Goal: Task Accomplishment & Management: Complete application form

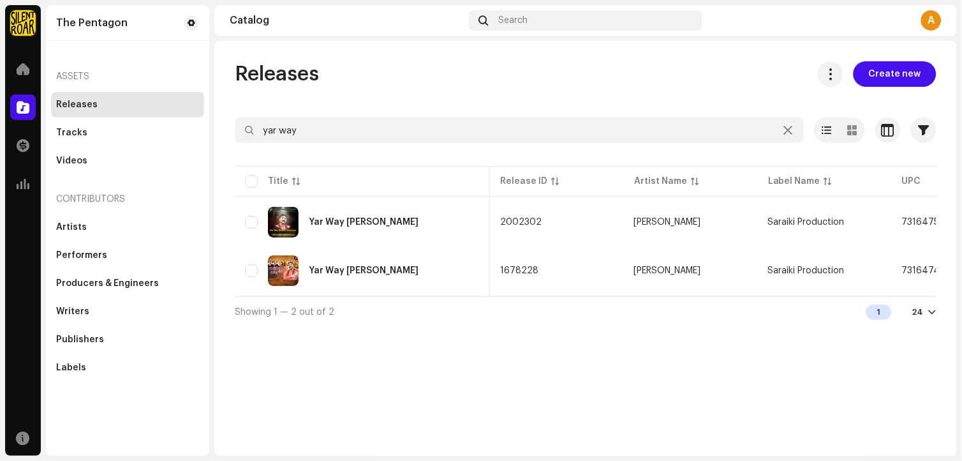
scroll to position [0, 375]
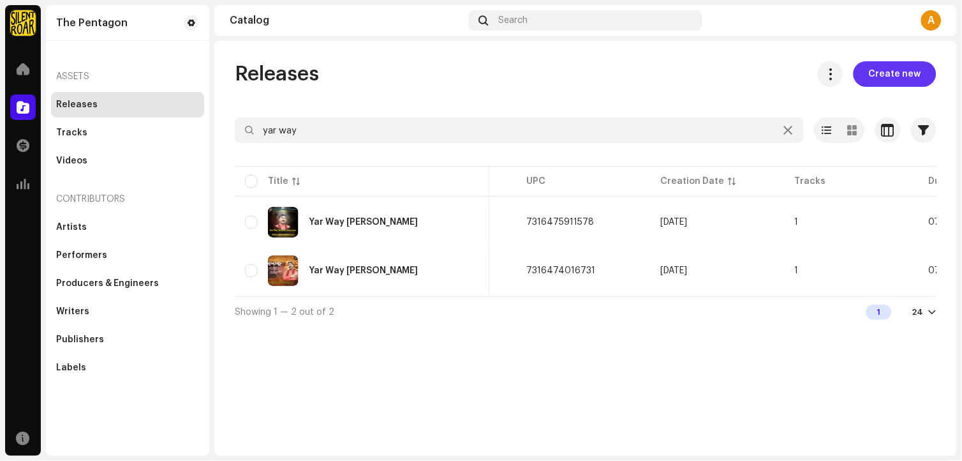
click at [902, 73] on span "Create new" at bounding box center [895, 74] width 52 height 26
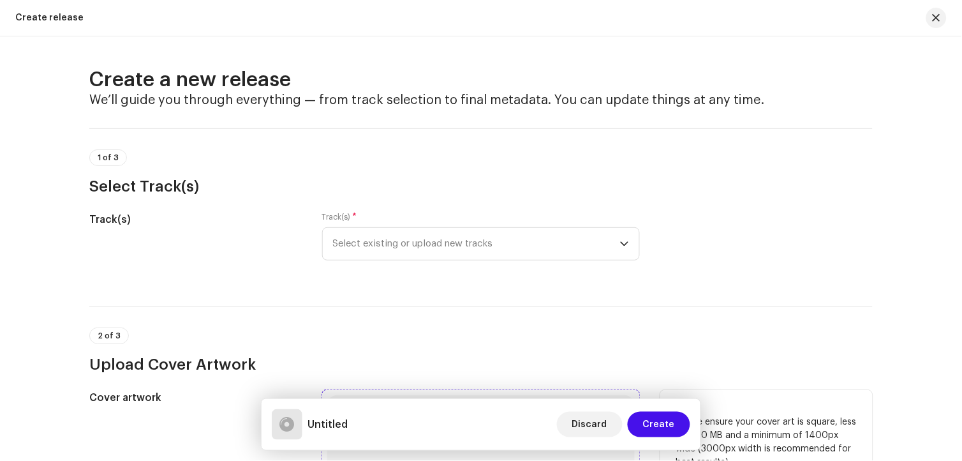
scroll to position [142, 0]
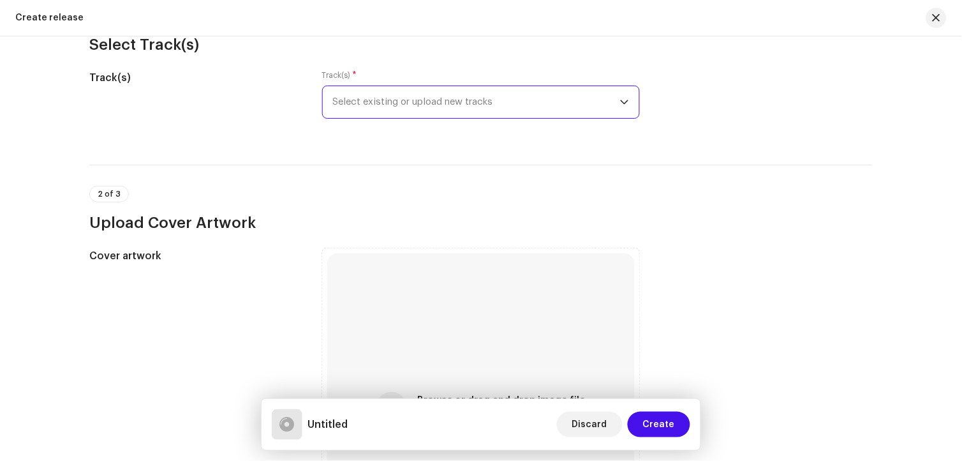
click at [506, 109] on span "Select existing or upload new tracks" at bounding box center [476, 102] width 287 height 32
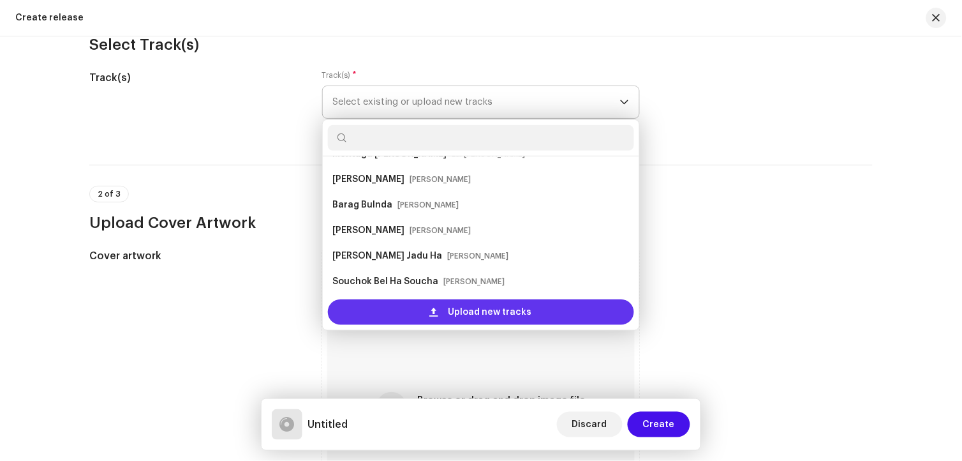
scroll to position [71, 0]
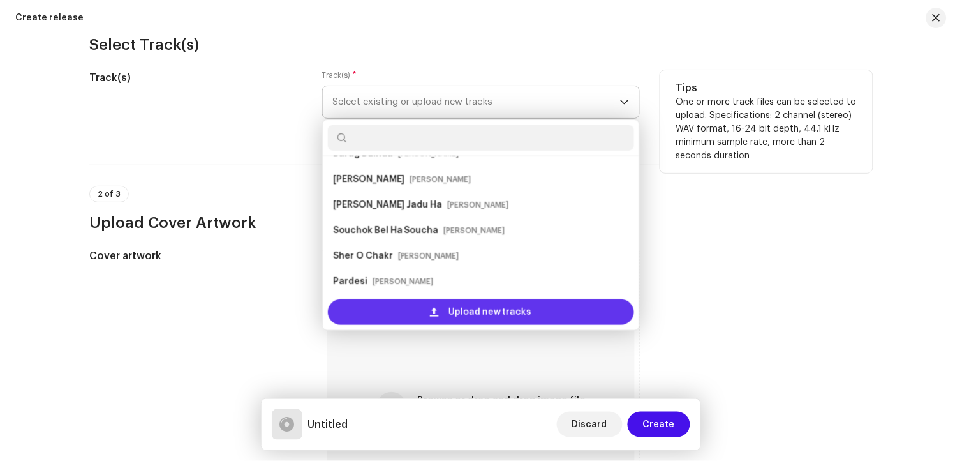
click at [532, 304] on div "Upload new tracks" at bounding box center [481, 312] width 306 height 26
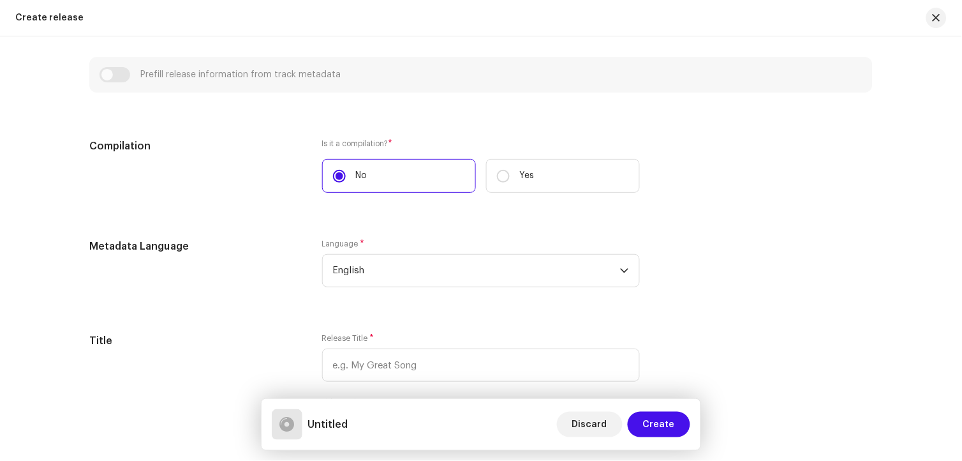
scroll to position [921, 0]
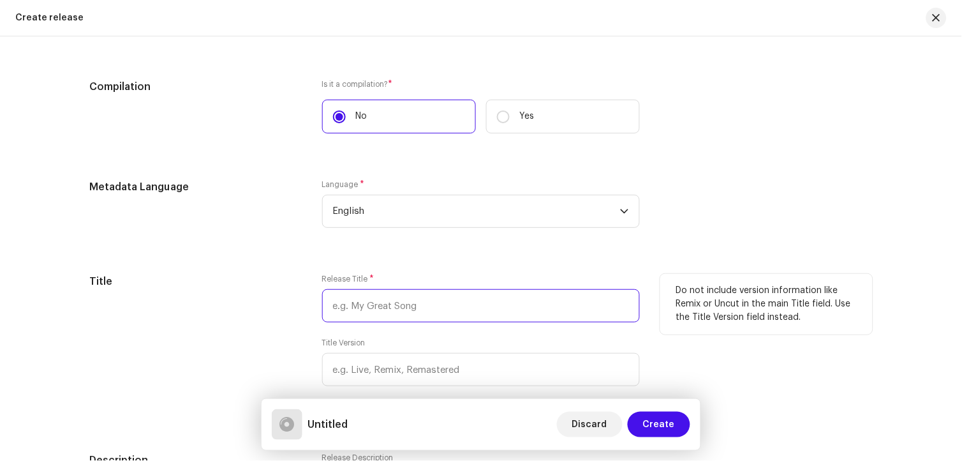
click at [431, 304] on input "text" at bounding box center [481, 305] width 318 height 33
paste input "Pehnji Ta [PERSON_NAME] - [PERSON_NAME]"
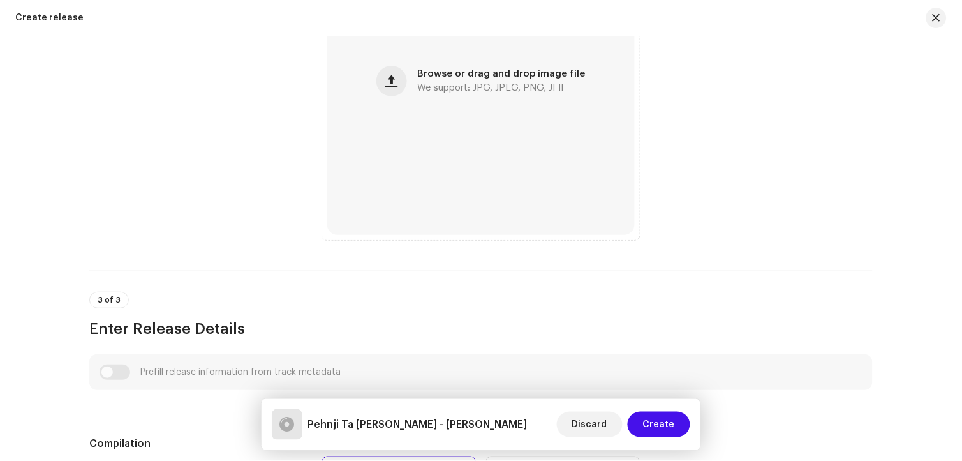
scroll to position [354, 0]
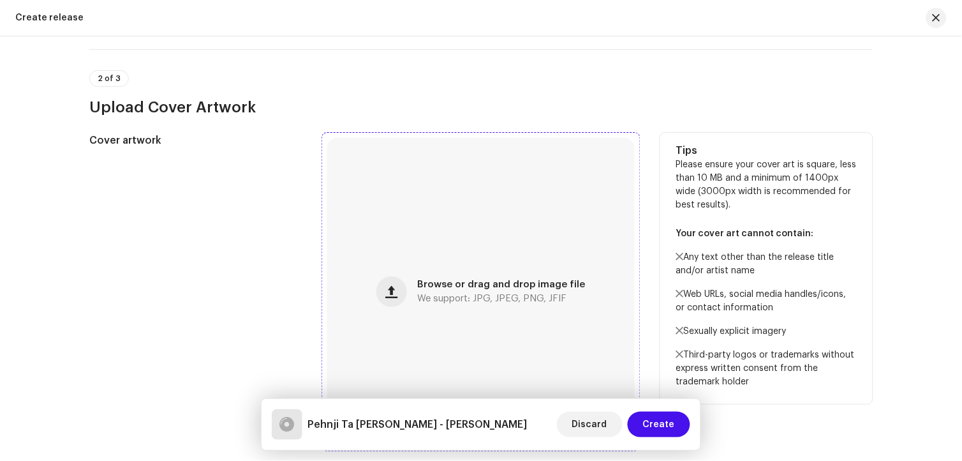
click at [493, 262] on div "Browse or drag and drop image file We support: JPG, JPEG, PNG, JFIF" at bounding box center [480, 291] width 307 height 307
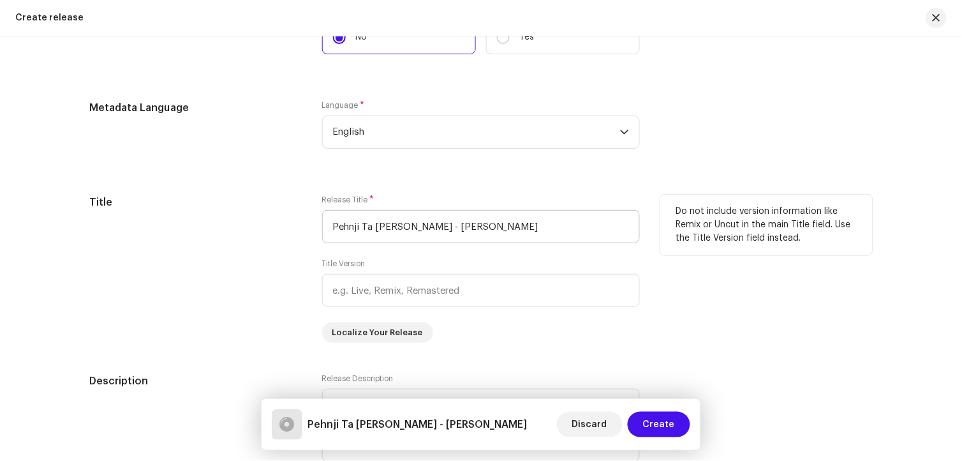
scroll to position [1063, 0]
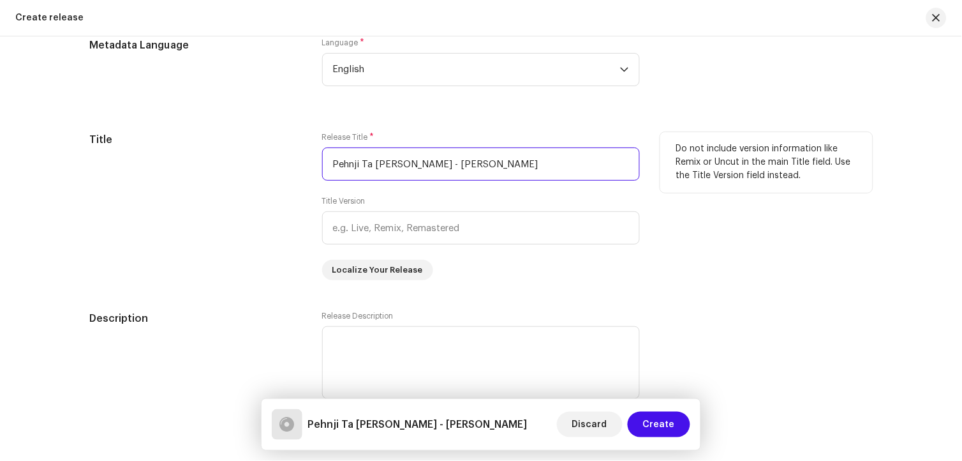
drag, startPoint x: 462, startPoint y: 167, endPoint x: 616, endPoint y: 179, distance: 154.2
click at [616, 179] on input "Pehnji Ta [PERSON_NAME] - [PERSON_NAME]" at bounding box center [481, 163] width 318 height 33
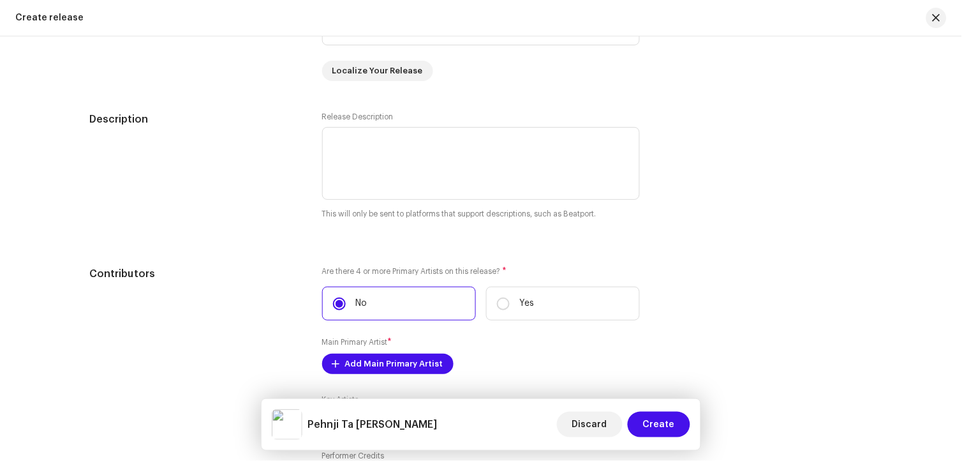
scroll to position [1276, 0]
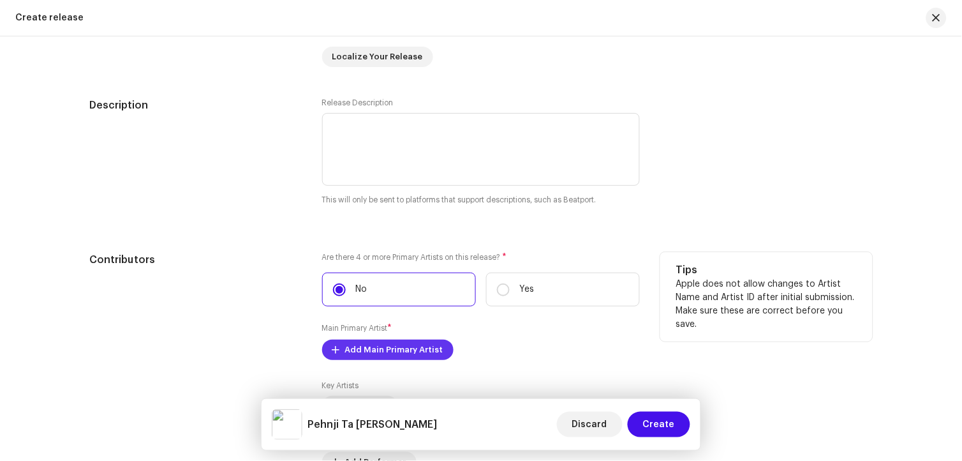
type input "Pehnji Ta [PERSON_NAME]"
click at [404, 361] on span "Add Main Primary Artist" at bounding box center [394, 350] width 98 height 26
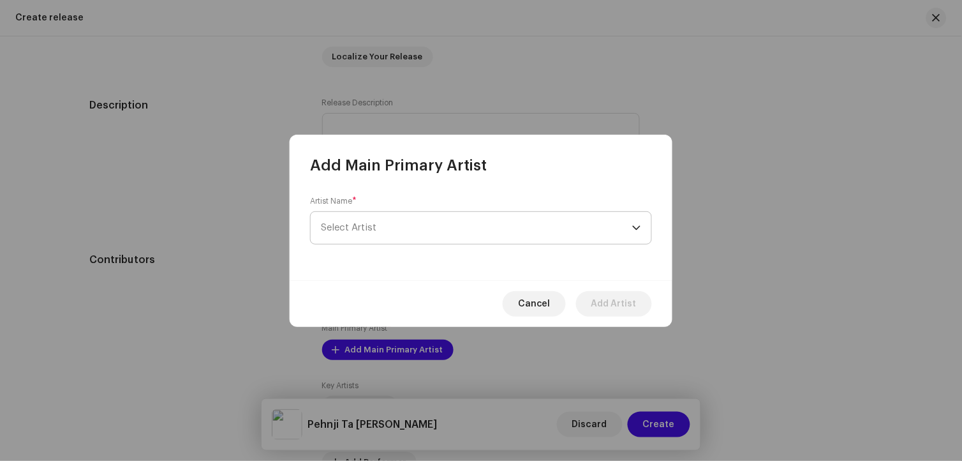
click at [371, 230] on span "Select Artist" at bounding box center [348, 228] width 55 height 10
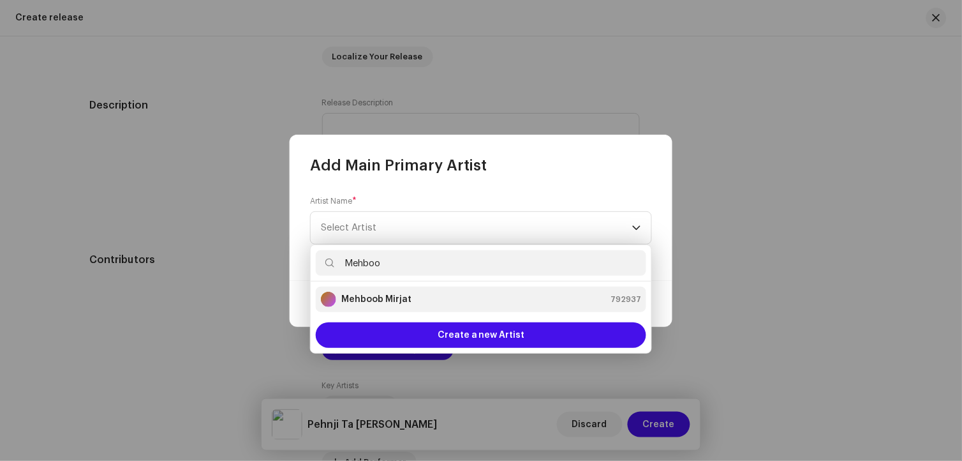
type input "Mehboo"
click at [383, 293] on strong "Mehboob Mirjat" at bounding box center [376, 299] width 70 height 13
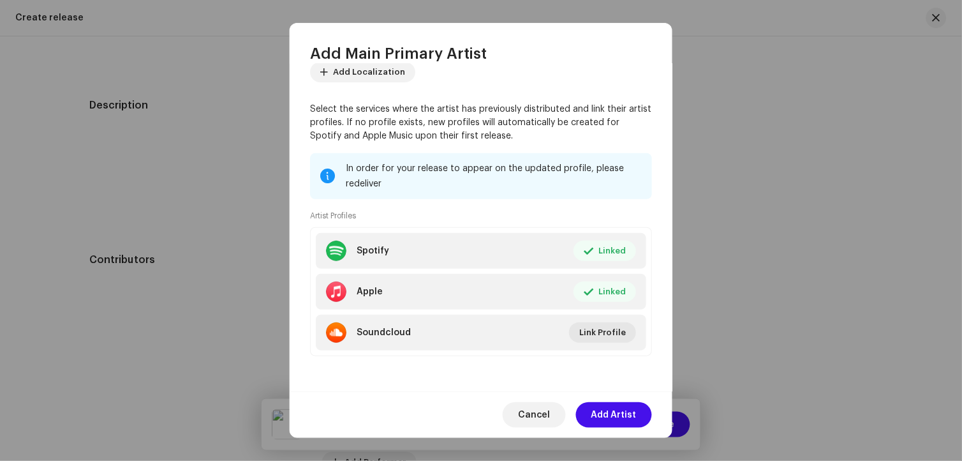
scroll to position [87, 0]
click at [628, 420] on span "Add Artist" at bounding box center [613, 415] width 45 height 26
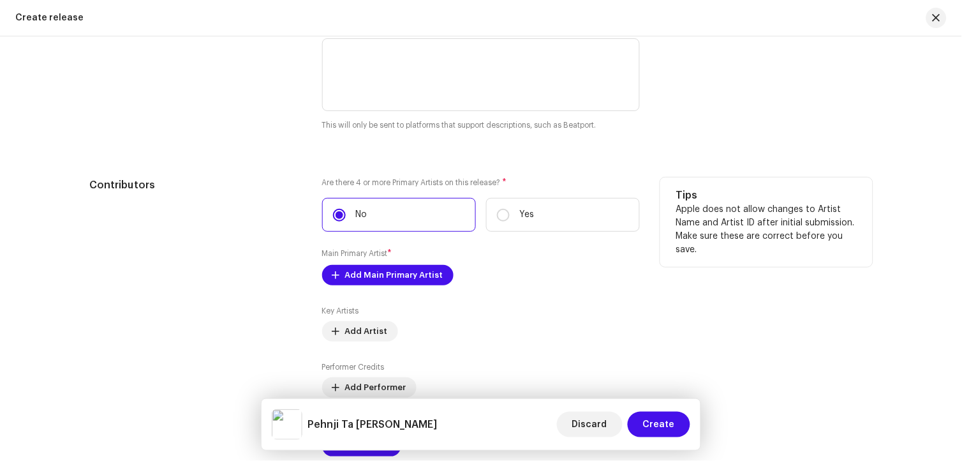
scroll to position [1488, 0]
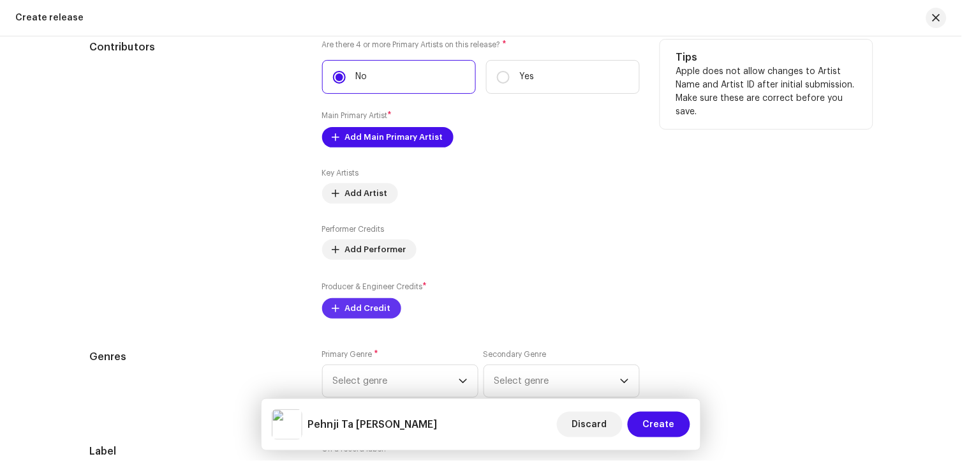
click at [381, 319] on span "Add Credit" at bounding box center [368, 308] width 46 height 26
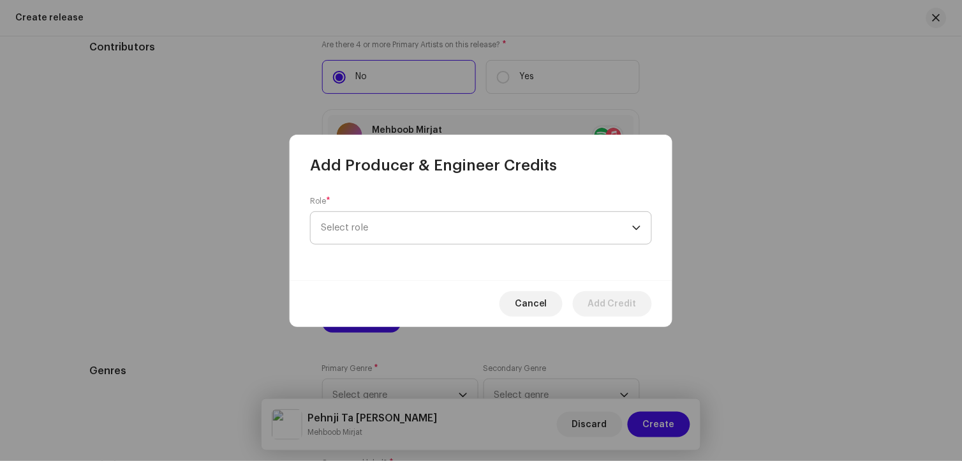
click at [353, 236] on span "Select role" at bounding box center [476, 228] width 311 height 32
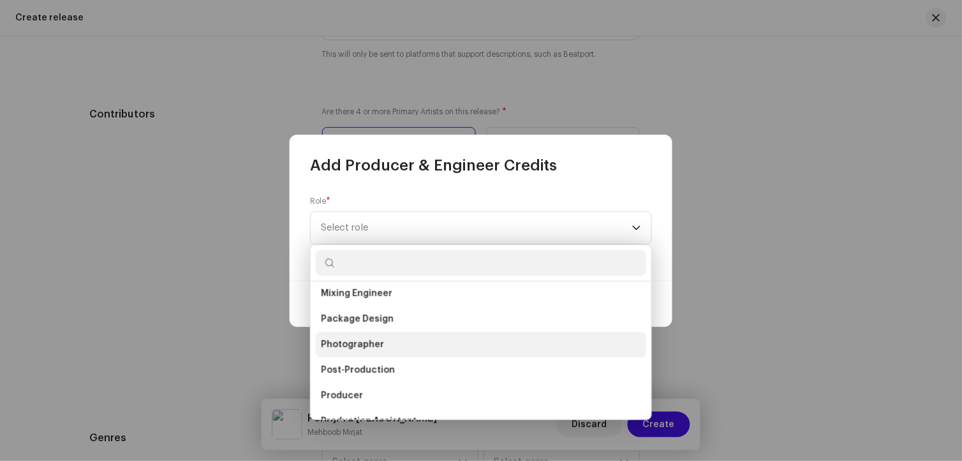
scroll to position [1555, 0]
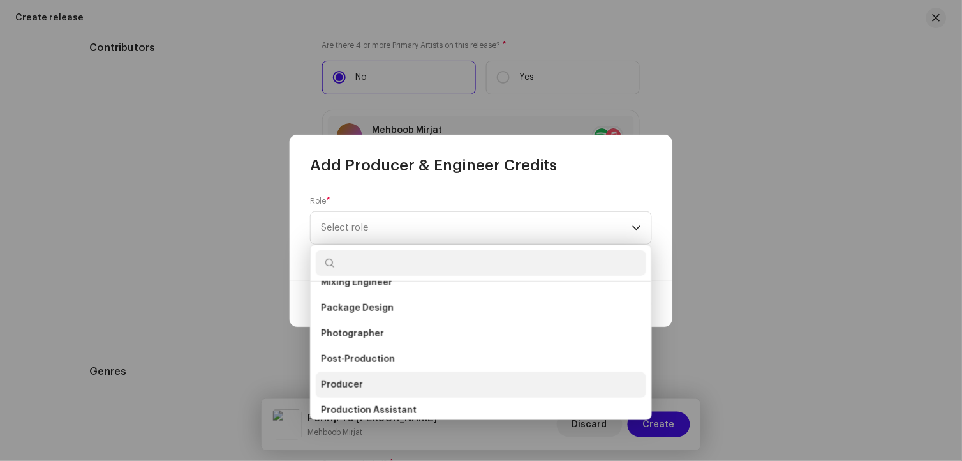
click at [366, 380] on li "Producer" at bounding box center [481, 385] width 330 height 26
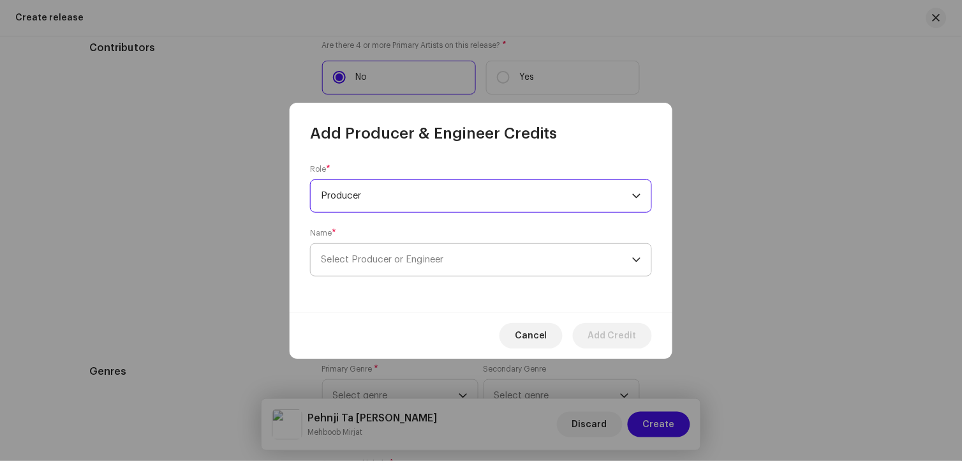
click at [373, 259] on span "Select Producer or Engineer" at bounding box center [382, 260] width 122 height 10
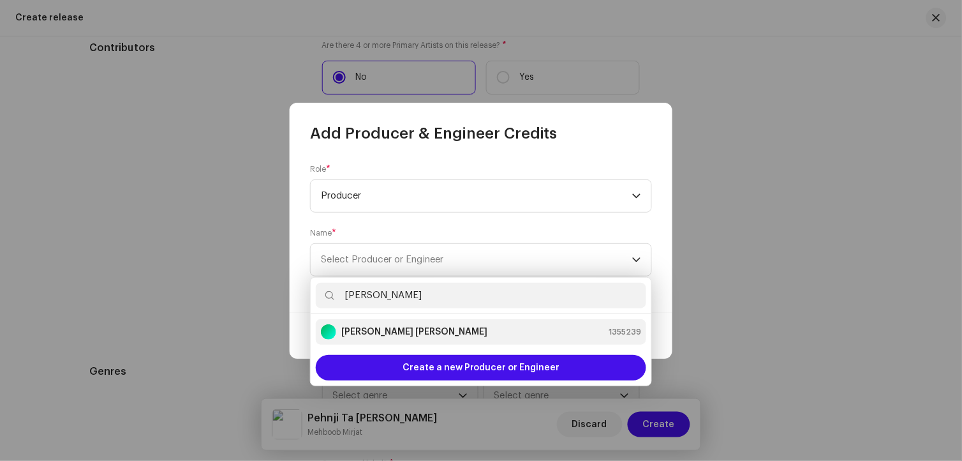
type input "[PERSON_NAME]"
click at [379, 325] on strong "[PERSON_NAME] [PERSON_NAME]" at bounding box center [414, 331] width 146 height 13
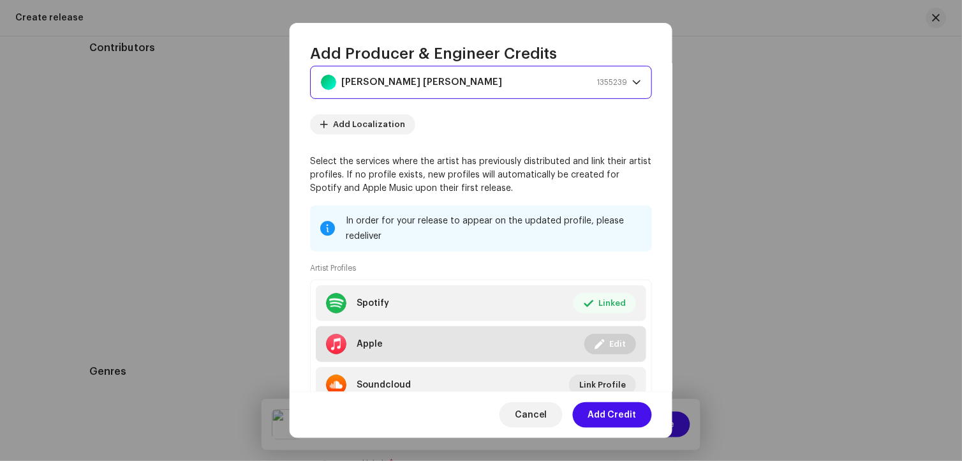
scroll to position [151, 0]
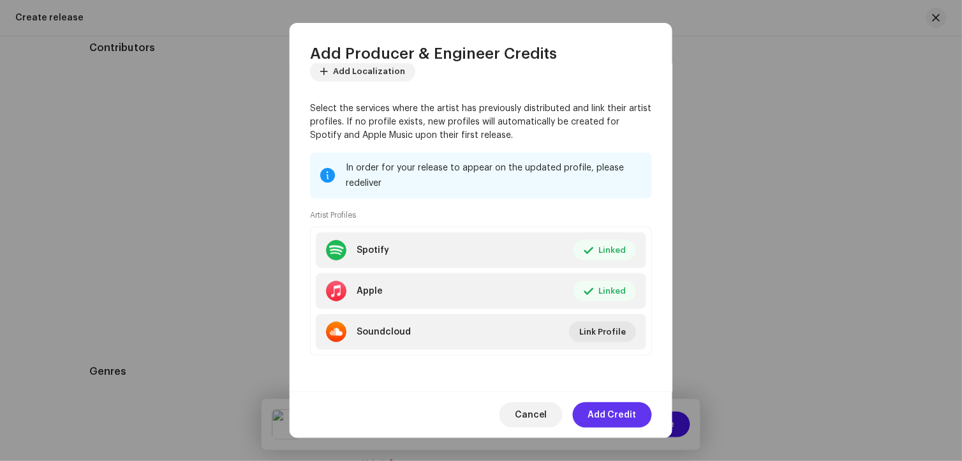
click at [614, 417] on span "Add Credit" at bounding box center [612, 415] width 48 height 26
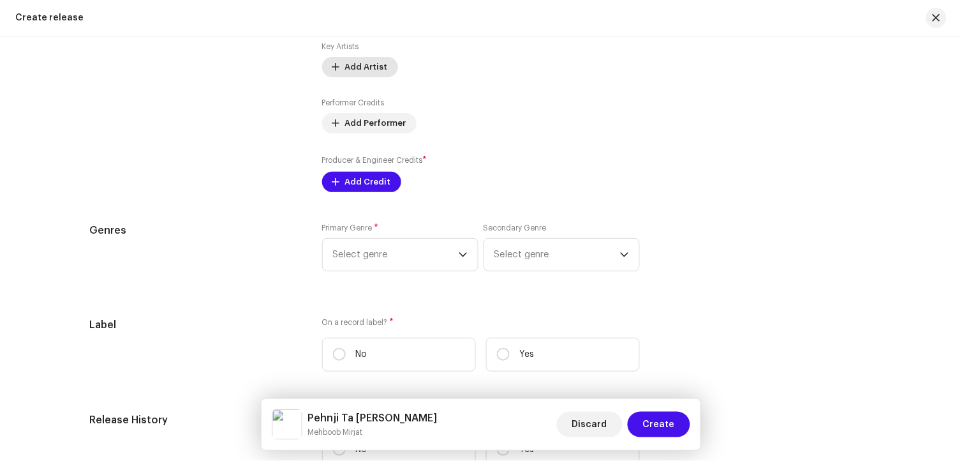
scroll to position [1697, 0]
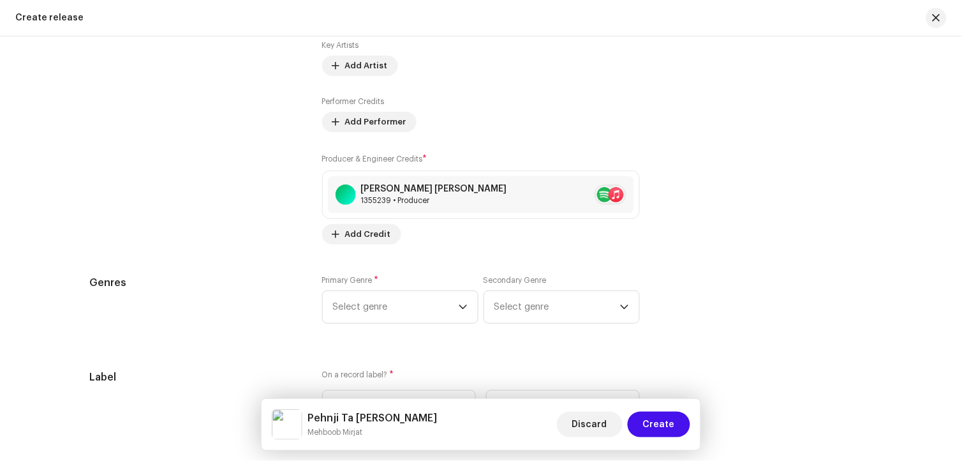
click at [404, 263] on div "Prefill release information from track metadata Compilation Is it a compilation…" at bounding box center [480, 74] width 783 height 1602
click at [424, 314] on span "Select genre" at bounding box center [396, 307] width 126 height 32
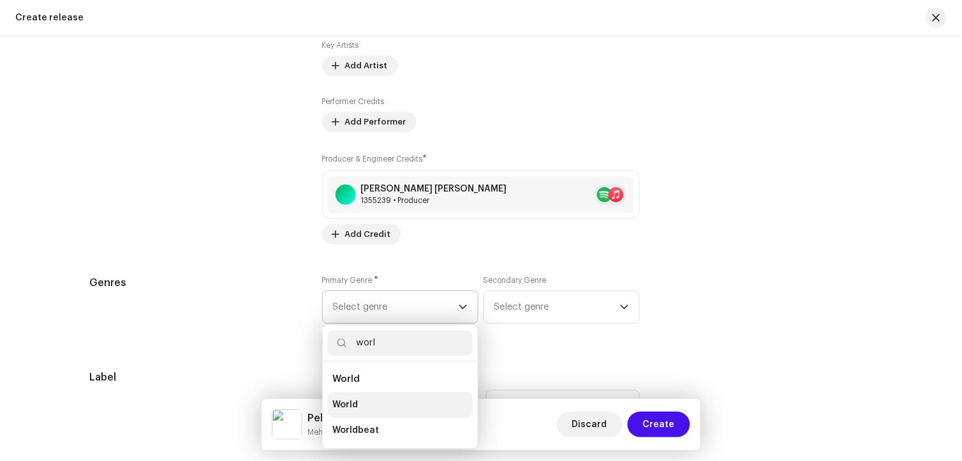
type input "worl"
click at [354, 408] on span "World" at bounding box center [346, 404] width 26 height 13
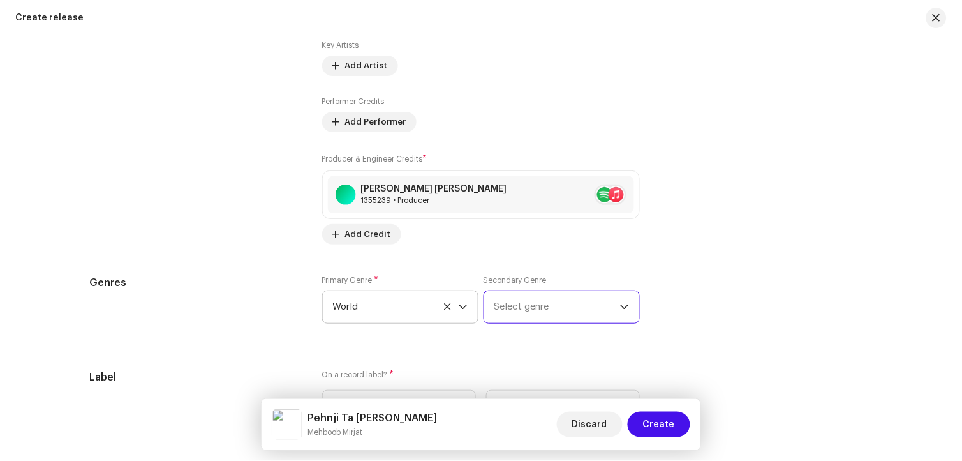
click at [521, 317] on span "Select genre" at bounding box center [557, 307] width 126 height 32
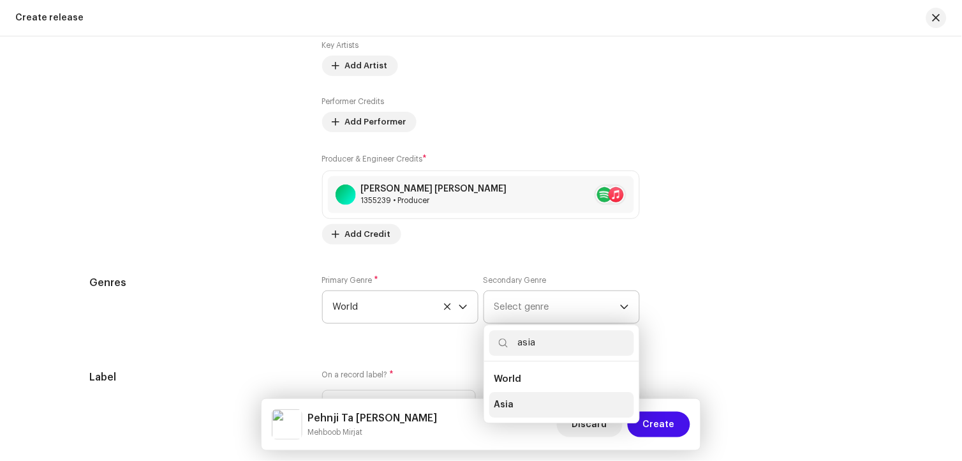
type input "asia"
click at [512, 409] on li "Asia" at bounding box center [561, 405] width 145 height 26
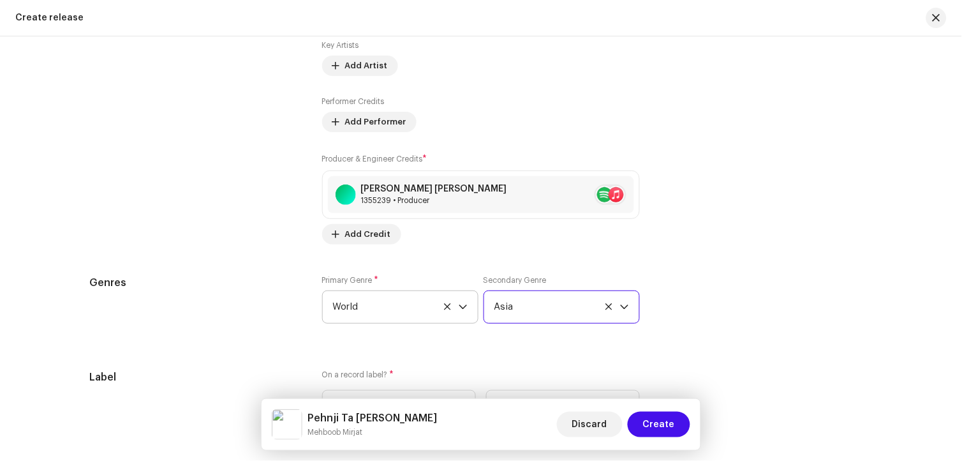
scroll to position [1909, 0]
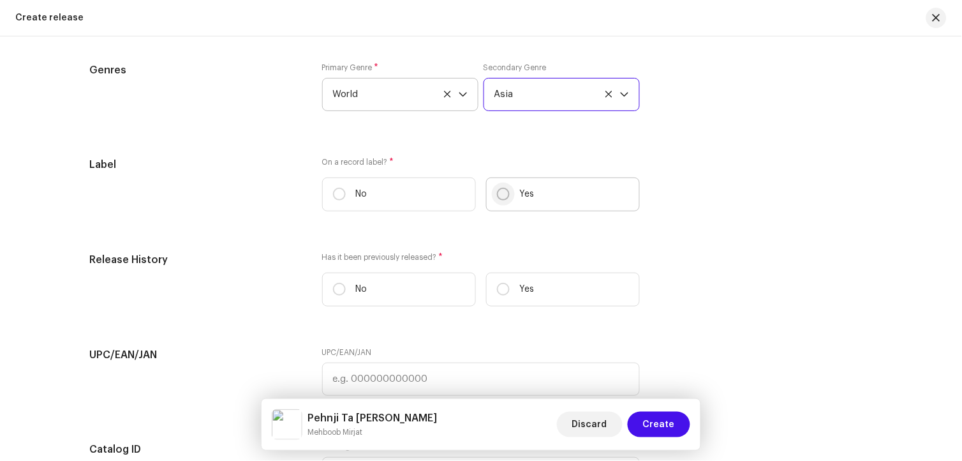
click at [497, 199] on input "Yes" at bounding box center [503, 194] width 13 height 13
radio input "true"
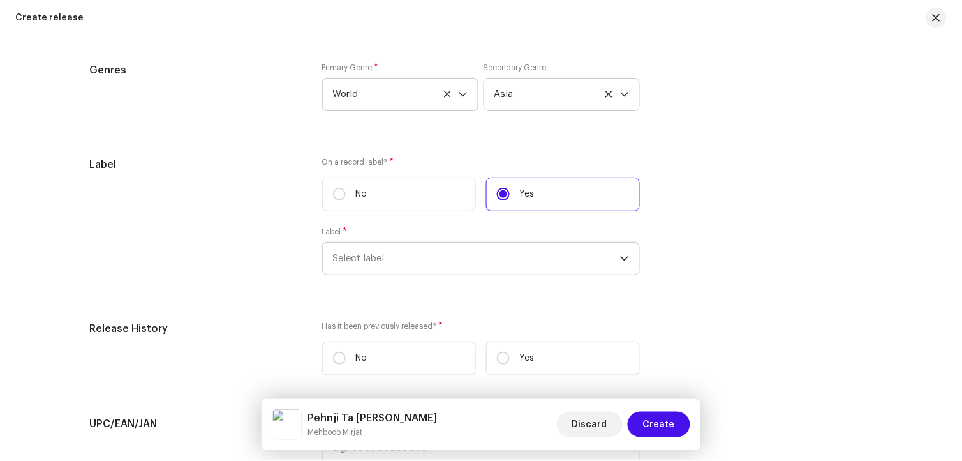
click at [463, 262] on span "Select label" at bounding box center [476, 258] width 287 height 32
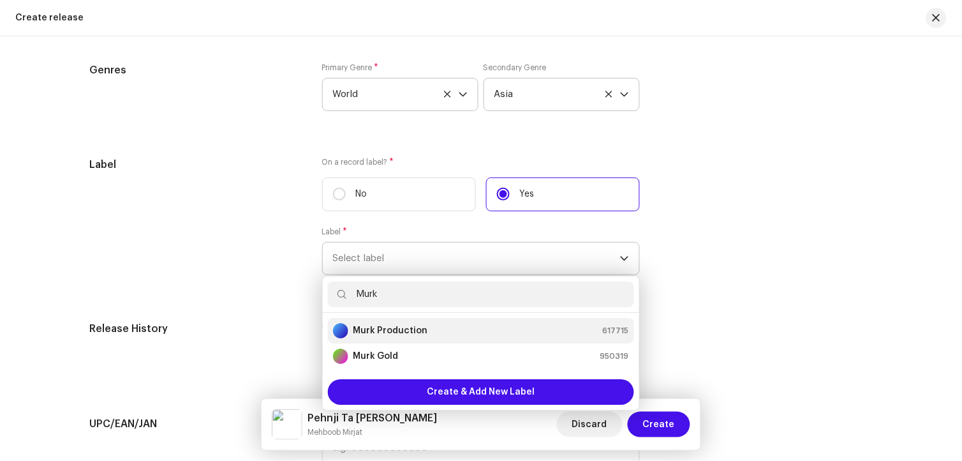
type input "Murk"
click at [410, 337] on strong "Murk Production" at bounding box center [390, 330] width 75 height 13
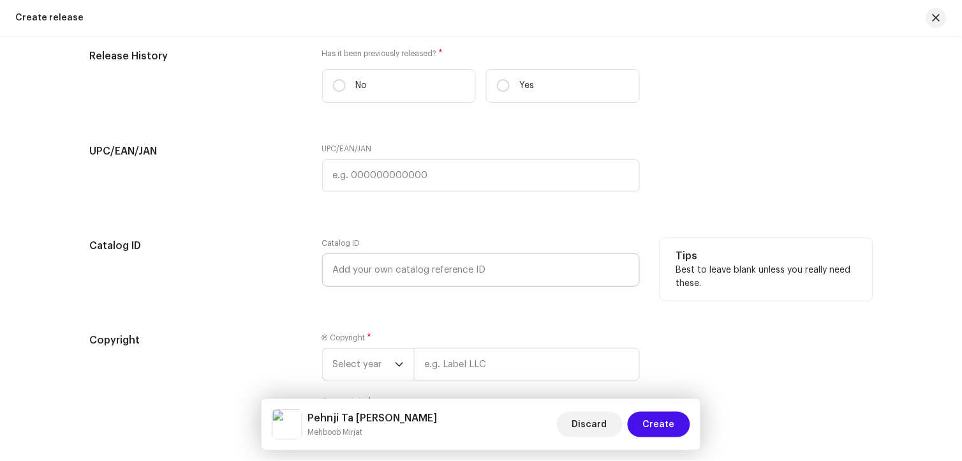
scroll to position [2192, 0]
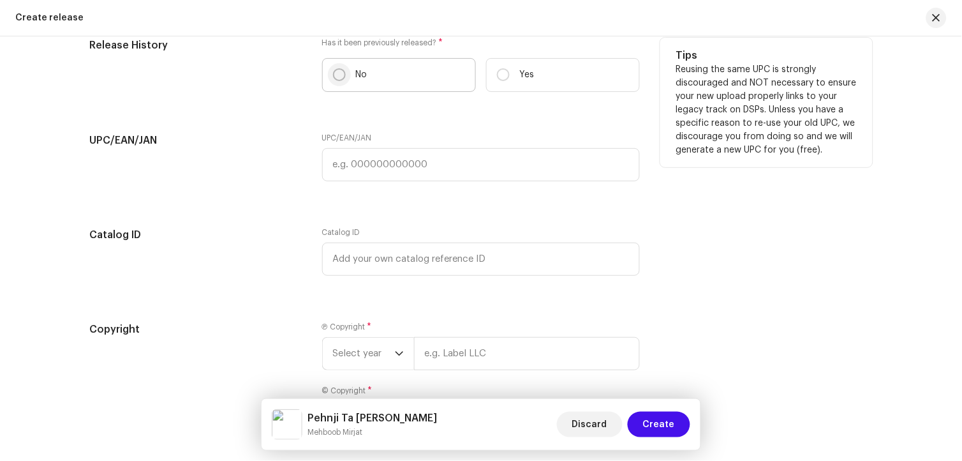
click at [339, 81] on input "No" at bounding box center [339, 74] width 13 height 13
radio input "true"
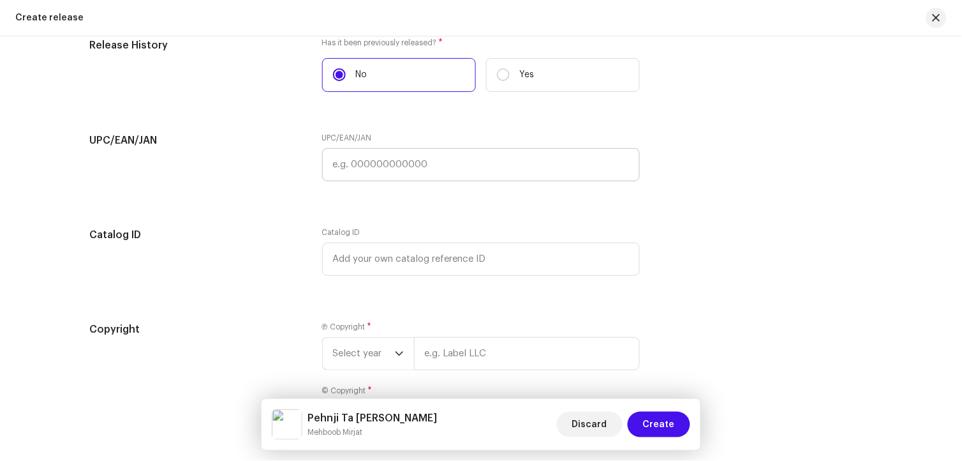
scroll to position [2314, 0]
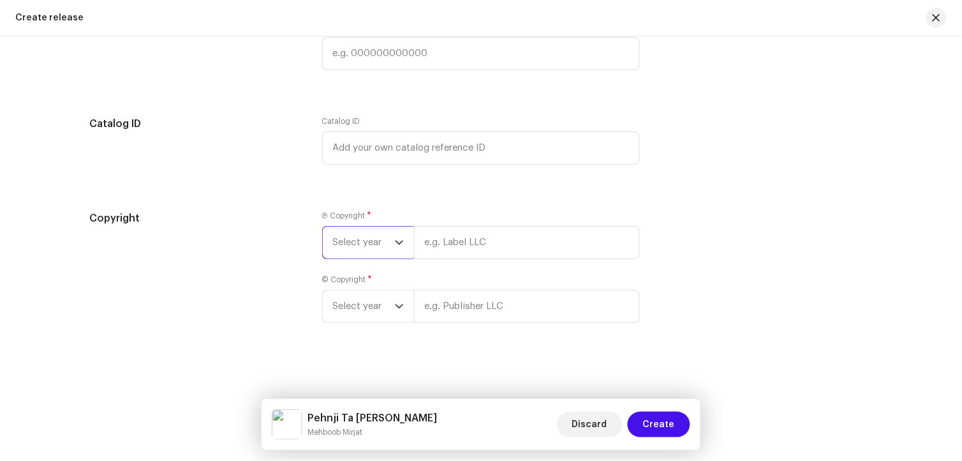
click at [390, 246] on span "Select year" at bounding box center [364, 242] width 62 height 32
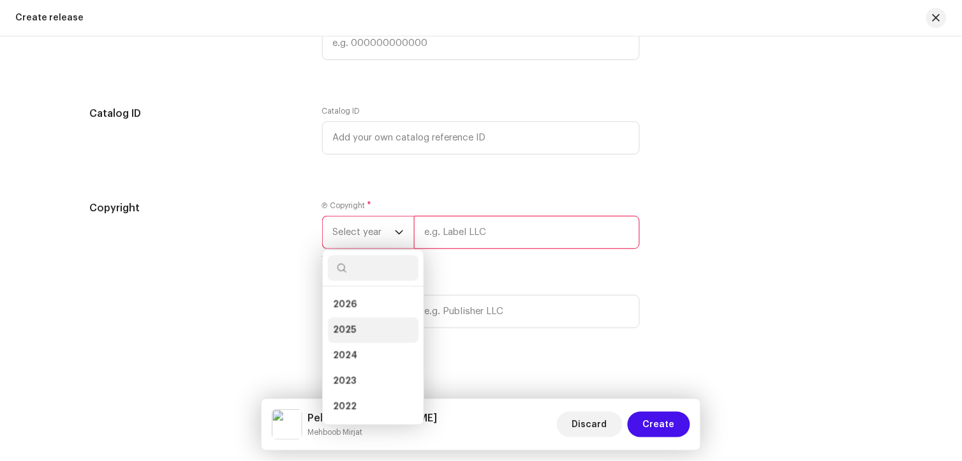
click at [340, 336] on span "2025" at bounding box center [344, 329] width 23 height 13
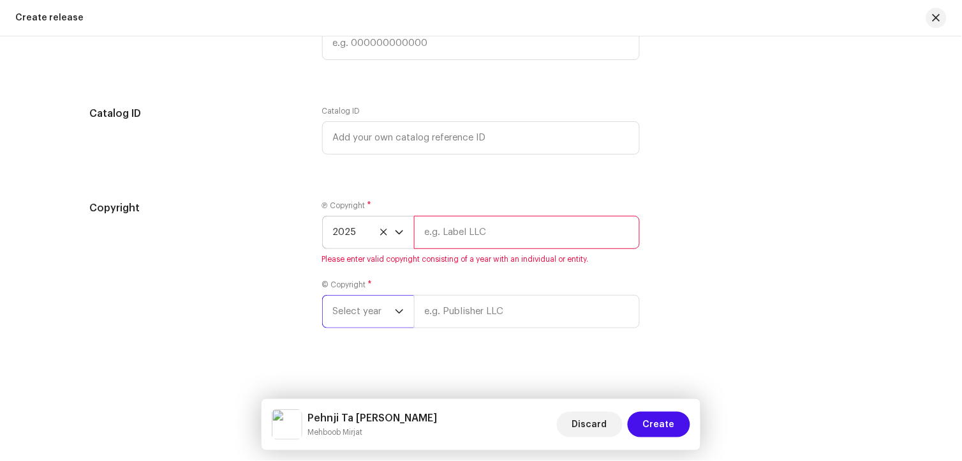
click at [380, 322] on span "Select year" at bounding box center [364, 311] width 62 height 32
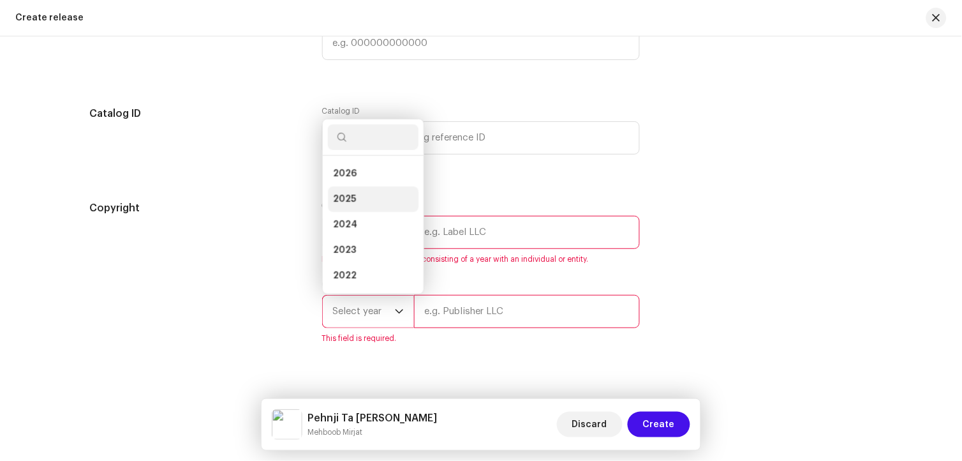
click at [356, 207] on li "2025" at bounding box center [373, 199] width 91 height 26
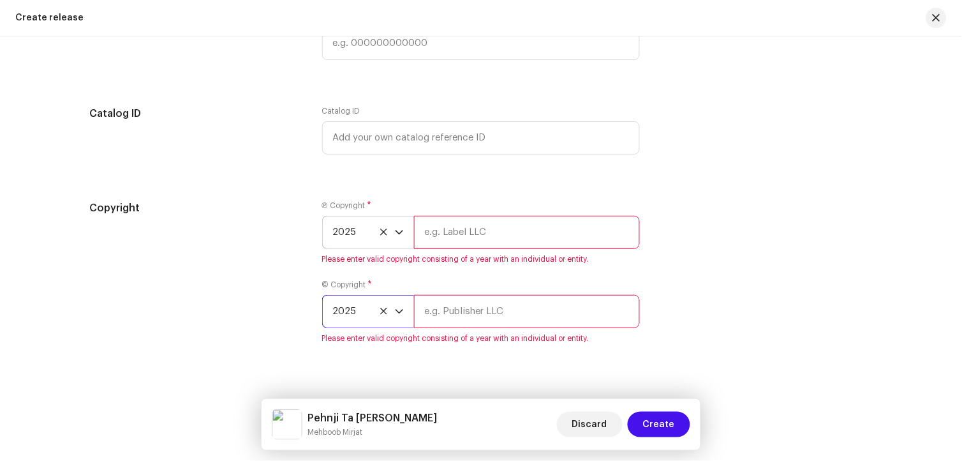
click at [459, 249] on input "text" at bounding box center [527, 232] width 226 height 33
type input "Murk Production"
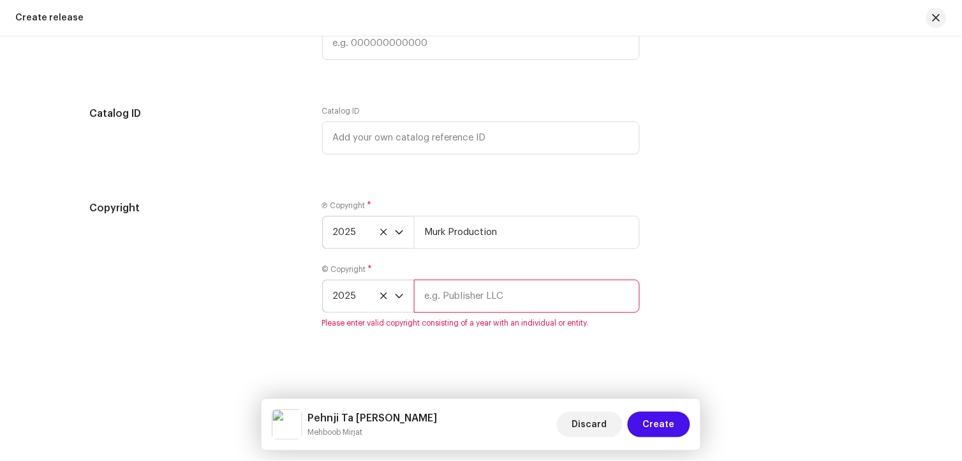
click at [487, 293] on input "text" at bounding box center [527, 295] width 226 height 33
type input "Murk Production"
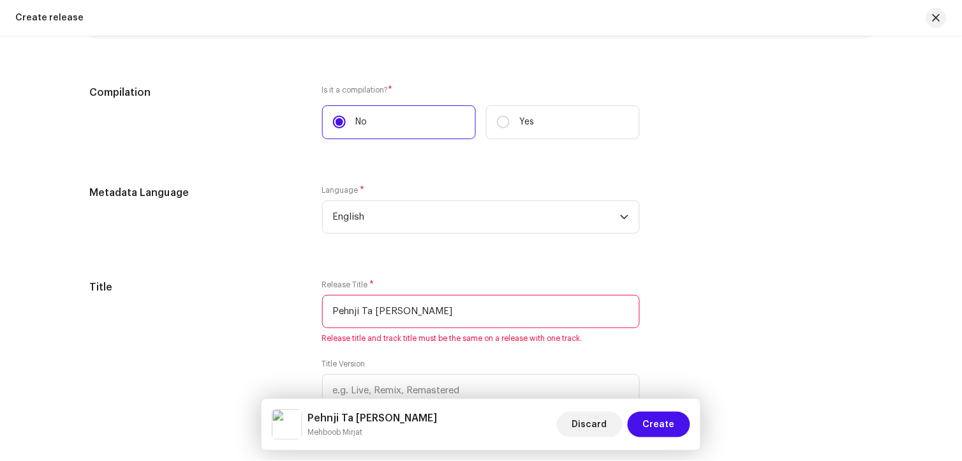
scroll to position [1180, 0]
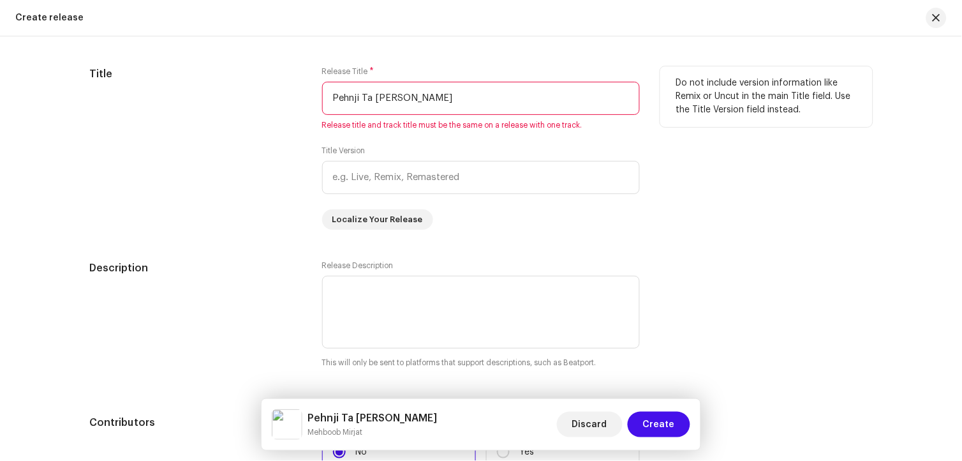
drag, startPoint x: 462, startPoint y: 100, endPoint x: 307, endPoint y: 96, distance: 155.7
click at [307, 96] on div "Title Release Title * Pehnji Ta [PERSON_NAME] Release title and track title mus…" at bounding box center [480, 147] width 783 height 163
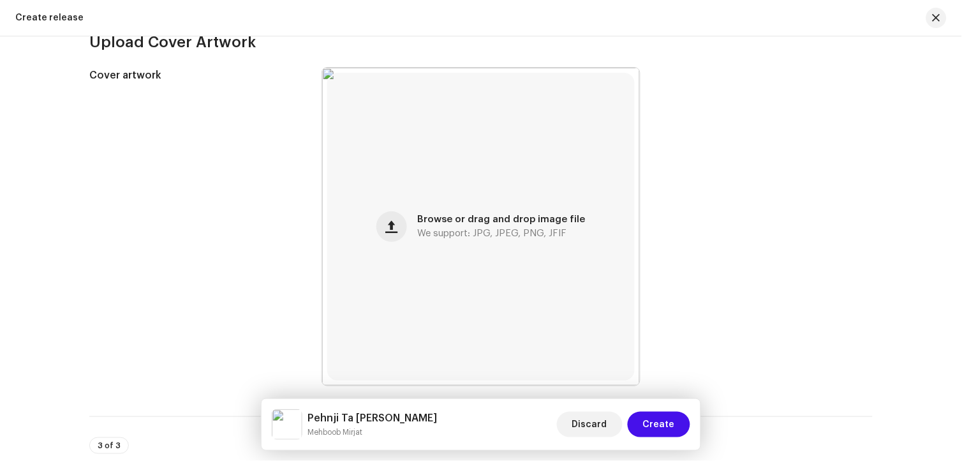
scroll to position [258, 0]
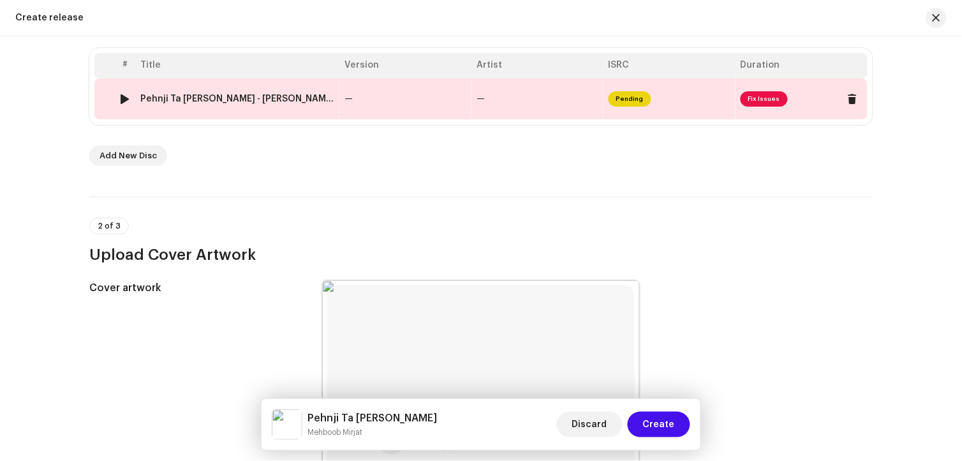
click at [206, 102] on div "Pehnji Ta [PERSON_NAME] - [PERSON_NAME].wav" at bounding box center [237, 99] width 194 height 10
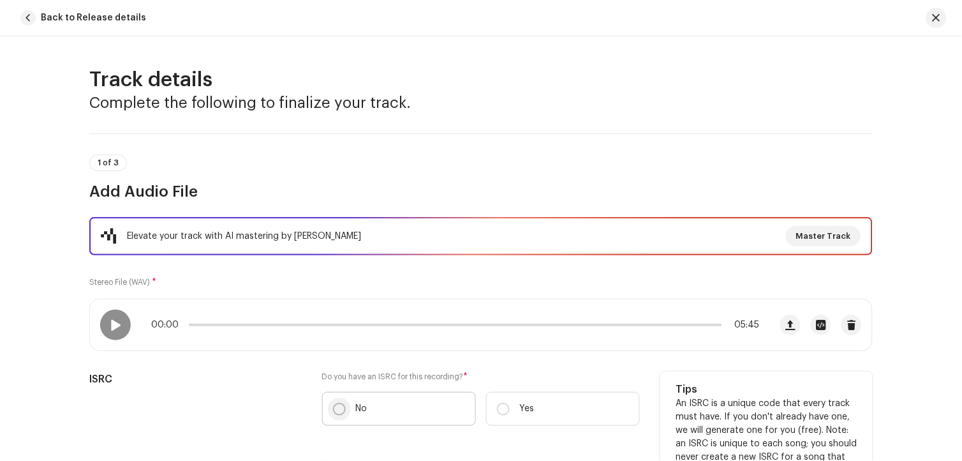
click at [334, 408] on input "No" at bounding box center [339, 409] width 13 height 13
radio input "true"
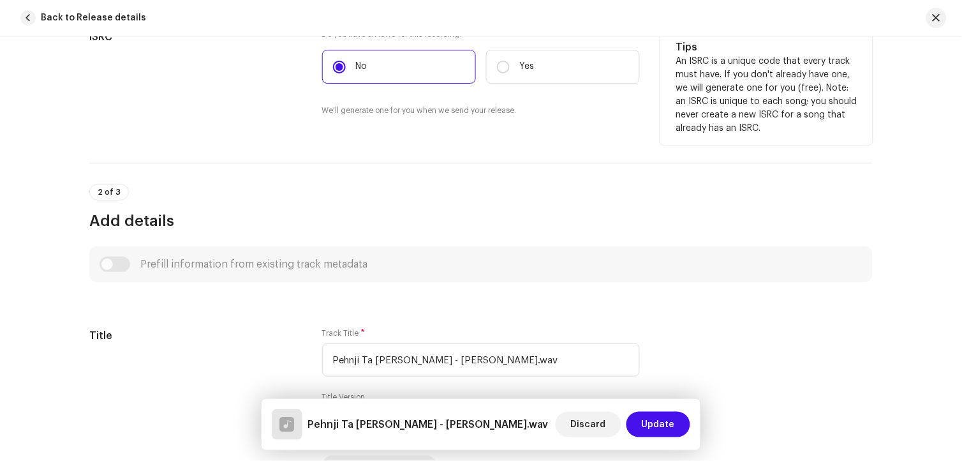
scroll to position [496, 0]
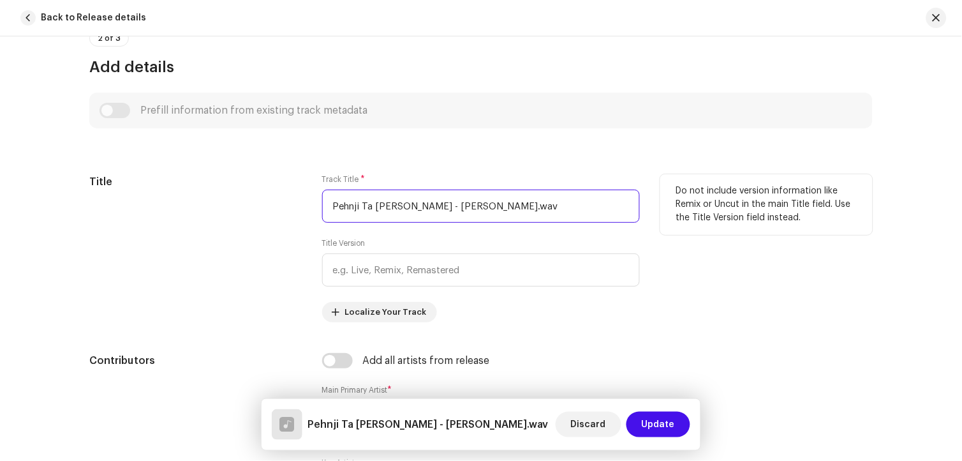
drag, startPoint x: 601, startPoint y: 212, endPoint x: 195, endPoint y: 193, distance: 406.8
click at [195, 193] on div "Title Track Title * Pehnji Ta [PERSON_NAME] - [PERSON_NAME].wav Title Version L…" at bounding box center [480, 248] width 783 height 148
paste input "text"
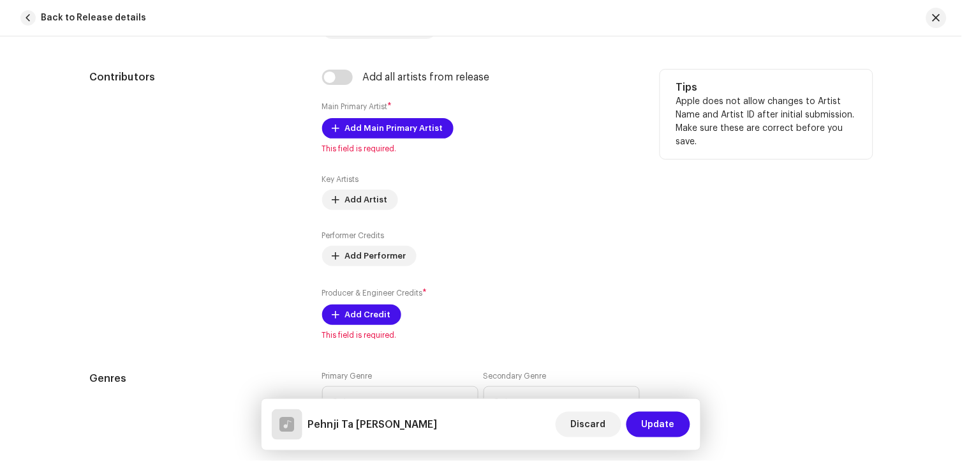
scroll to position [780, 0]
type input "Pehnji Ta [PERSON_NAME]"
click at [343, 75] on input "checkbox" at bounding box center [337, 76] width 31 height 15
checkbox input "true"
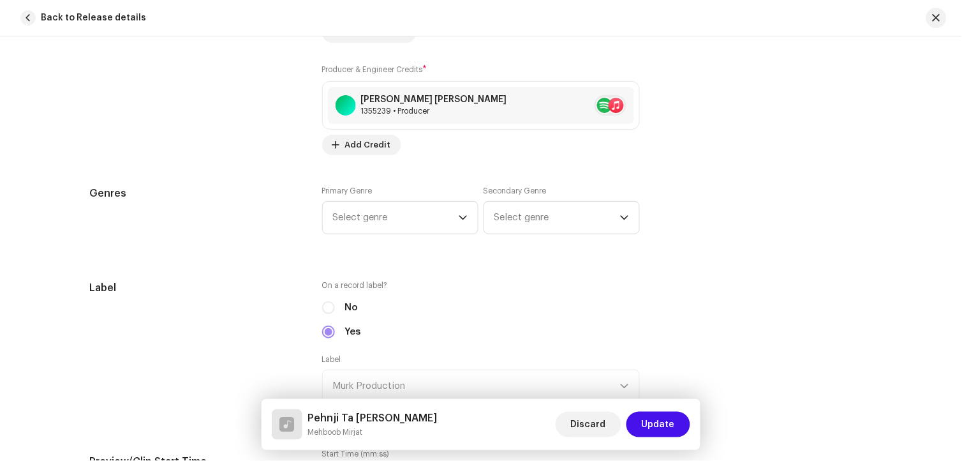
scroll to position [1134, 0]
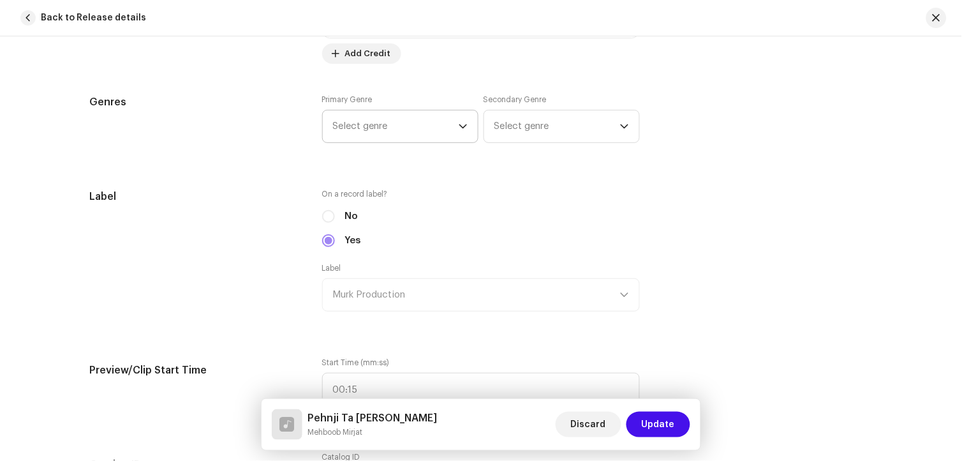
click at [434, 138] on span "Select genre" at bounding box center [396, 126] width 126 height 32
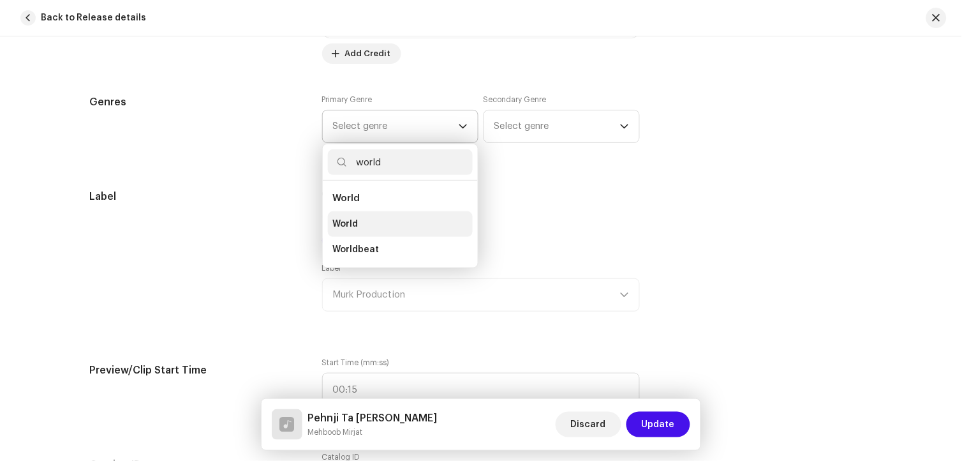
type input "world"
click at [349, 221] on span "World" at bounding box center [346, 224] width 26 height 13
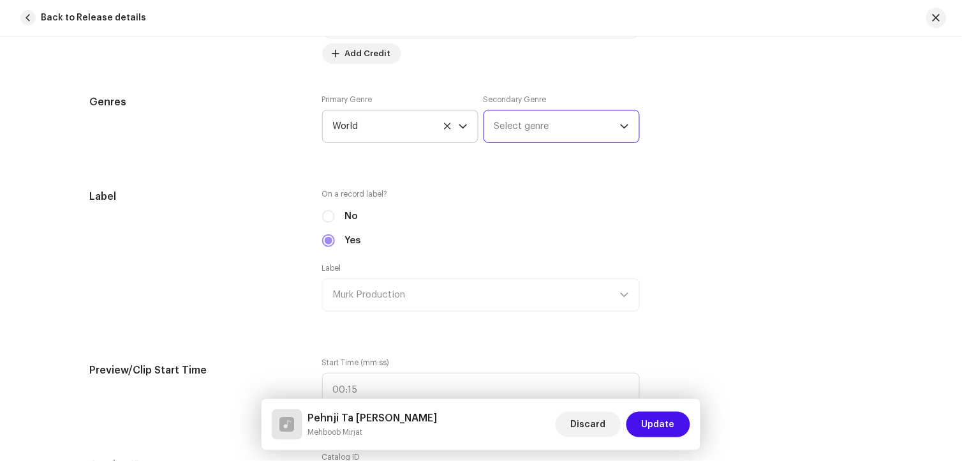
click at [568, 122] on span "Select genre" at bounding box center [557, 126] width 126 height 32
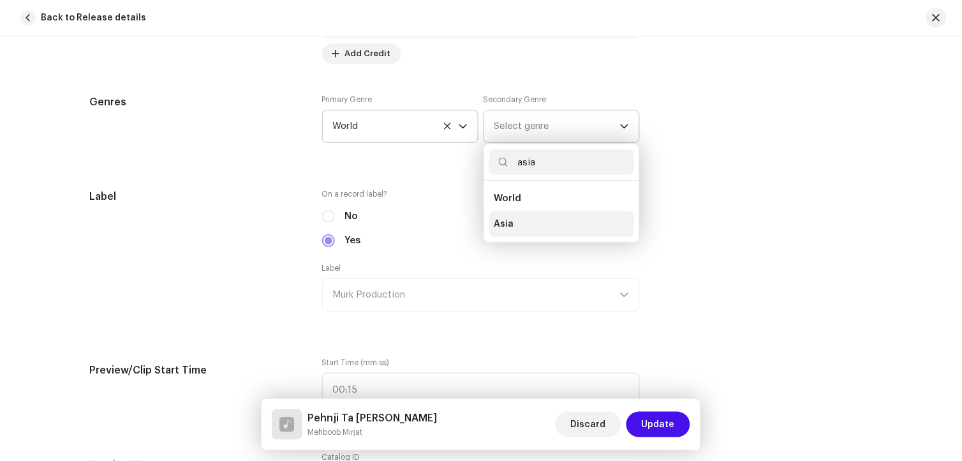
type input "asia"
click at [506, 224] on span "Asia" at bounding box center [504, 224] width 20 height 13
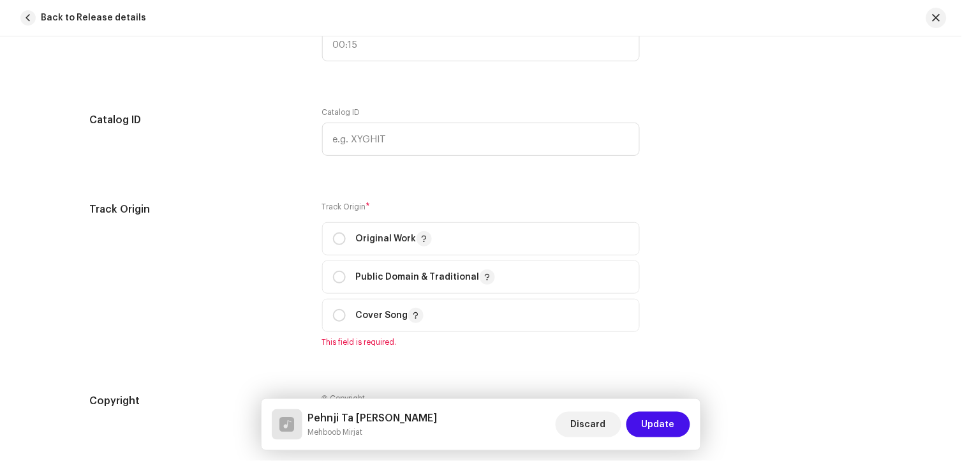
scroll to position [1559, 0]
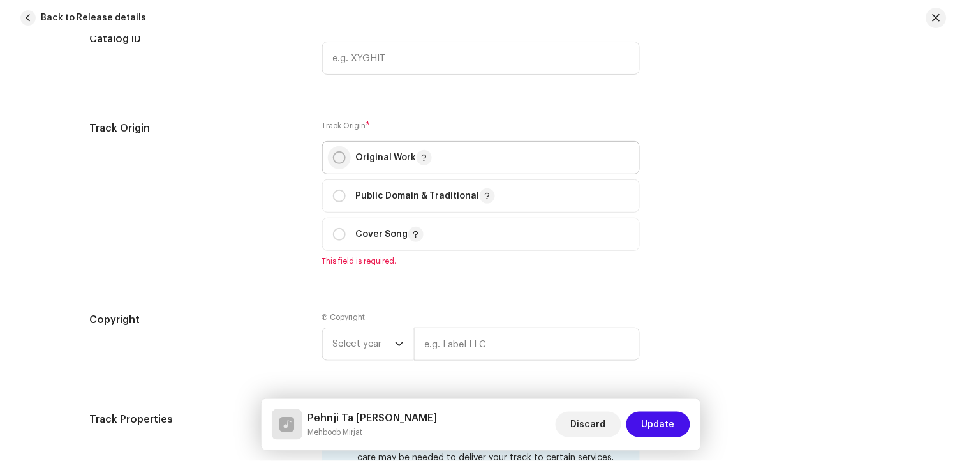
click at [343, 162] on p-radiobutton at bounding box center [339, 157] width 13 height 13
radio input "true"
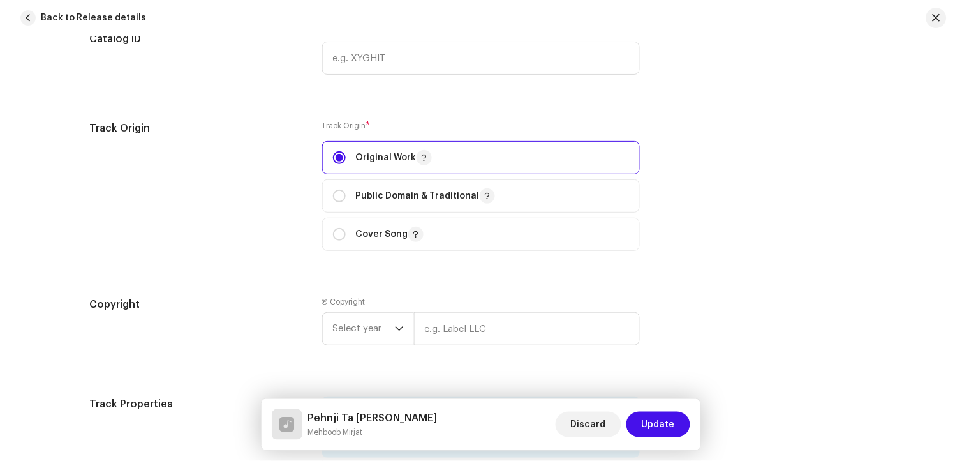
scroll to position [1771, 0]
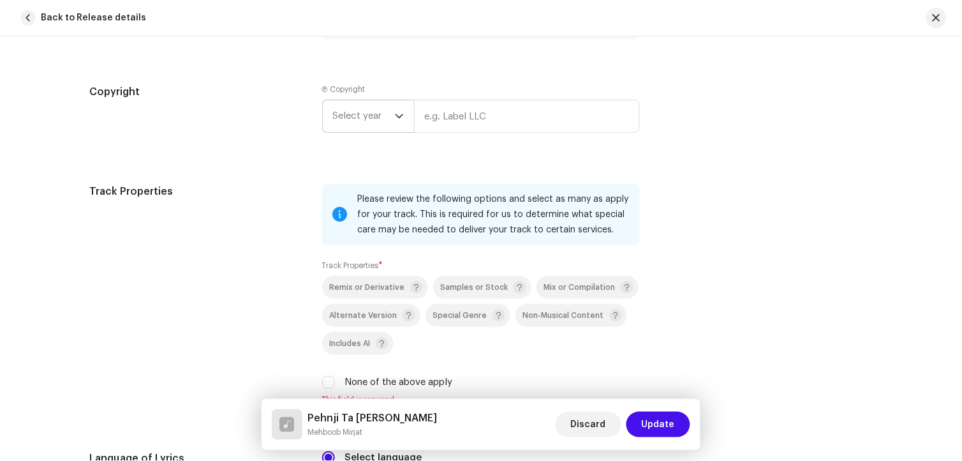
click at [373, 121] on span "Select year" at bounding box center [364, 116] width 62 height 32
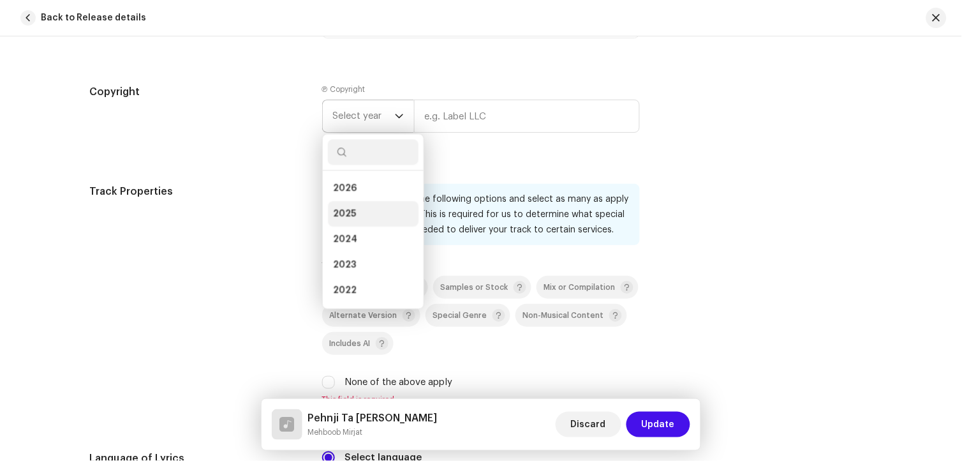
click at [357, 215] on li "2025" at bounding box center [373, 214] width 91 height 26
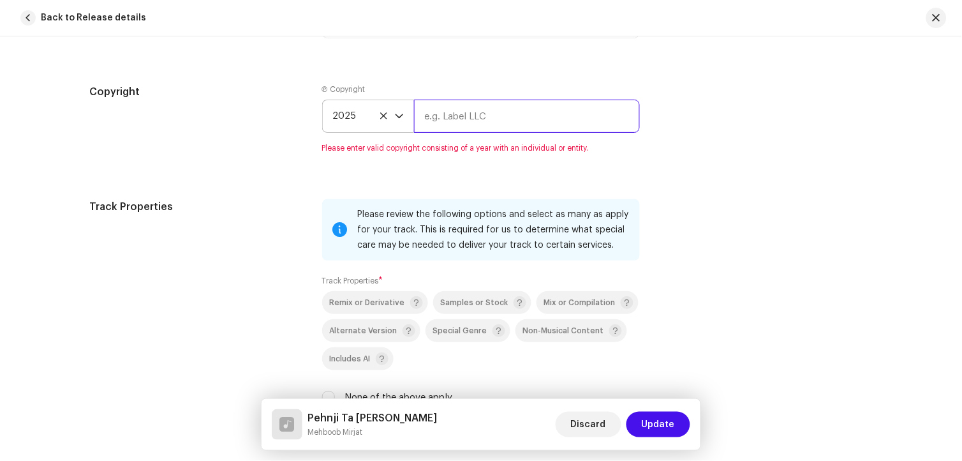
click at [494, 131] on input "text" at bounding box center [527, 116] width 226 height 33
type input "Murk Production"
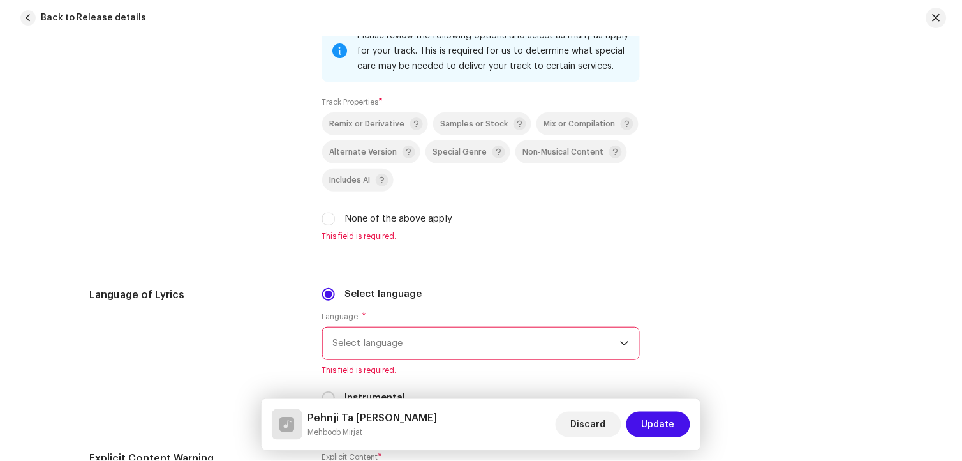
scroll to position [1985, 0]
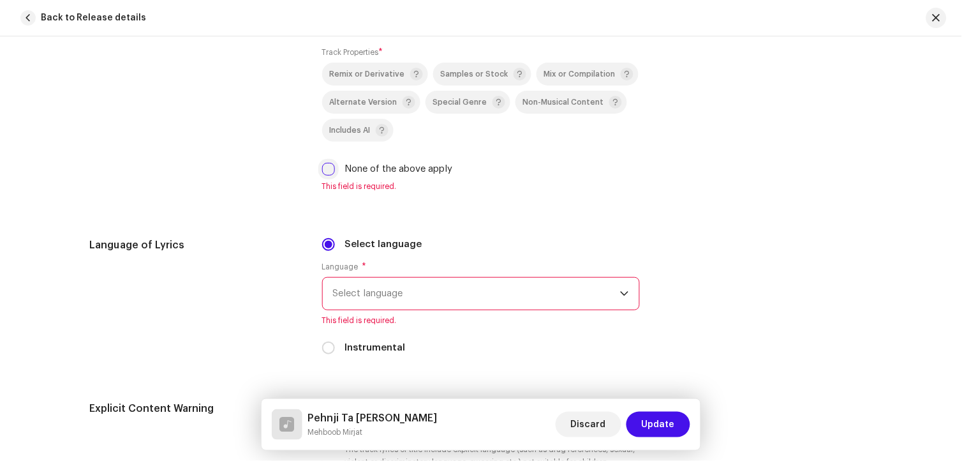
click at [329, 175] on input "None of the above apply" at bounding box center [328, 169] width 13 height 13
checkbox input "true"
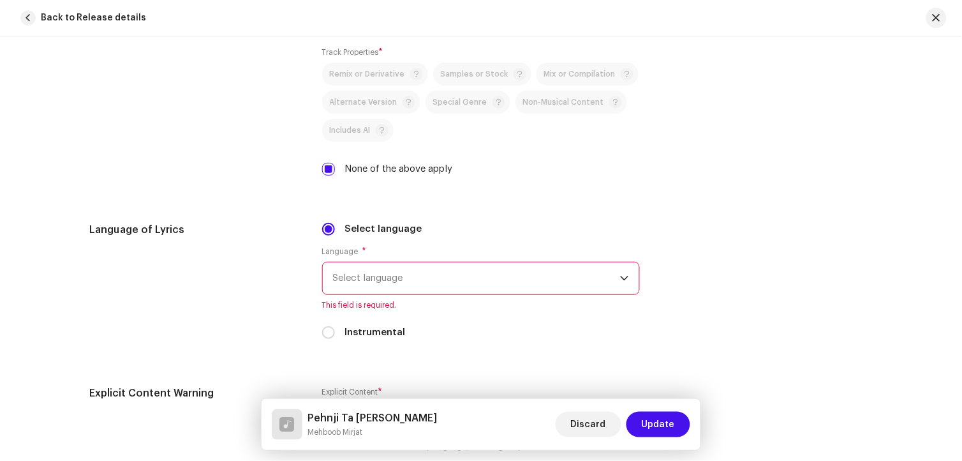
click at [478, 288] on span "Select language" at bounding box center [476, 278] width 287 height 32
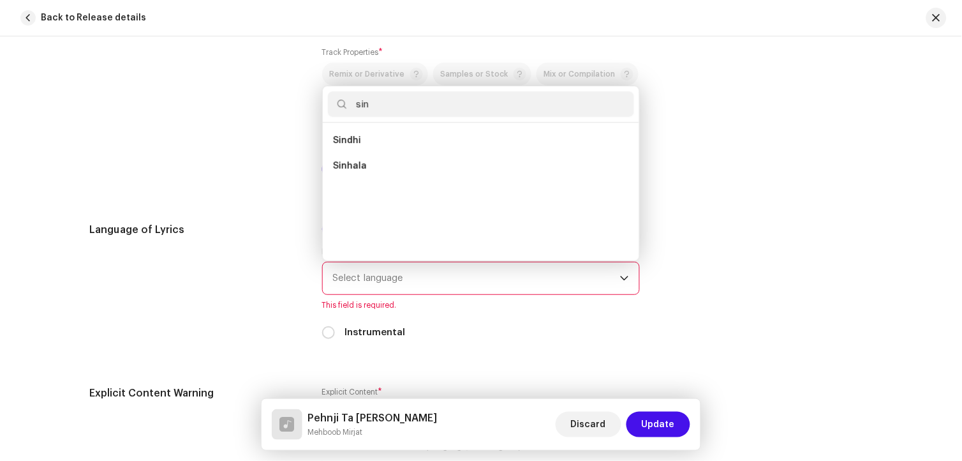
scroll to position [0, 0]
type input "sind"
click at [358, 142] on li "Sindhi" at bounding box center [481, 141] width 306 height 26
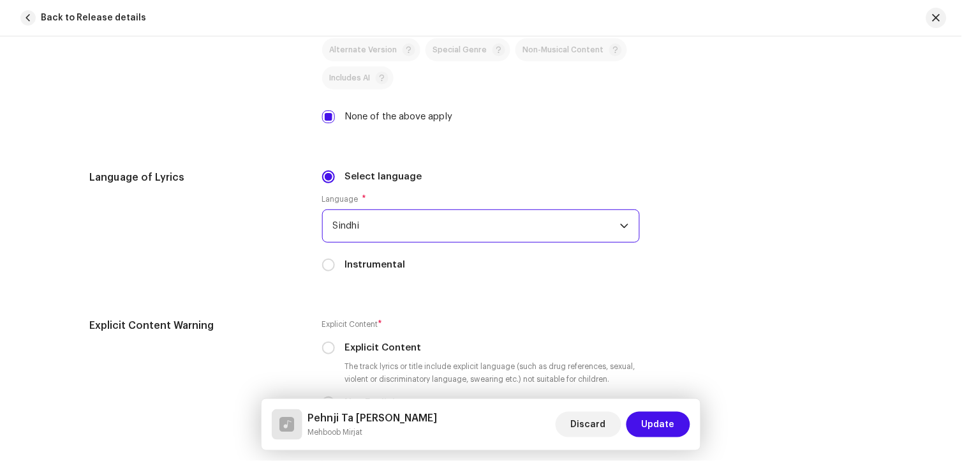
scroll to position [2197, 0]
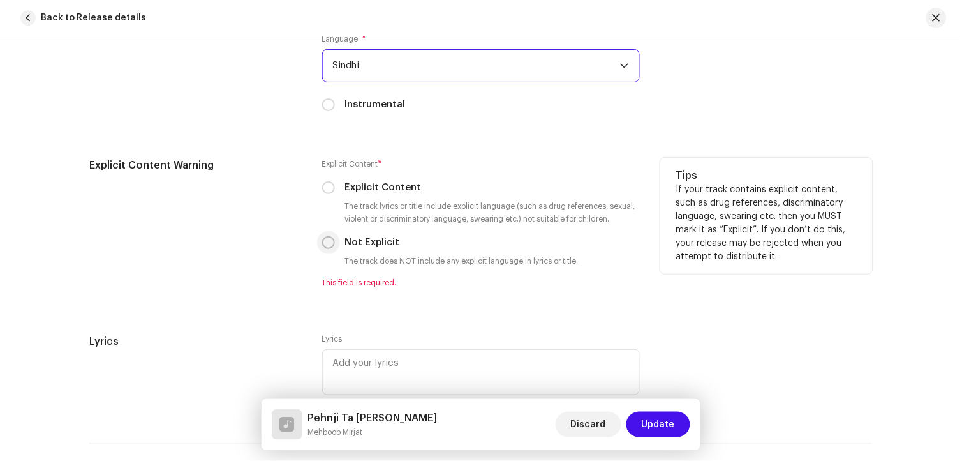
click at [329, 249] on input "Not Explicit" at bounding box center [328, 242] width 13 height 13
radio input "true"
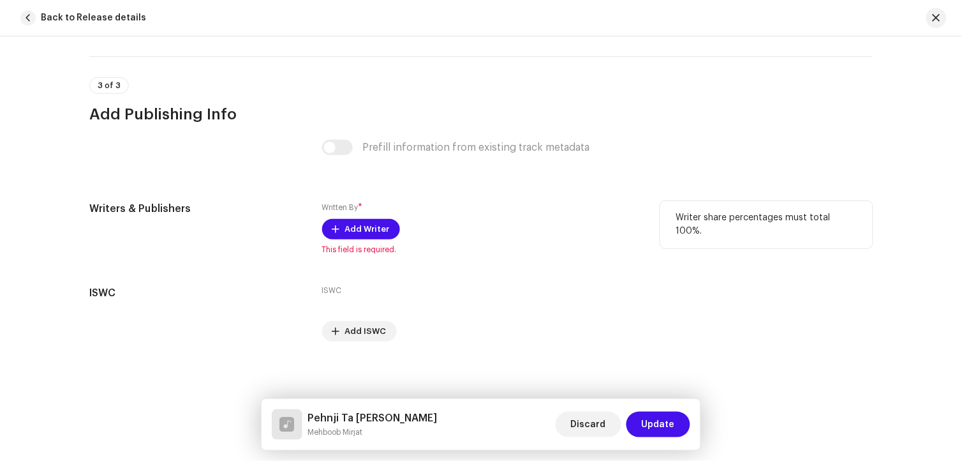
scroll to position [2578, 0]
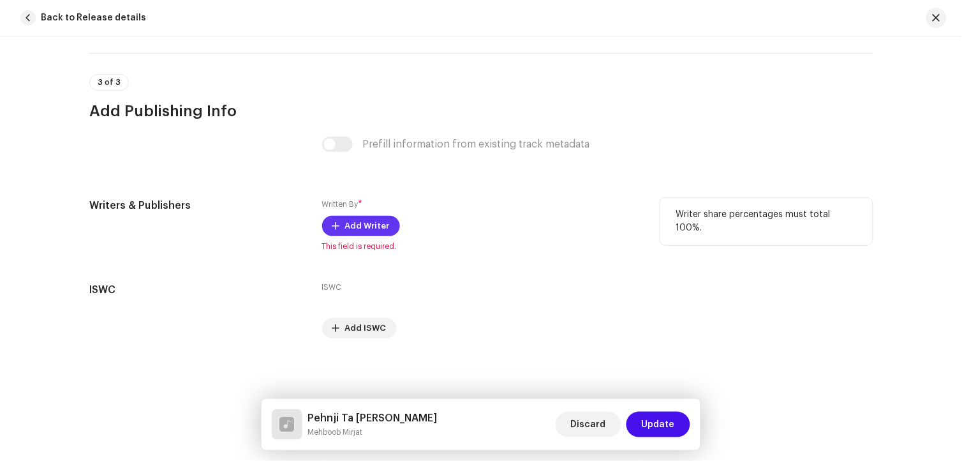
click at [355, 226] on span "Add Writer" at bounding box center [367, 226] width 45 height 26
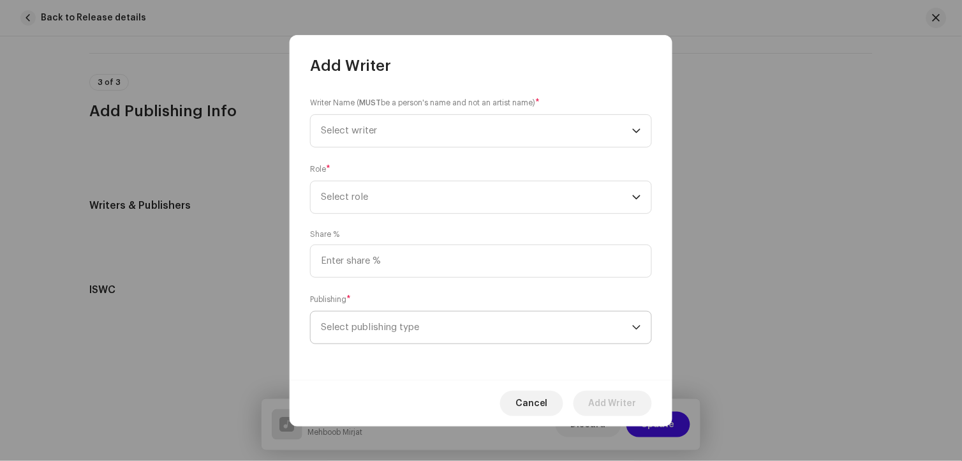
click at [416, 328] on span "Select publishing type" at bounding box center [476, 327] width 311 height 32
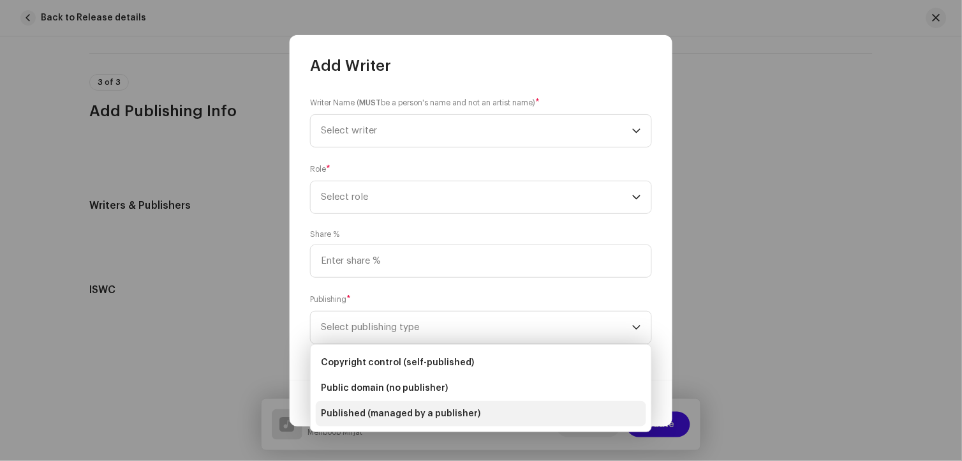
click at [418, 411] on span "Published (managed by a publisher)" at bounding box center [400, 413] width 159 height 13
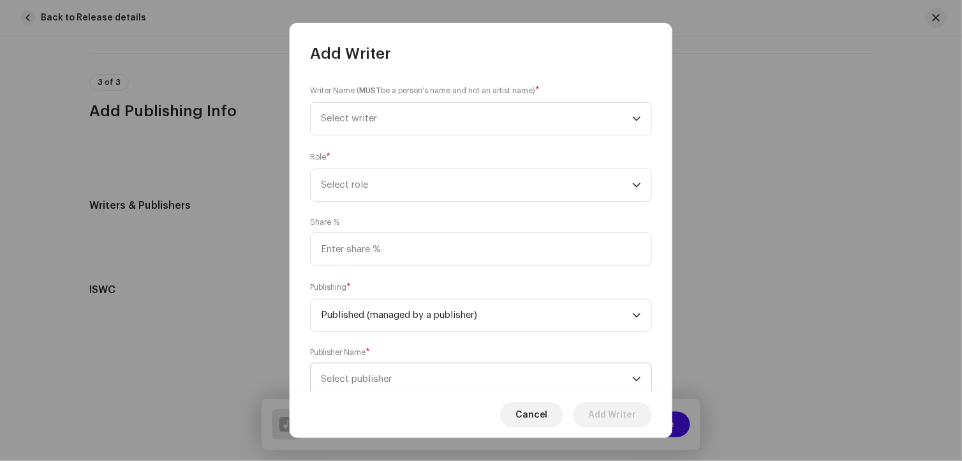
click at [399, 376] on span "Select publisher" at bounding box center [476, 379] width 311 height 32
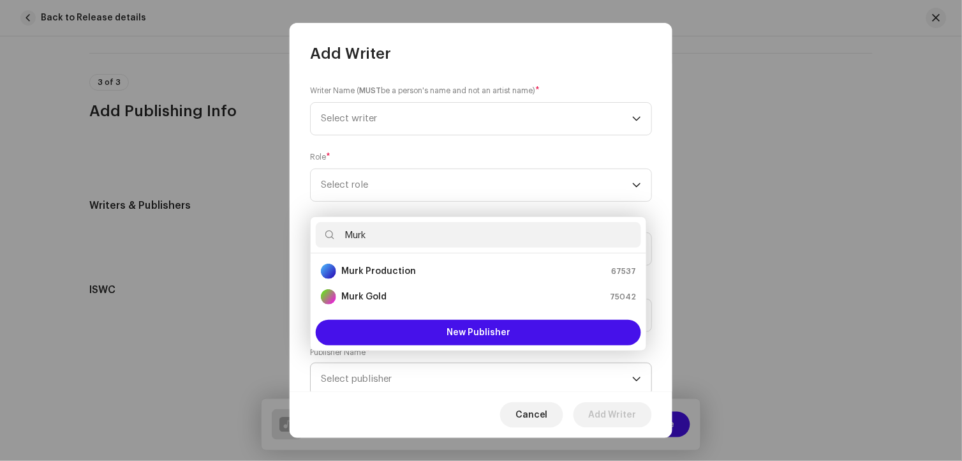
type input "Murk p"
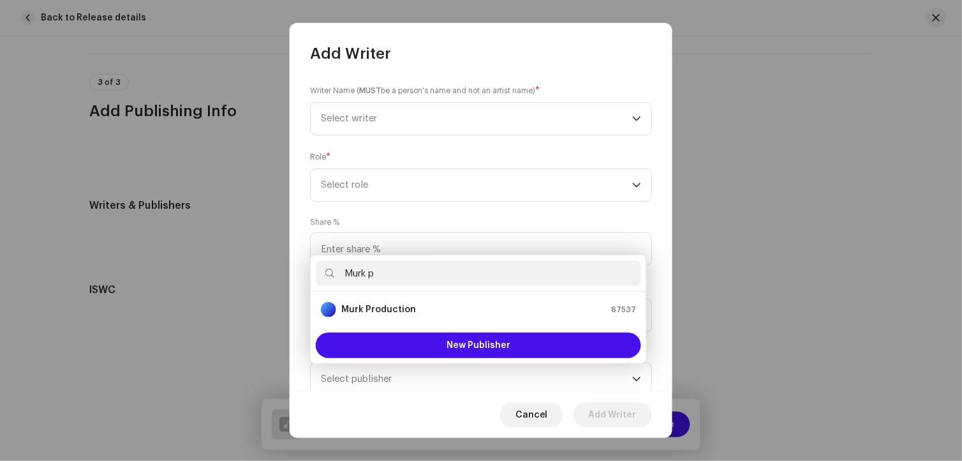
drag, startPoint x: 400, startPoint y: 265, endPoint x: 304, endPoint y: 270, distance: 96.5
click at [304, 270] on body "The Pentagon Home Catalog Transactions Analytics Resources The Pentagon Assets …" at bounding box center [481, 230] width 962 height 461
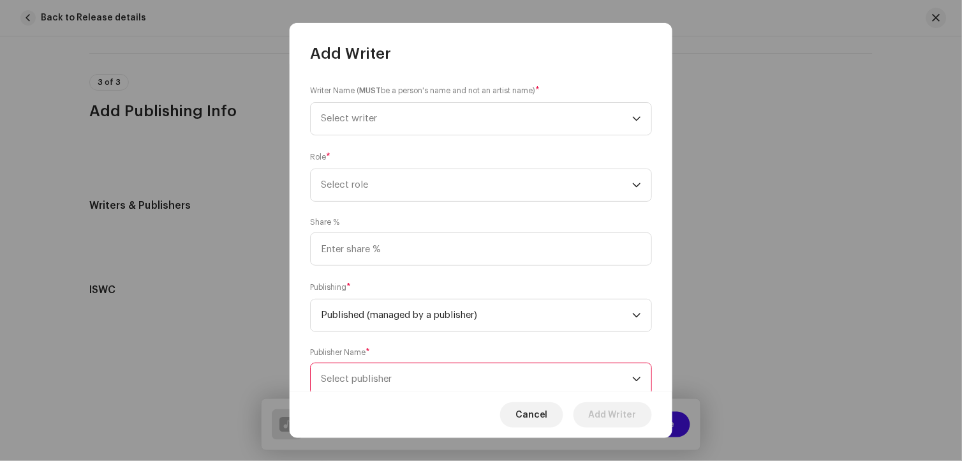
click at [406, 381] on span "Select publisher" at bounding box center [476, 379] width 311 height 32
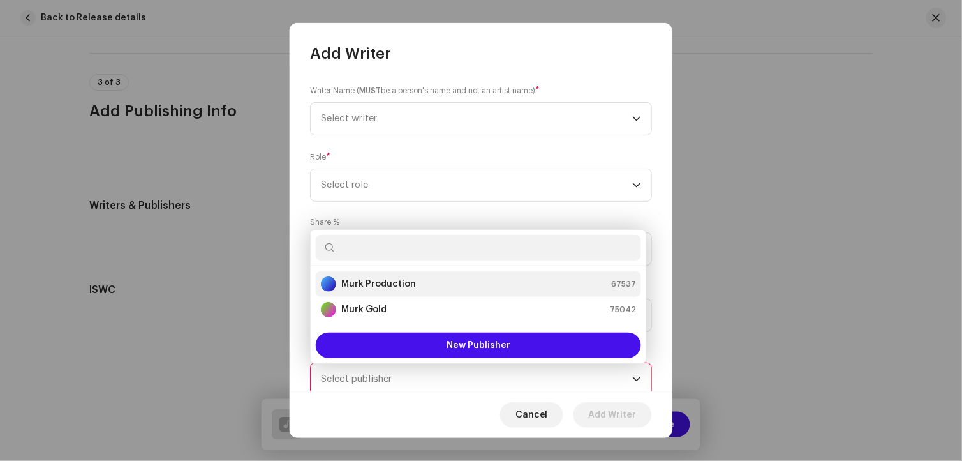
click at [397, 288] on strong "Murk Production" at bounding box center [378, 283] width 75 height 13
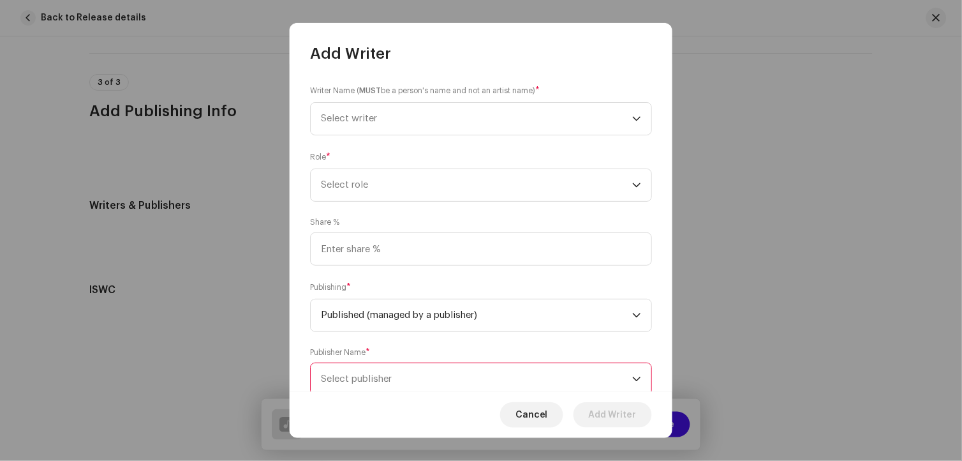
scroll to position [4, 0]
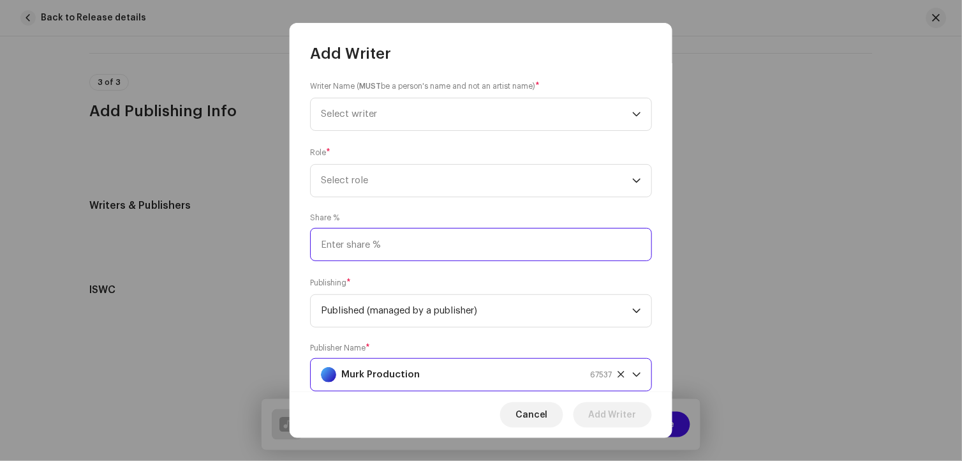
click at [390, 245] on input at bounding box center [481, 244] width 342 height 33
type input "80.00"
click at [355, 185] on span "Select role" at bounding box center [476, 181] width 311 height 32
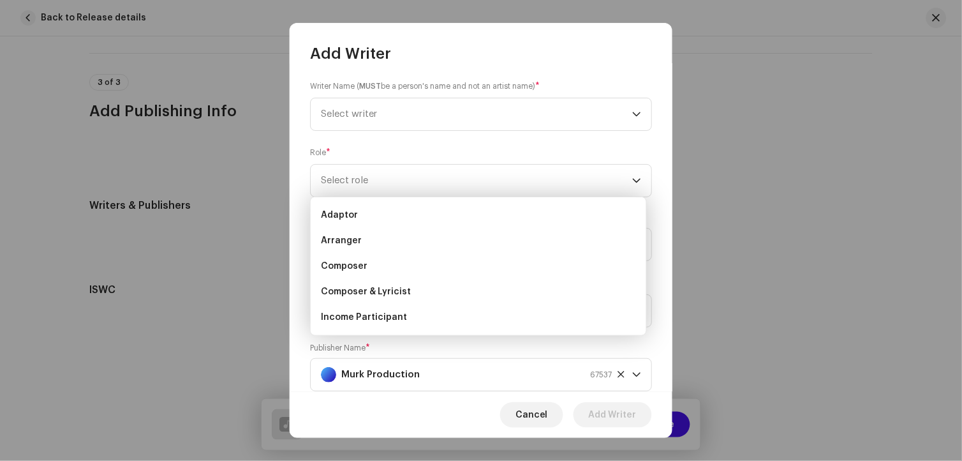
drag, startPoint x: 374, startPoint y: 316, endPoint x: 351, endPoint y: 149, distance: 168.8
click at [375, 316] on span "Income Participant" at bounding box center [364, 317] width 86 height 13
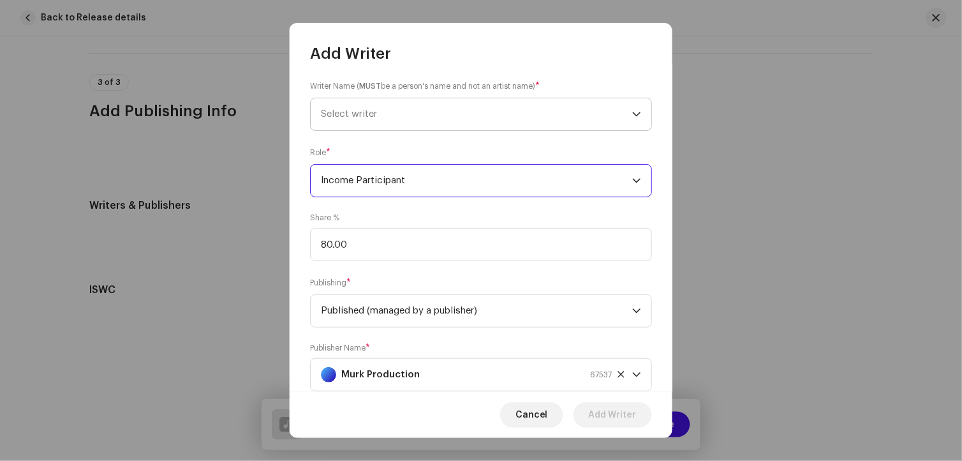
click at [345, 112] on span "Select writer" at bounding box center [349, 114] width 56 height 10
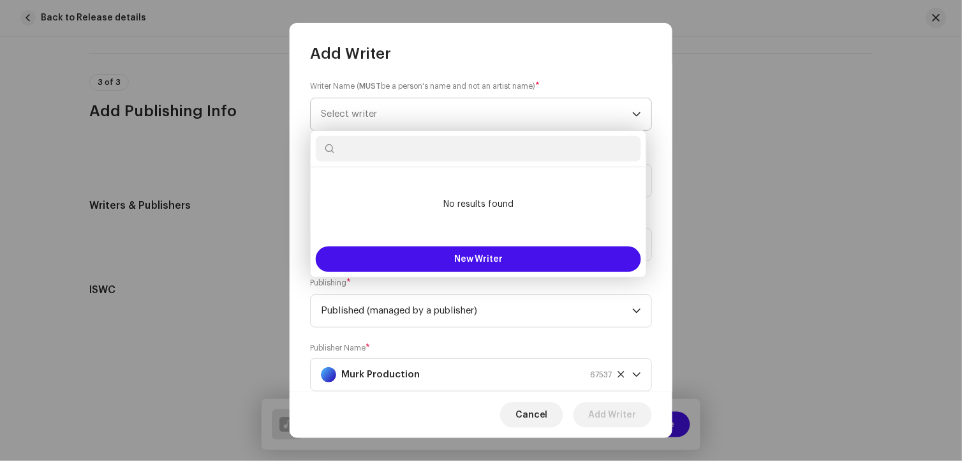
type input "Pehnji Ta [PERSON_NAME]"
drag, startPoint x: 485, startPoint y: 150, endPoint x: 306, endPoint y: 151, distance: 178.6
click at [306, 151] on body "The Pentagon Home Catalog Transactions Analytics Resources The Pentagon Assets …" at bounding box center [481, 230] width 962 height 461
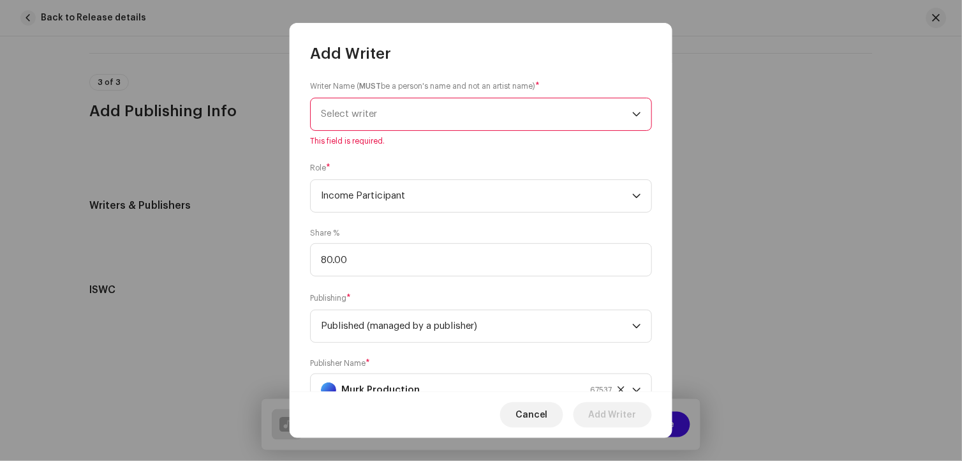
click at [441, 119] on span "Select writer" at bounding box center [476, 114] width 311 height 32
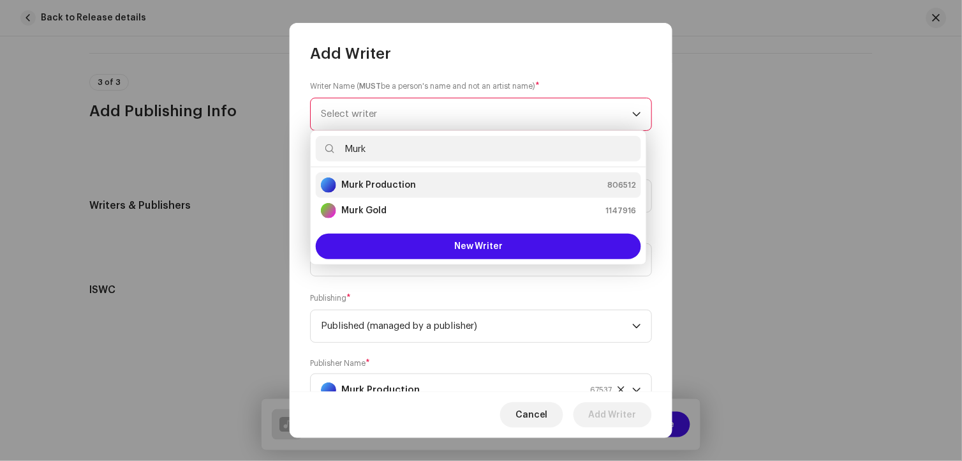
type input "Murk"
click at [409, 187] on strong "Murk Production" at bounding box center [378, 185] width 75 height 13
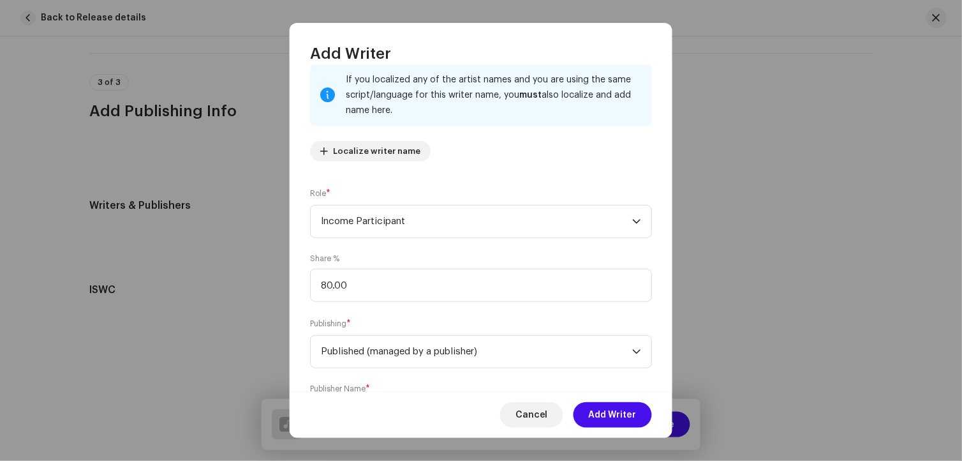
scroll to position [158, 0]
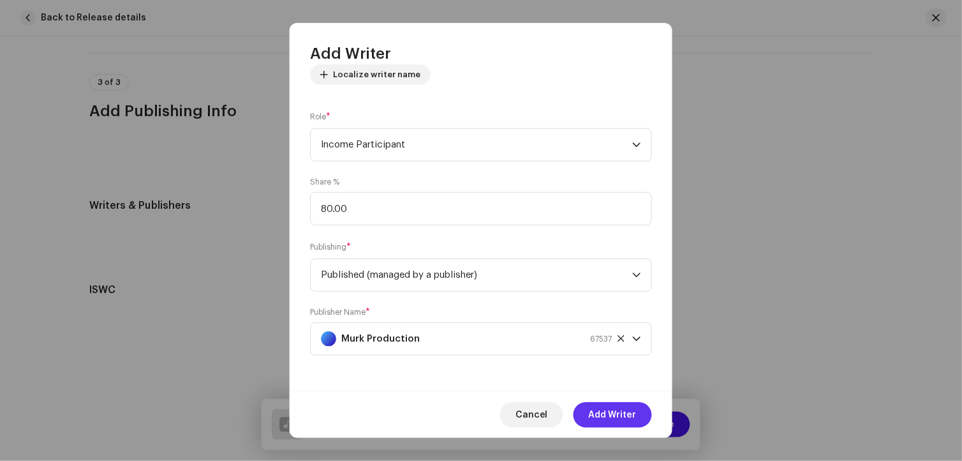
drag, startPoint x: 607, startPoint y: 394, endPoint x: 609, endPoint y: 410, distance: 15.5
click at [607, 397] on div "Cancel Add Writer" at bounding box center [481, 414] width 383 height 47
click at [609, 410] on span "Add Writer" at bounding box center [613, 415] width 48 height 26
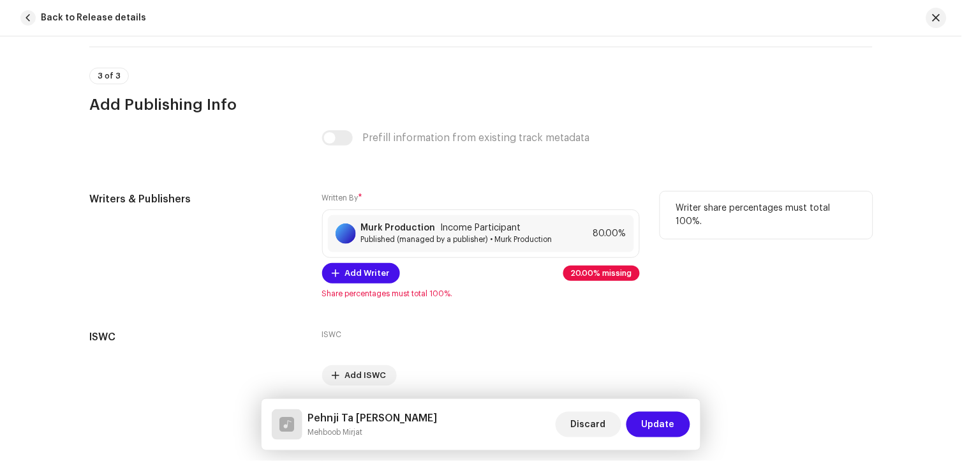
click at [369, 297] on span "Share percentages must total 100%." at bounding box center [481, 293] width 318 height 10
click at [364, 282] on span "Add Writer" at bounding box center [367, 273] width 45 height 26
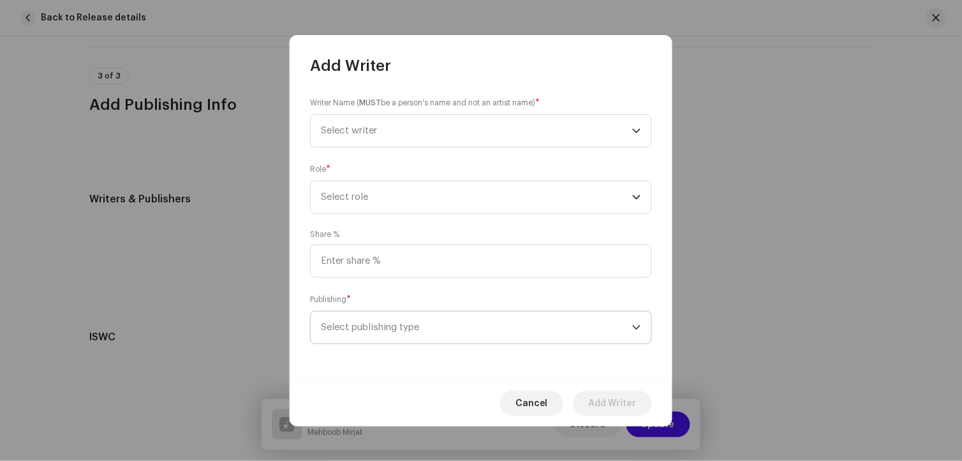
click at [399, 343] on p-select "Select publishing type" at bounding box center [481, 327] width 342 height 33
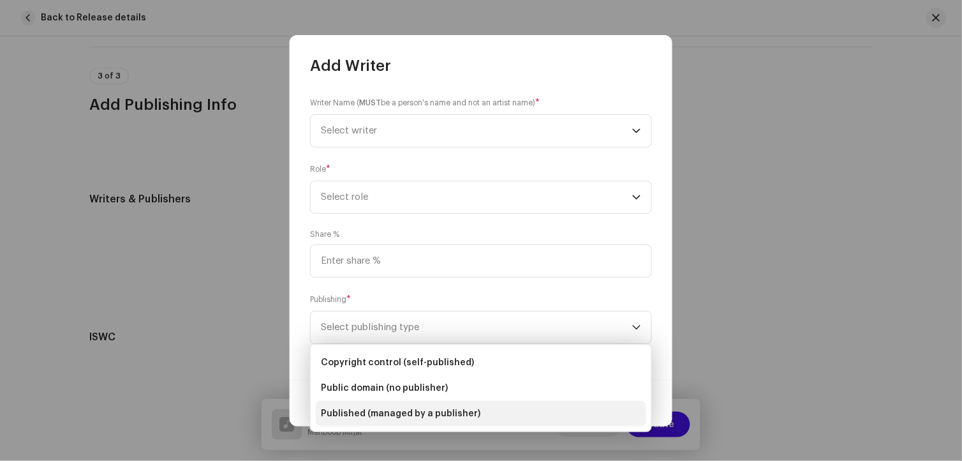
click at [416, 411] on span "Published (managed by a publisher)" at bounding box center [400, 413] width 159 height 13
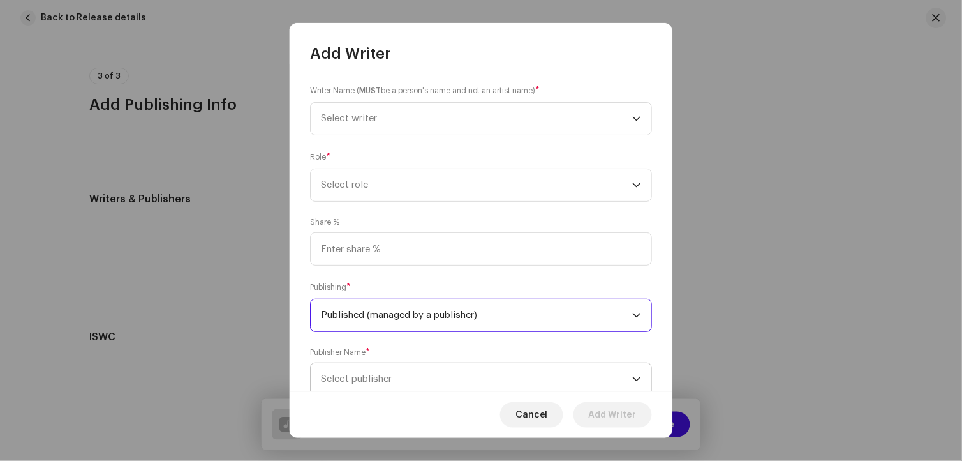
click at [396, 378] on span "Select publisher" at bounding box center [476, 379] width 311 height 32
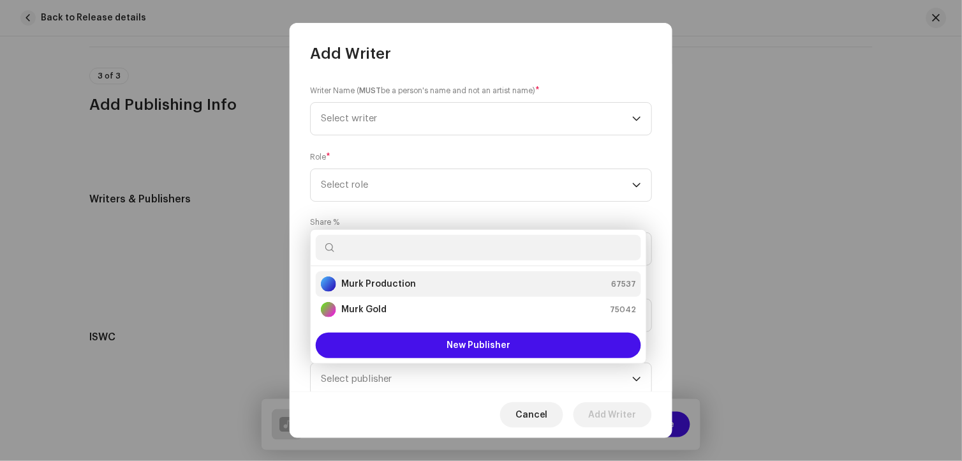
click at [378, 283] on strong "Murk Production" at bounding box center [378, 283] width 75 height 13
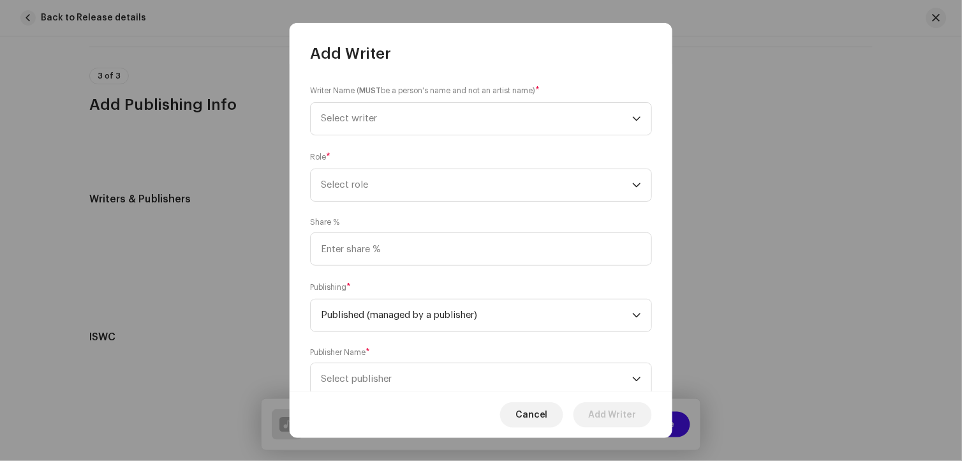
scroll to position [4, 0]
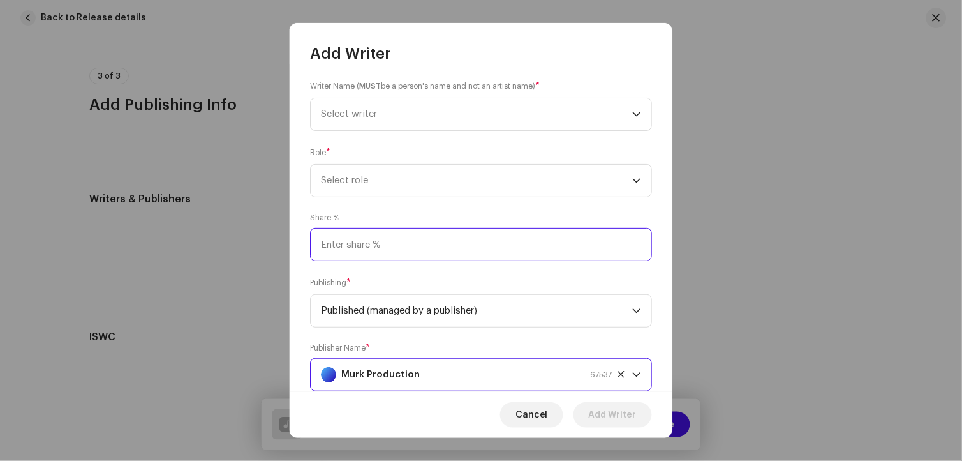
click at [373, 260] on input at bounding box center [481, 244] width 342 height 33
type input "10.00"
click at [359, 184] on span "Select role" at bounding box center [476, 181] width 311 height 32
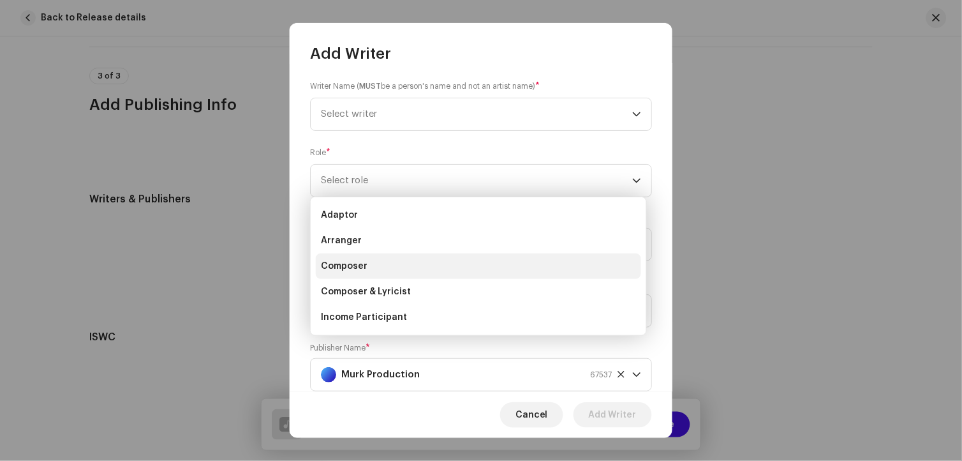
click at [356, 270] on span "Composer" at bounding box center [344, 266] width 47 height 13
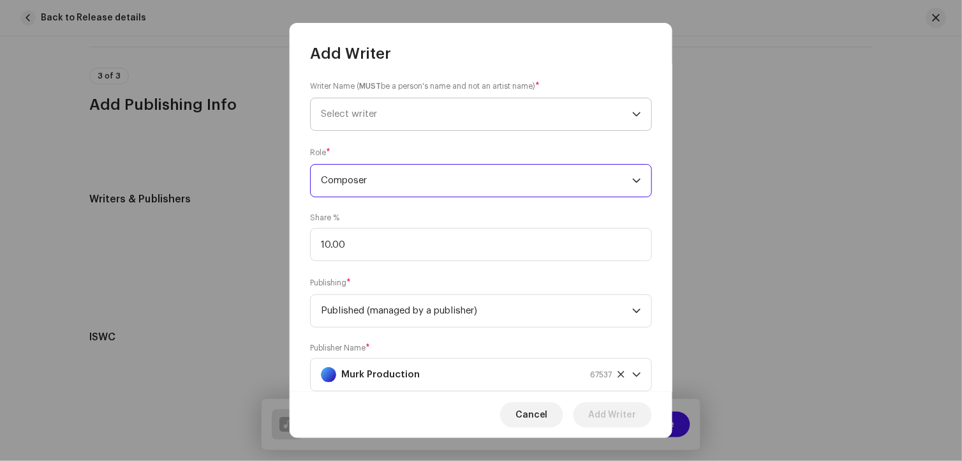
click at [356, 115] on span "Select writer" at bounding box center [349, 114] width 56 height 10
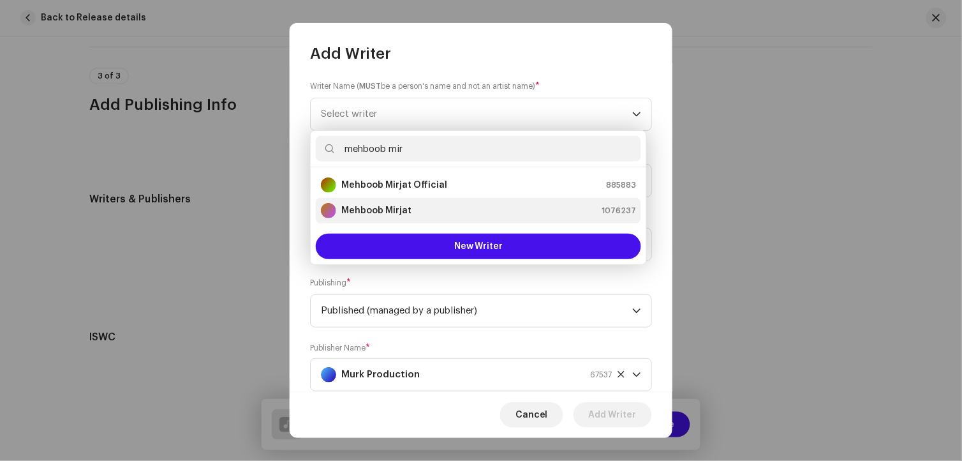
type input "mehboob mir"
click at [425, 205] on div "[PERSON_NAME] 1076237" at bounding box center [478, 210] width 315 height 15
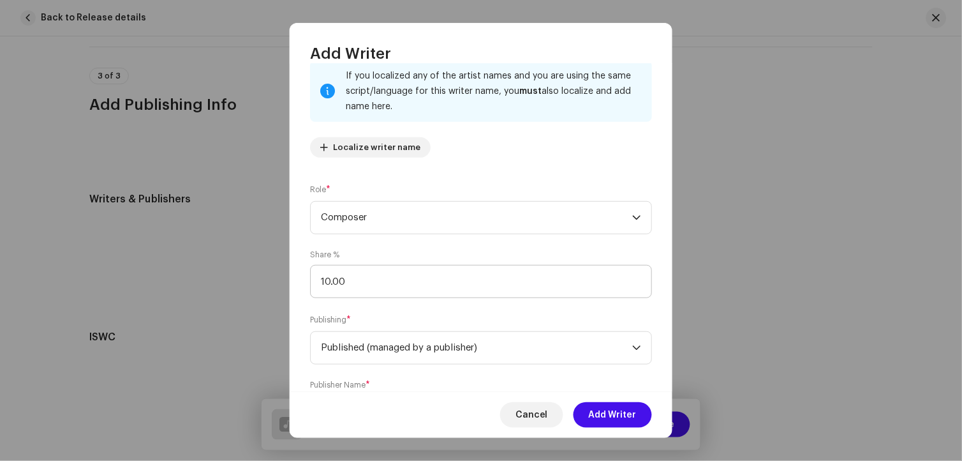
scroll to position [158, 0]
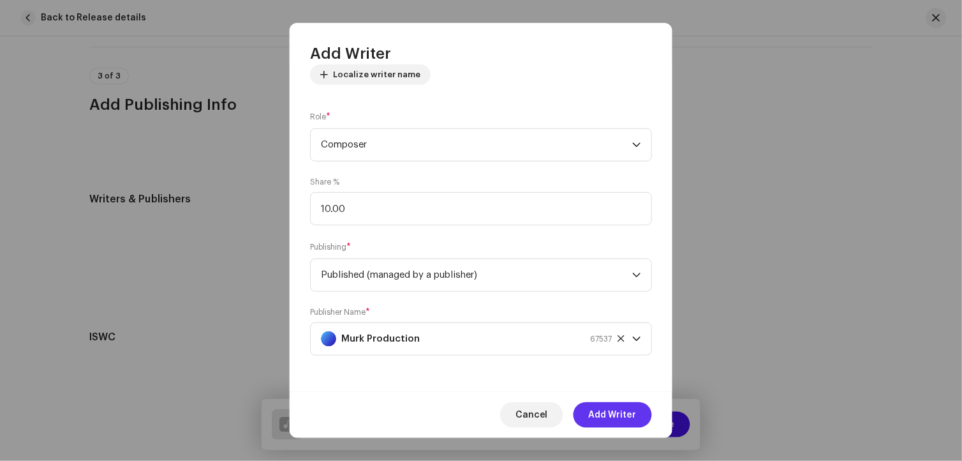
click at [617, 406] on span "Add Writer" at bounding box center [613, 415] width 48 height 26
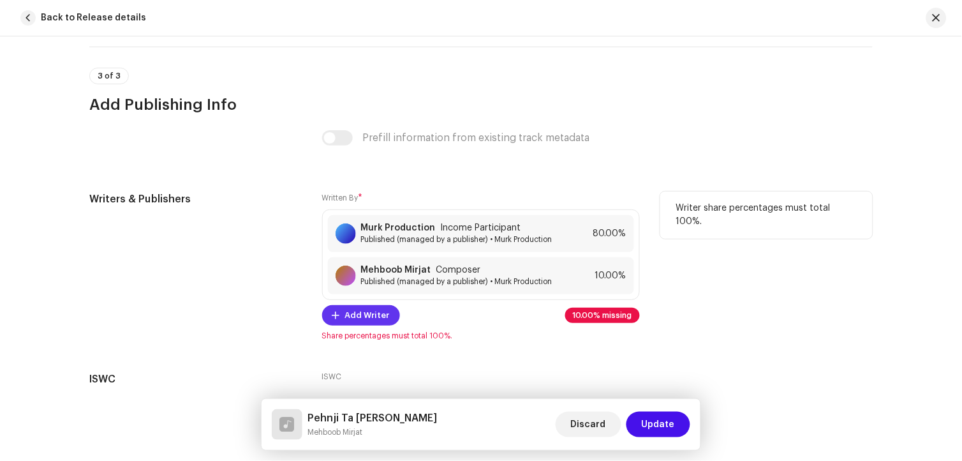
click at [383, 328] on span "Add Writer" at bounding box center [367, 315] width 45 height 26
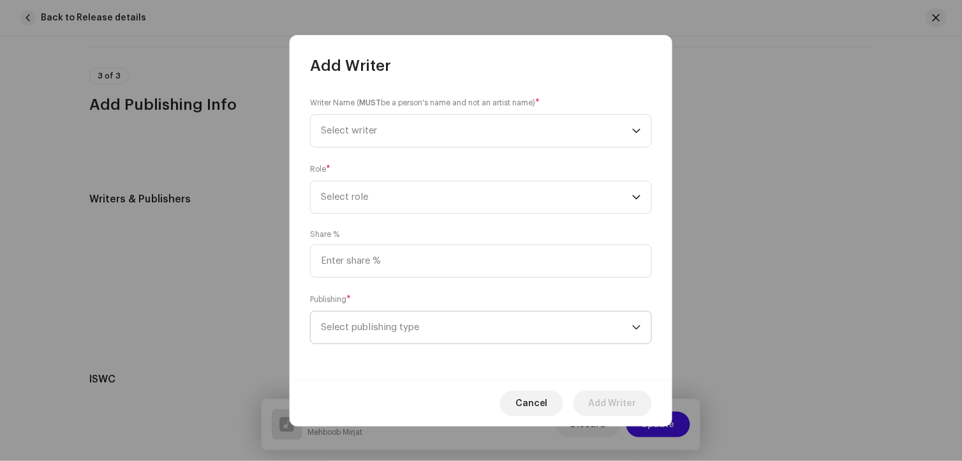
click at [410, 332] on span "Select publishing type" at bounding box center [476, 327] width 311 height 32
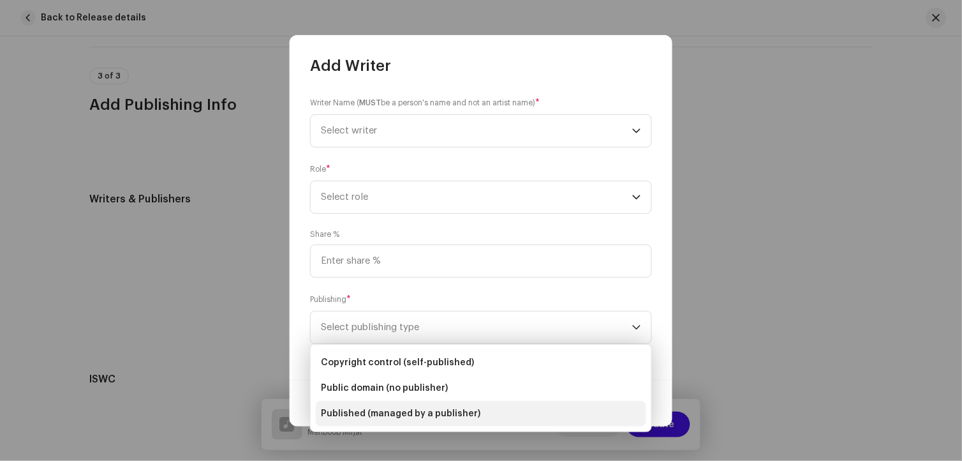
click at [426, 409] on span "Published (managed by a publisher)" at bounding box center [400, 413] width 159 height 13
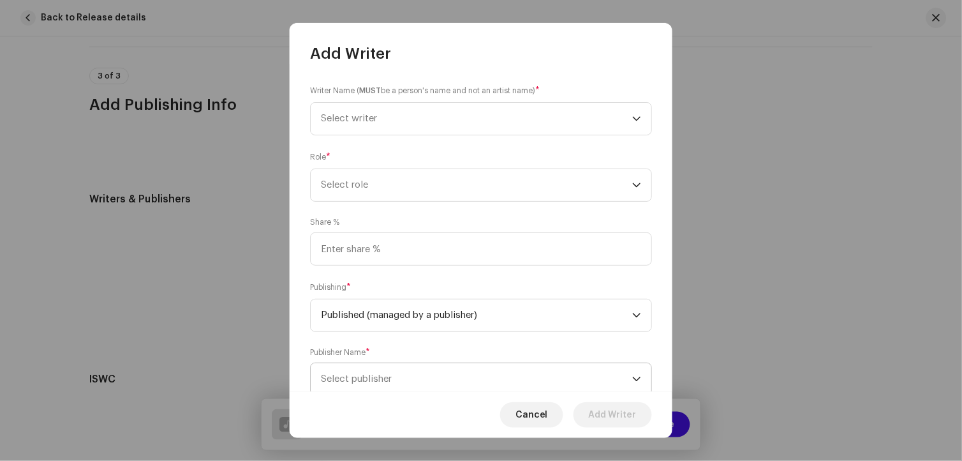
click at [399, 371] on span "Select publisher" at bounding box center [476, 379] width 311 height 32
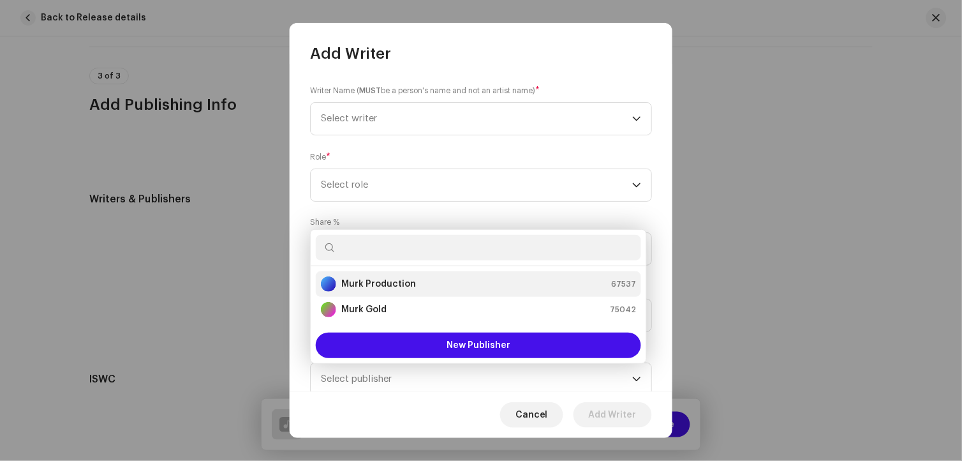
drag, startPoint x: 381, startPoint y: 292, endPoint x: 379, endPoint y: 286, distance: 6.7
click at [380, 292] on li "Murk Production 67537" at bounding box center [478, 284] width 325 height 26
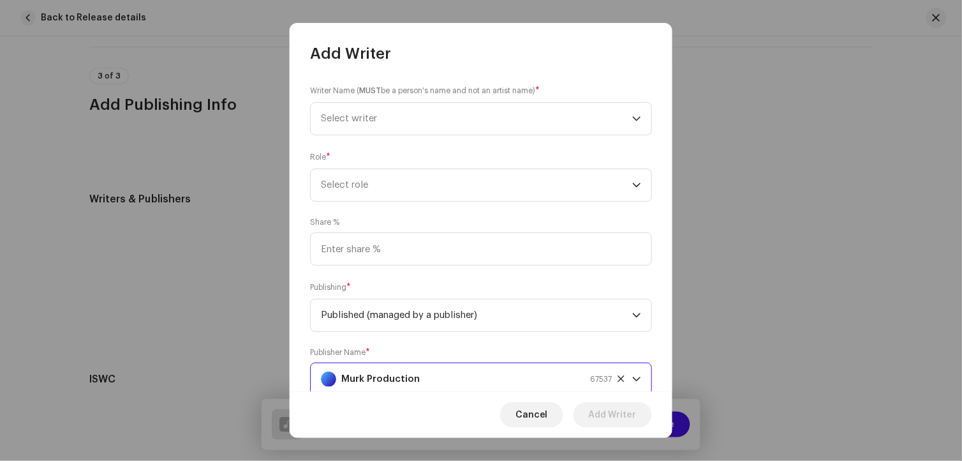
scroll to position [4, 0]
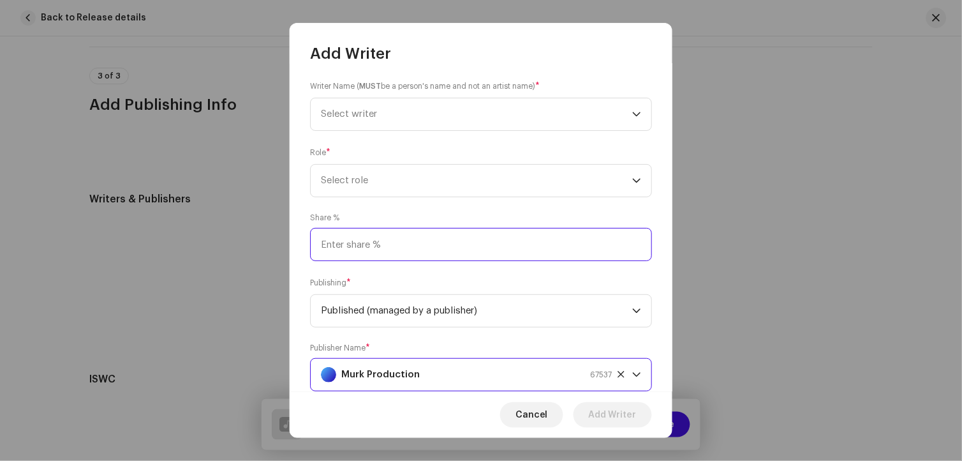
click at [367, 257] on input at bounding box center [481, 244] width 342 height 33
type input "10.00"
click at [348, 181] on span "Select role" at bounding box center [476, 181] width 311 height 32
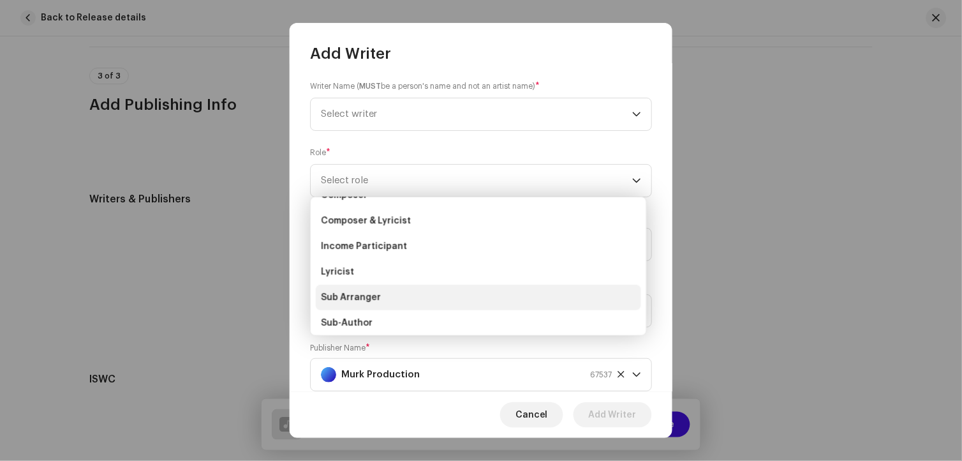
scroll to position [71, 0]
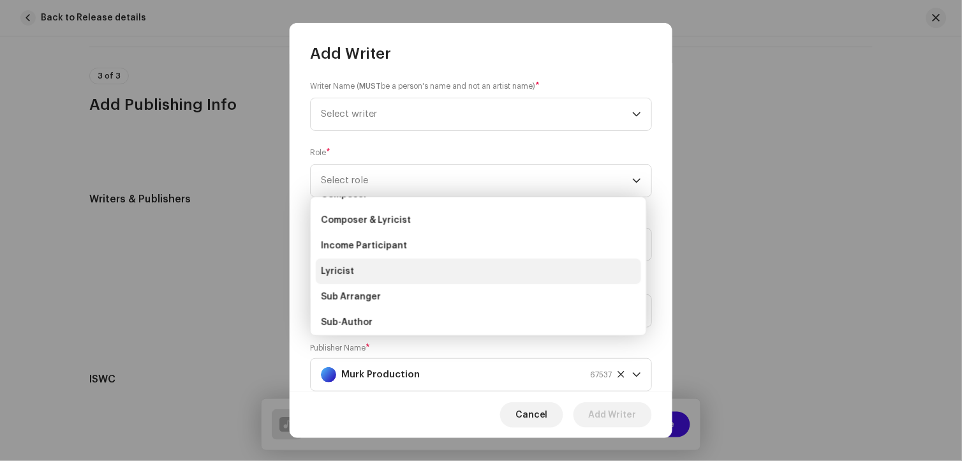
click at [344, 279] on li "Lyricist" at bounding box center [478, 271] width 325 height 26
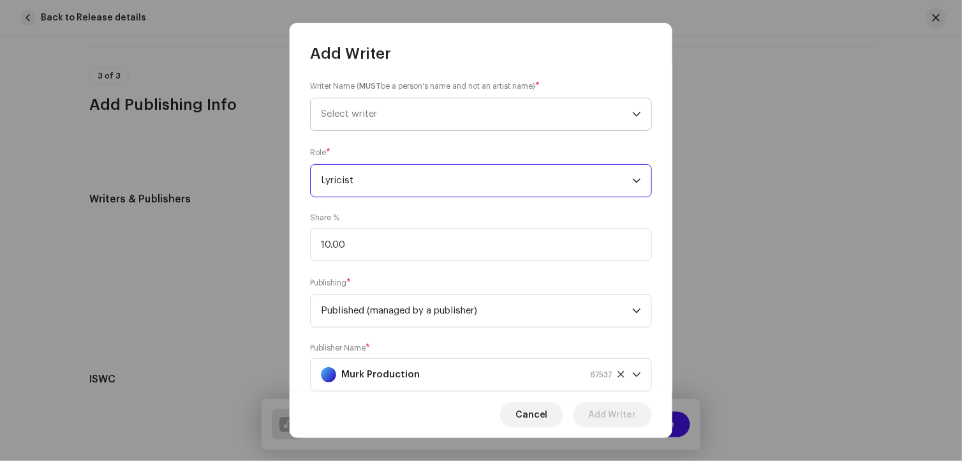
click at [360, 124] on span "Select writer" at bounding box center [476, 114] width 311 height 32
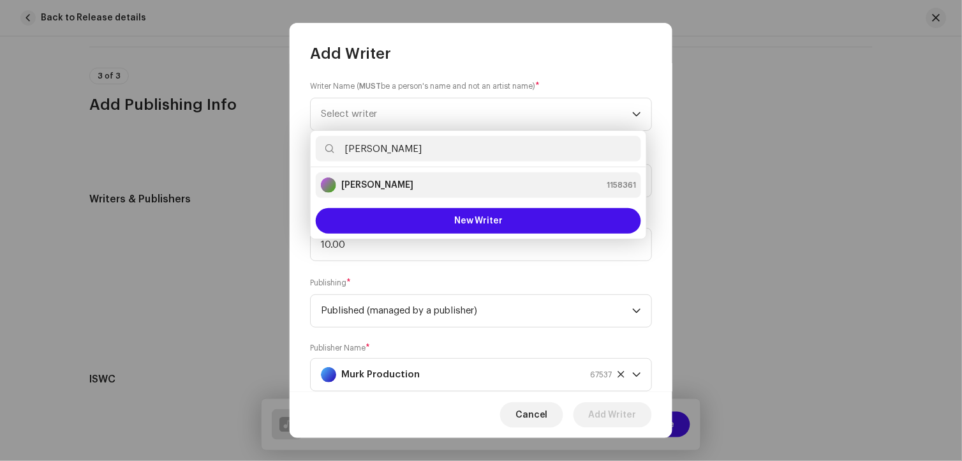
type input "[PERSON_NAME]"
click at [392, 177] on div "[PERSON_NAME]" at bounding box center [367, 184] width 92 height 15
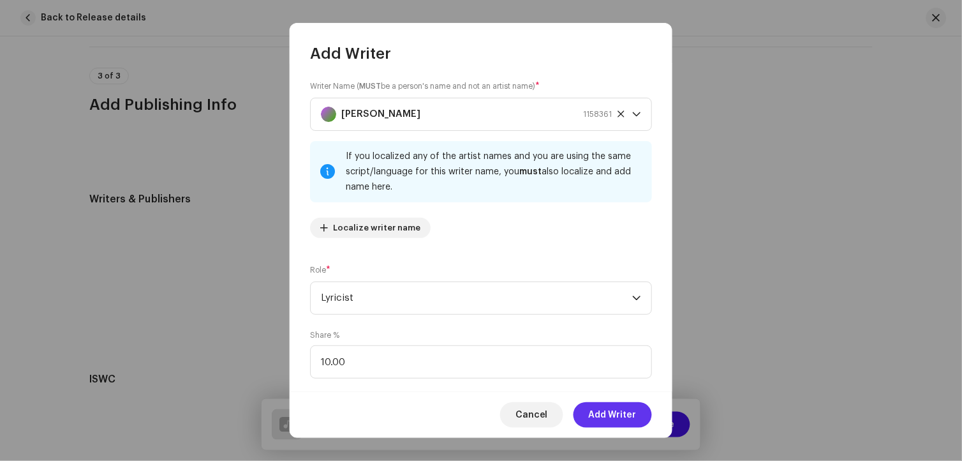
click at [620, 417] on span "Add Writer" at bounding box center [613, 415] width 48 height 26
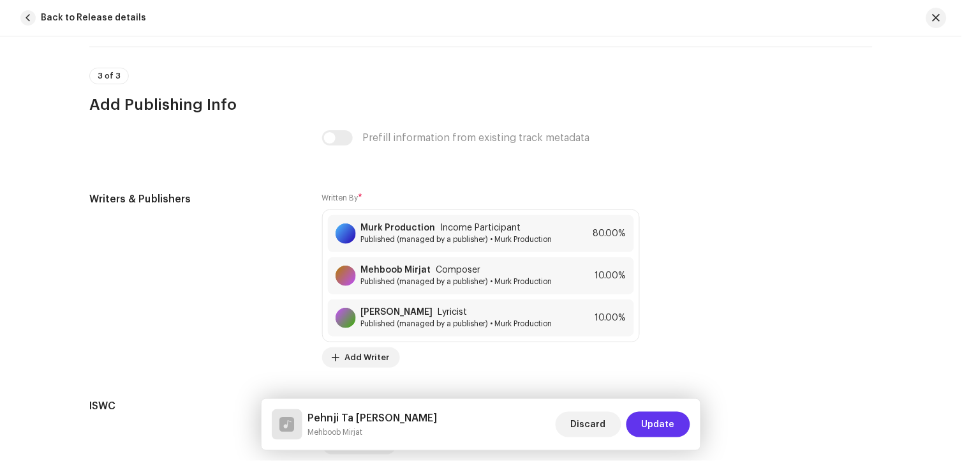
click at [669, 429] on span "Update" at bounding box center [658, 424] width 33 height 26
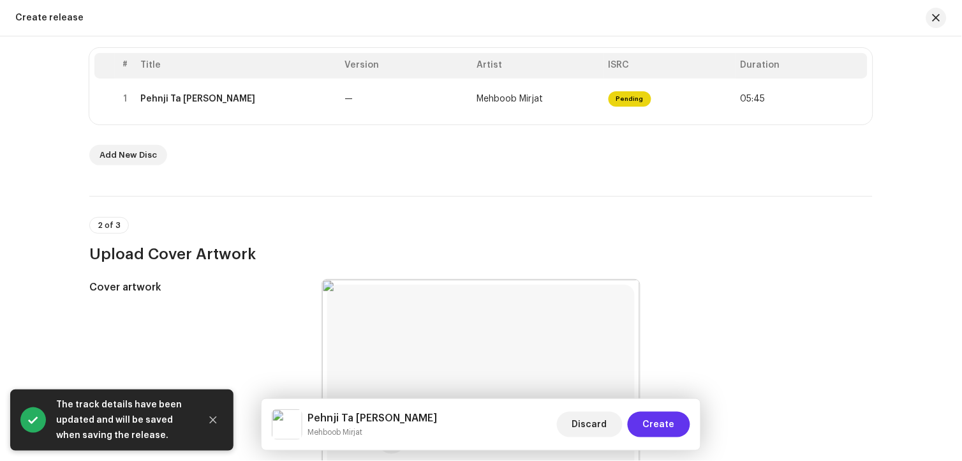
click at [668, 429] on span "Create" at bounding box center [659, 424] width 32 height 26
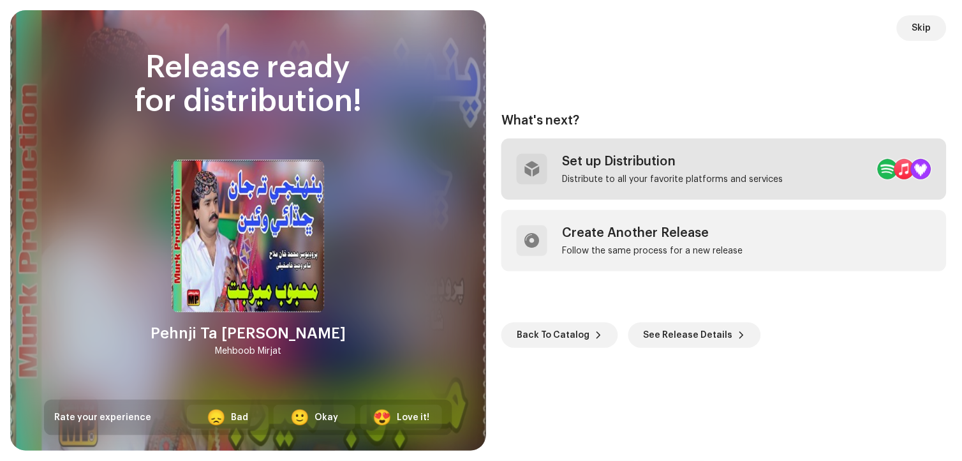
click at [673, 161] on div "Set up Distribution" at bounding box center [673, 161] width 221 height 15
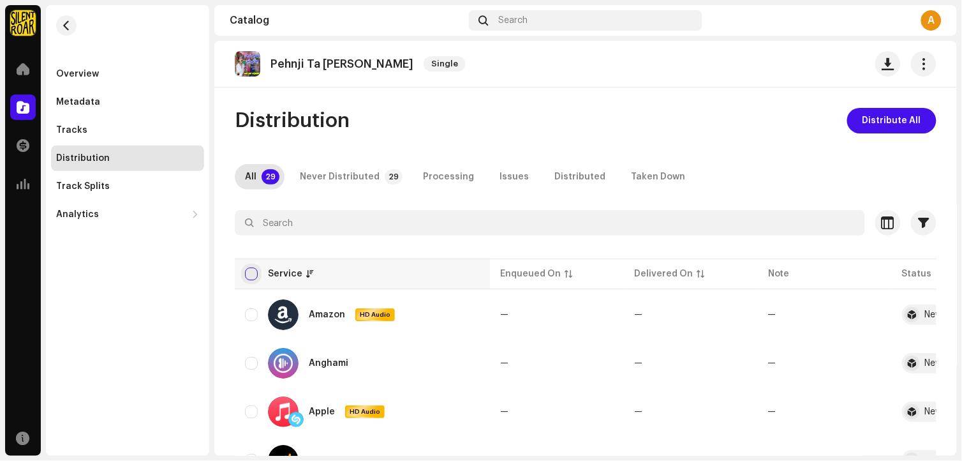
click at [251, 272] on input "checkbox" at bounding box center [251, 273] width 13 height 13
checkbox input "true"
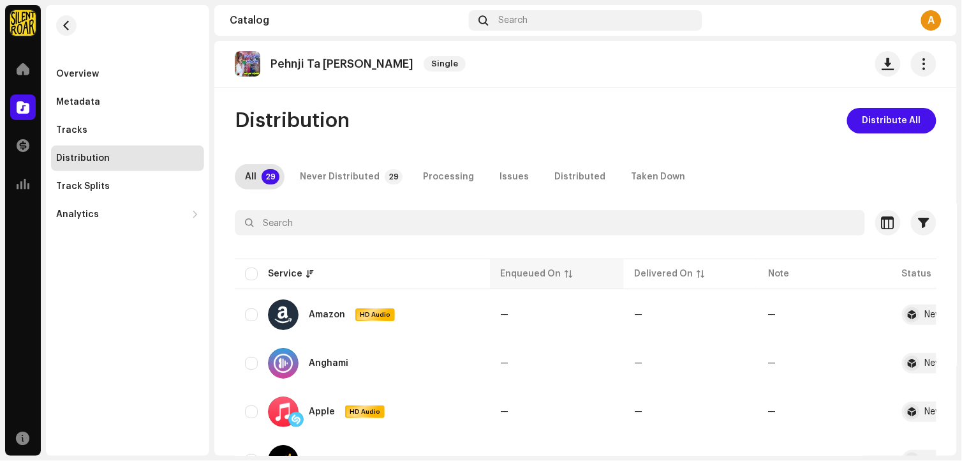
checkbox input "true"
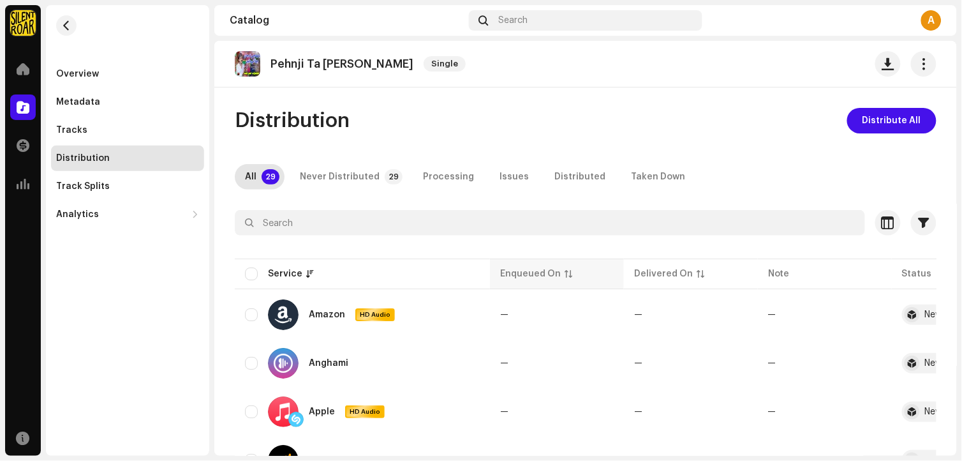
checkbox input "true"
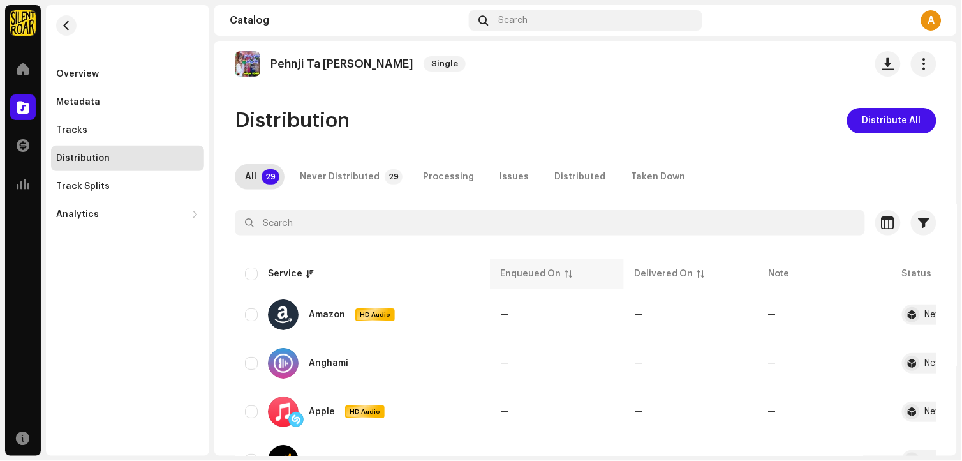
checkbox input "true"
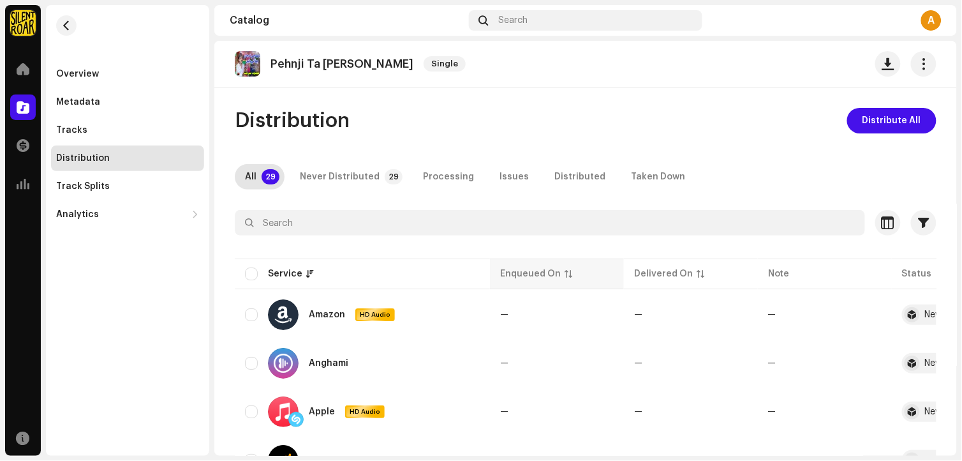
checkbox input "true"
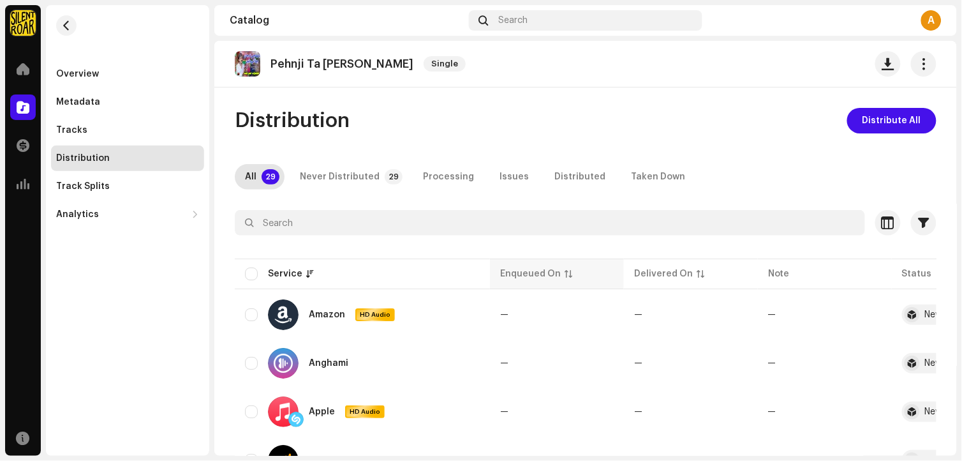
checkbox input "true"
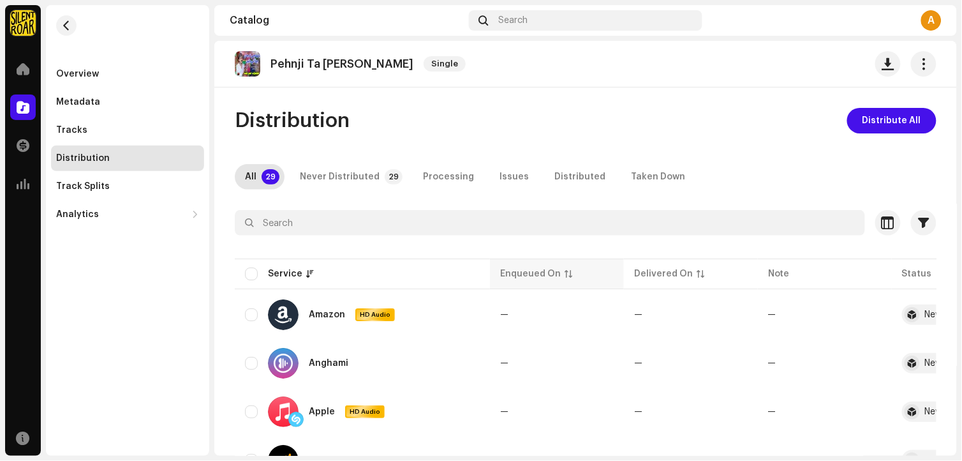
checkbox input "true"
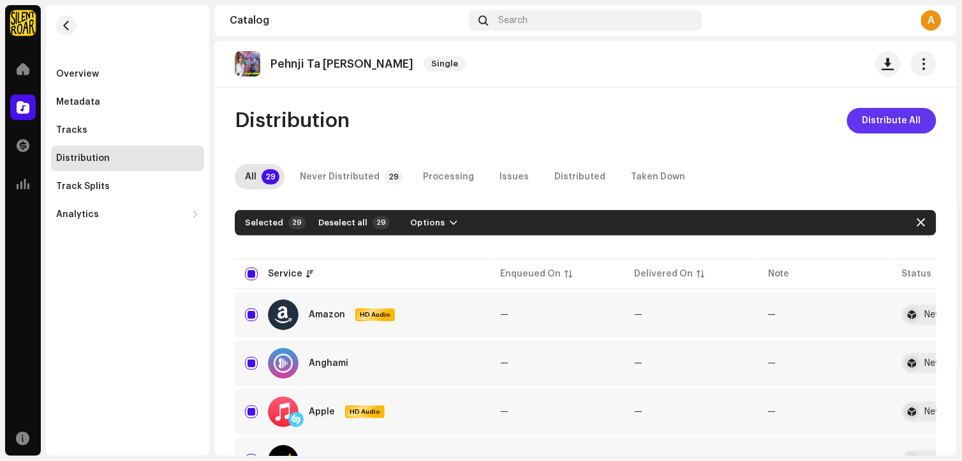
click at [905, 128] on span "Distribute All" at bounding box center [891, 121] width 59 height 26
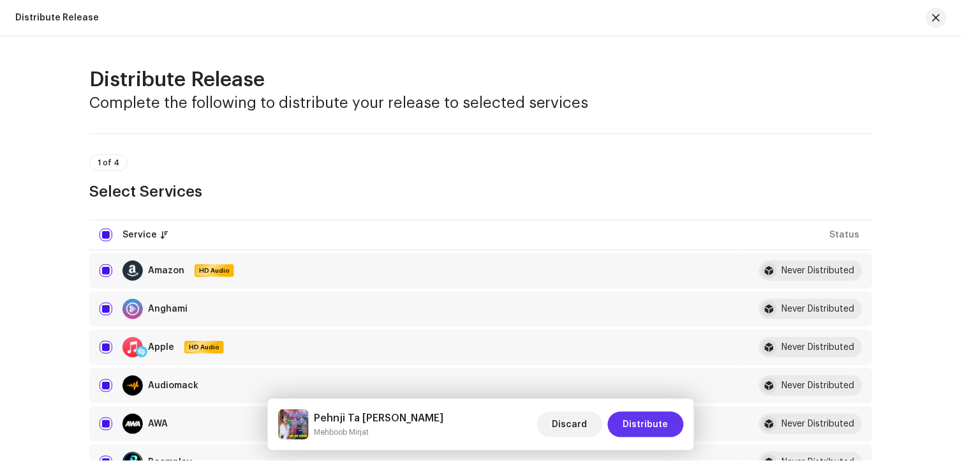
click at [663, 417] on span "Distribute" at bounding box center [645, 424] width 45 height 26
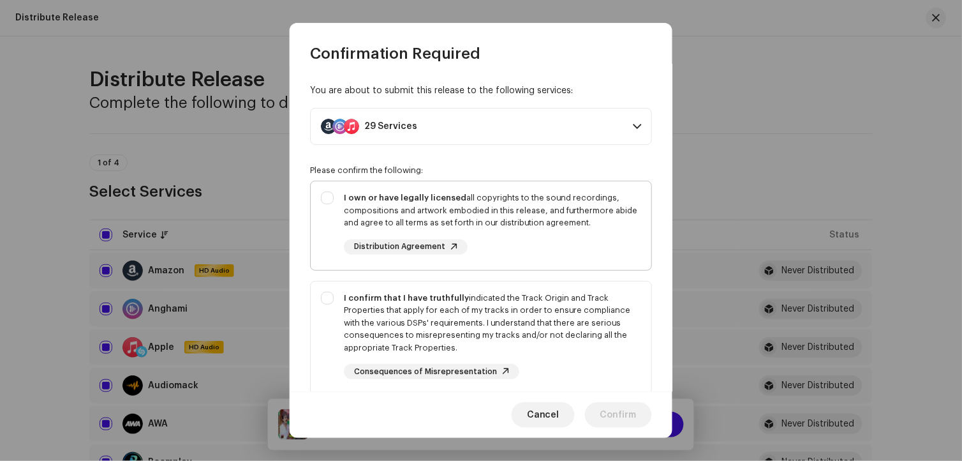
drag, startPoint x: 425, startPoint y: 212, endPoint x: 440, endPoint y: 302, distance: 90.6
click at [425, 213] on div "I own or have legally licensed all copyrights to the sound recordings, composit…" at bounding box center [492, 210] width 297 height 38
checkbox input "true"
click at [440, 302] on div "I confirm that I have truthfully indicated the Track Origin and Track Propertie…" at bounding box center [492, 323] width 297 height 63
checkbox input "true"
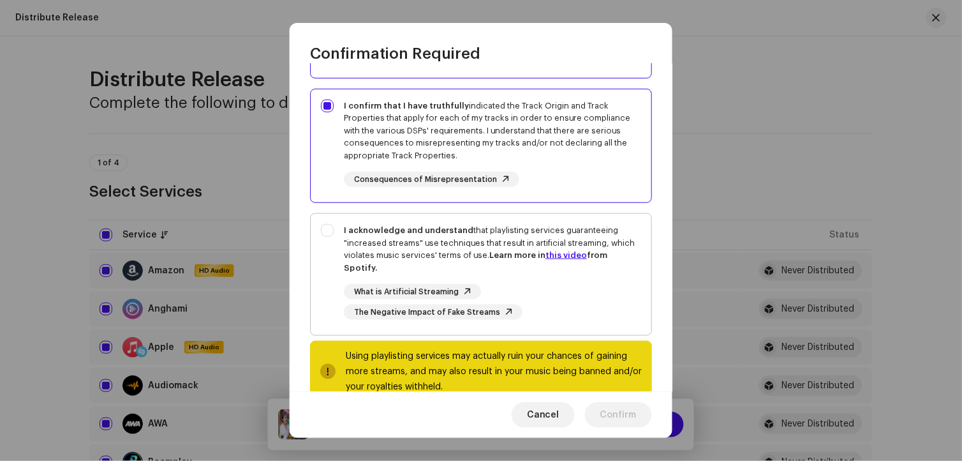
scroll to position [212, 0]
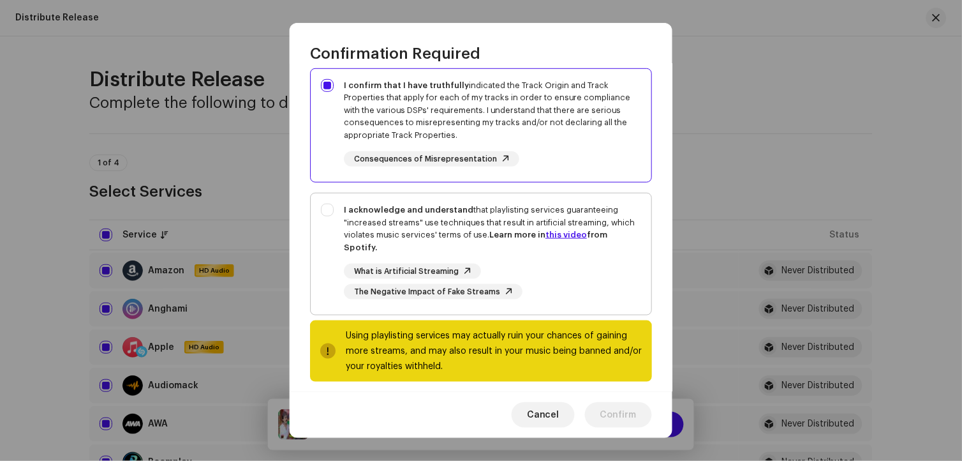
click at [417, 230] on div "I acknowledge and understand that playlisting services guaranteeing "increased …" at bounding box center [492, 228] width 297 height 50
checkbox input "true"
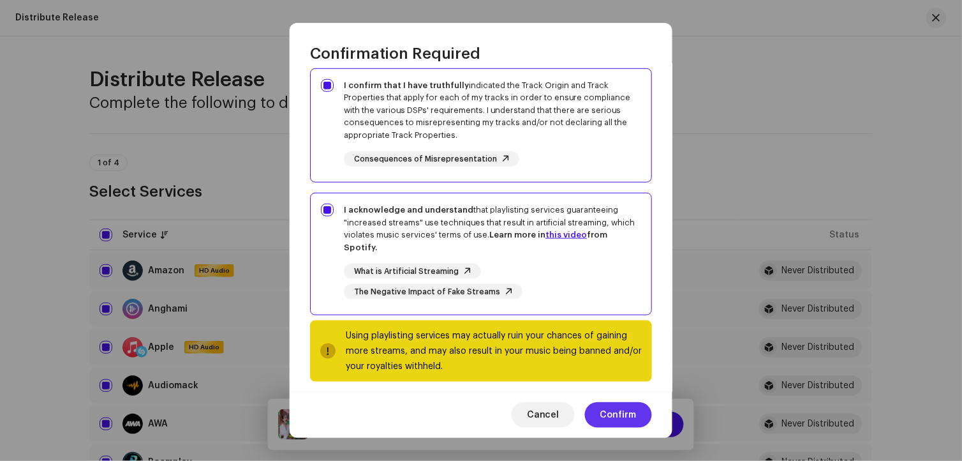
click at [626, 410] on span "Confirm" at bounding box center [618, 415] width 36 height 26
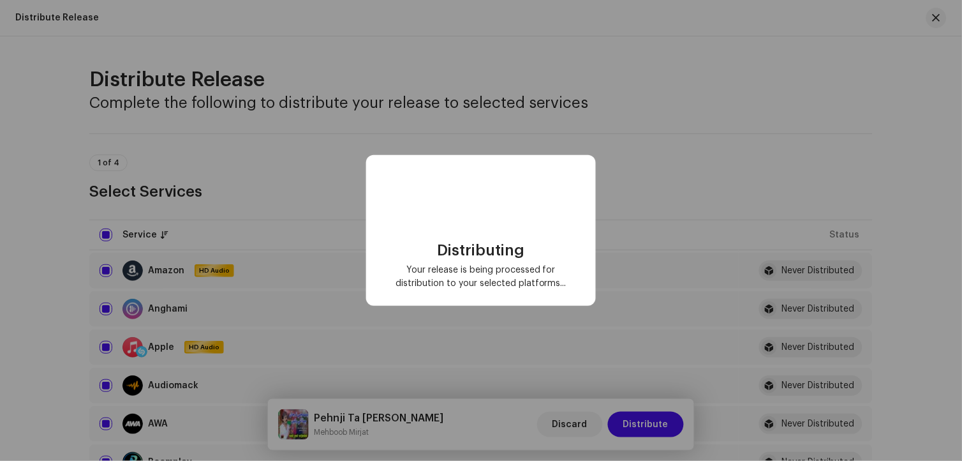
checkbox input "false"
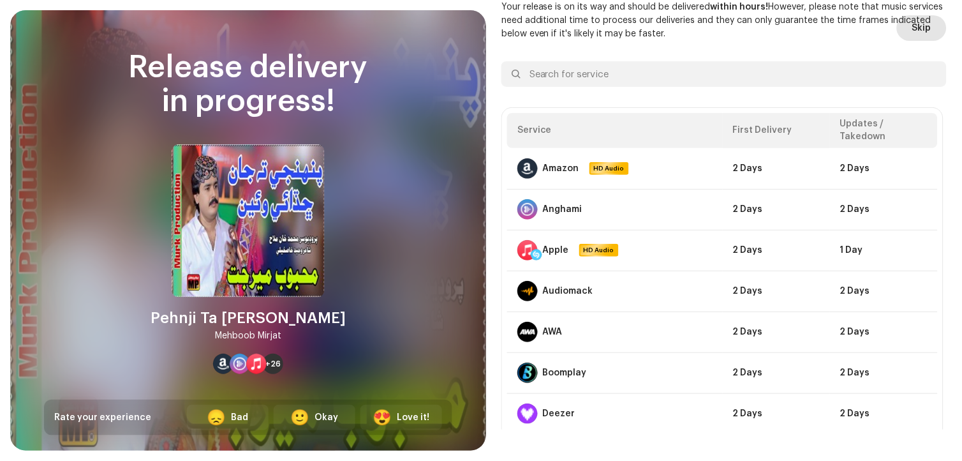
click at [919, 34] on span "Skip" at bounding box center [921, 28] width 19 height 26
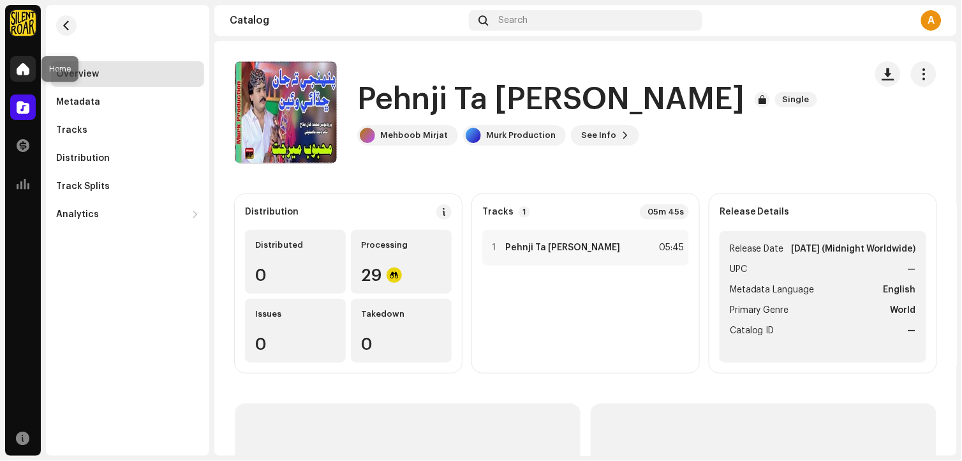
click at [22, 75] on div at bounding box center [23, 69] width 26 height 26
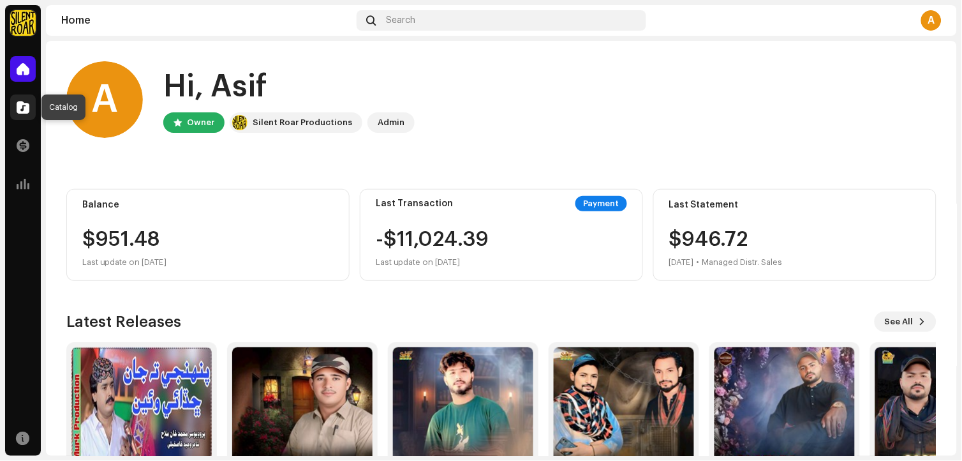
click at [33, 112] on div at bounding box center [23, 107] width 26 height 26
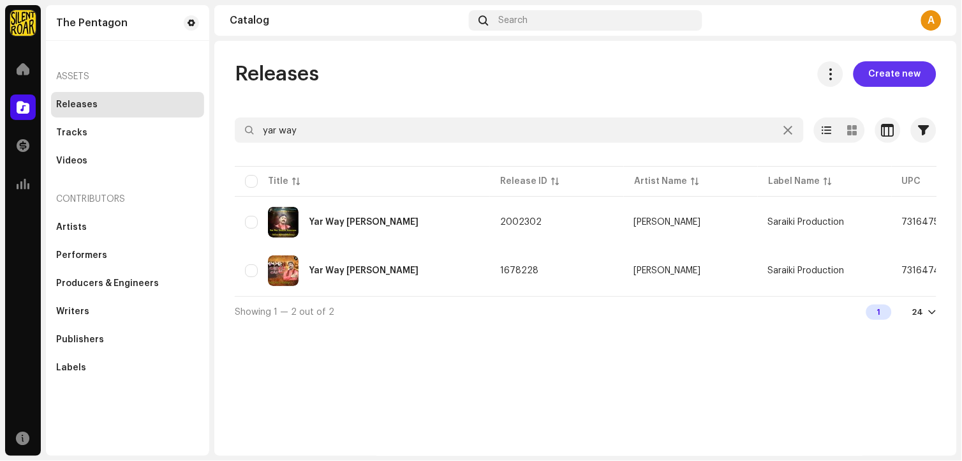
click at [913, 75] on span "Create new" at bounding box center [895, 74] width 52 height 26
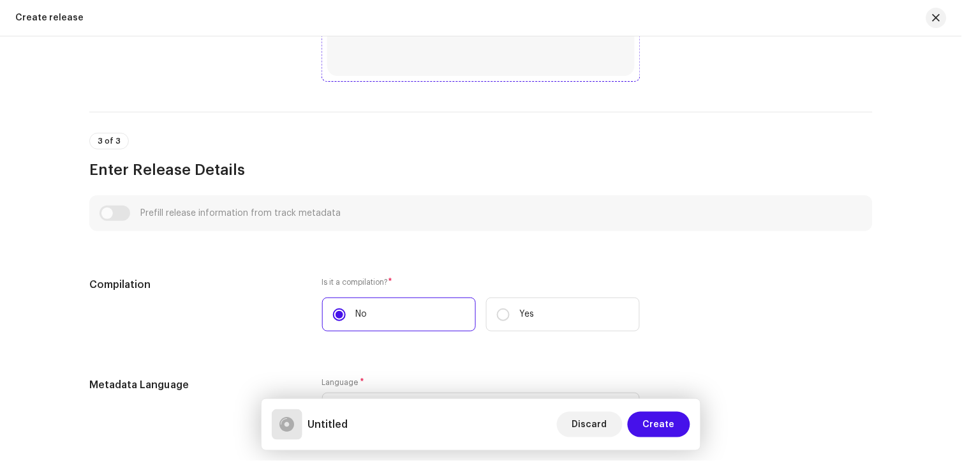
scroll to position [495, 0]
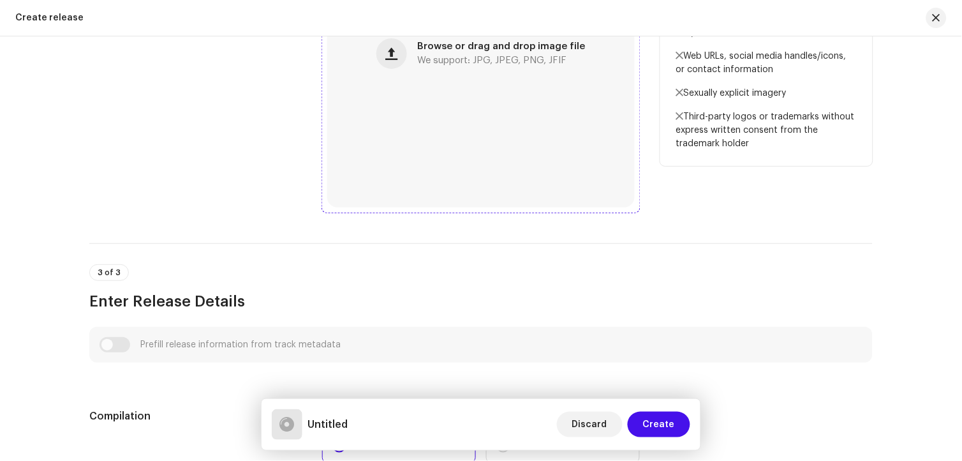
click at [468, 200] on div "Browse or drag and drop image file We support: JPG, JPEG, PNG, JFIF" at bounding box center [480, 53] width 307 height 307
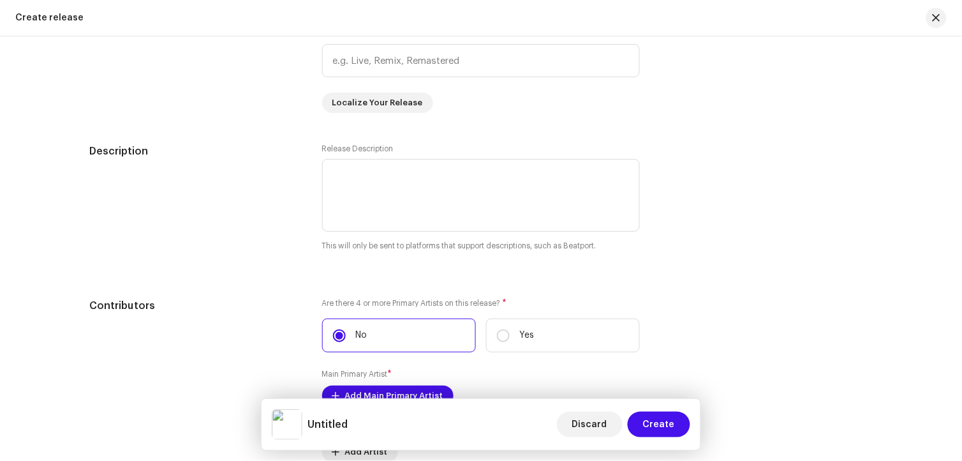
scroll to position [1275, 0]
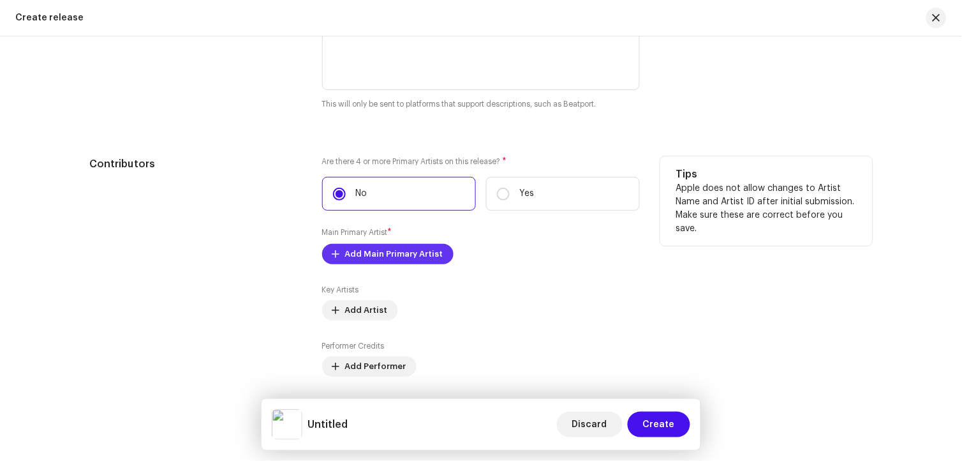
click at [424, 260] on span "Add Main Primary Artist" at bounding box center [394, 254] width 98 height 26
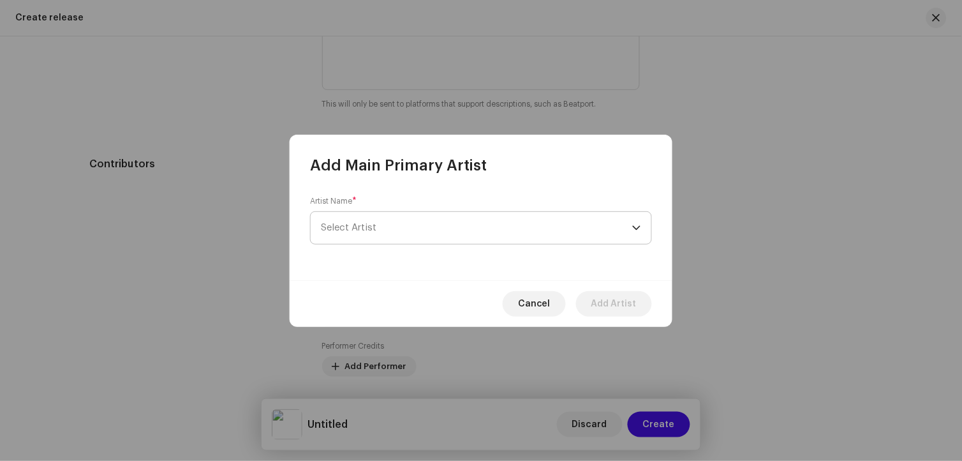
click at [403, 230] on span "Select Artist" at bounding box center [476, 228] width 311 height 32
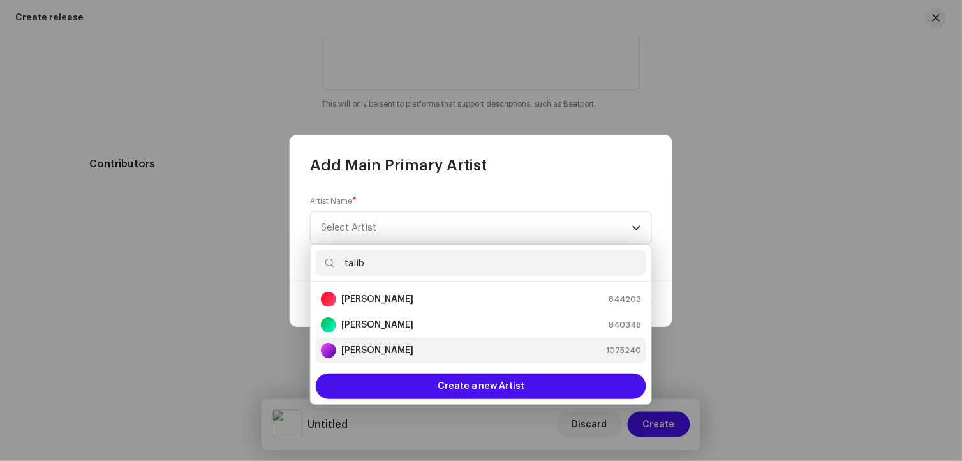
type input "talib"
click at [406, 348] on strong "[PERSON_NAME]" at bounding box center [377, 350] width 72 height 13
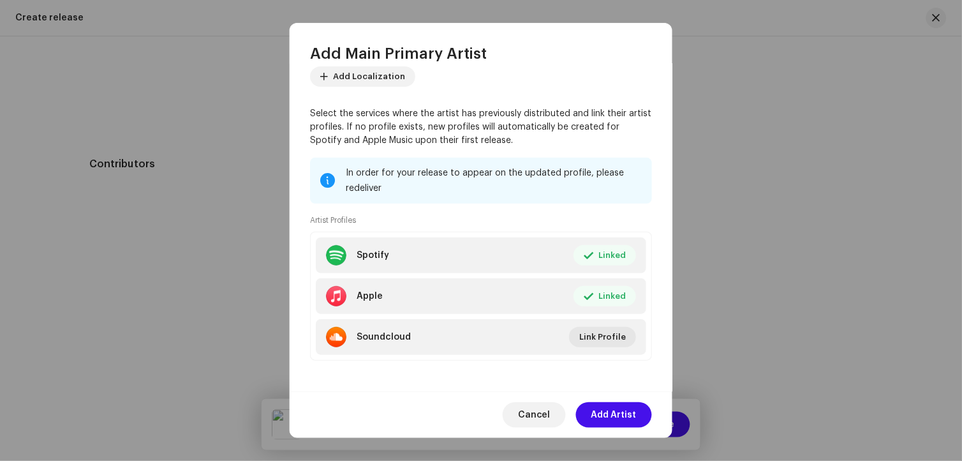
scroll to position [87, 0]
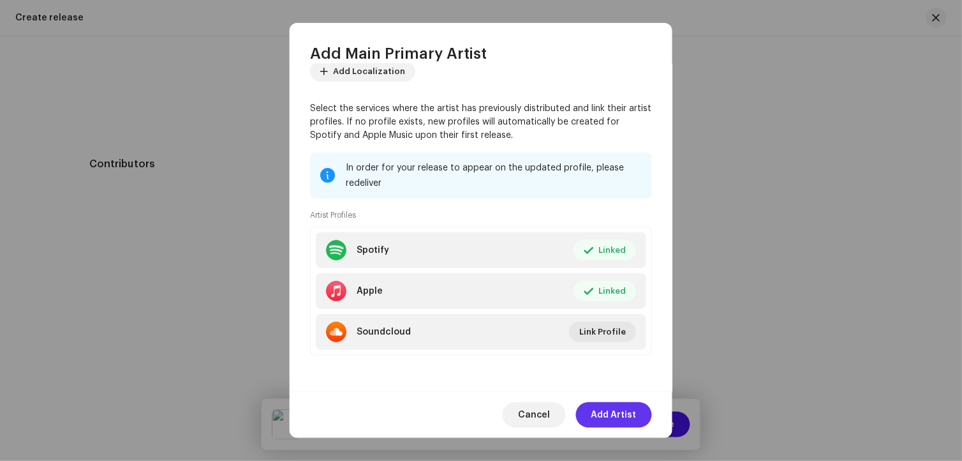
click at [625, 418] on span "Add Artist" at bounding box center [613, 415] width 45 height 26
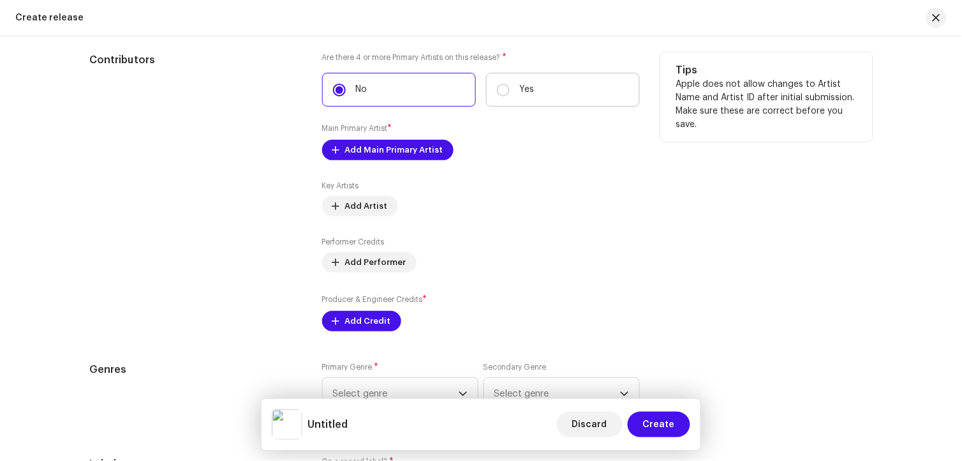
scroll to position [1558, 0]
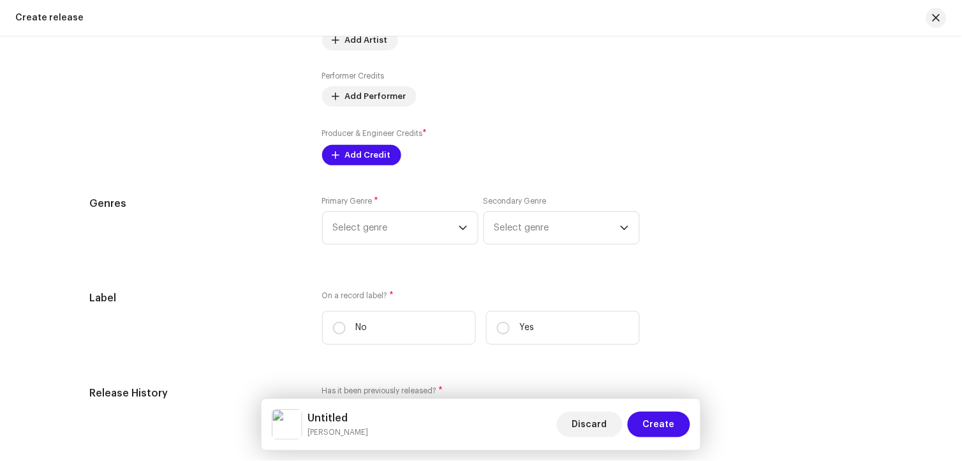
click at [359, 149] on div "Producer & Engineer Credits * Add Credit" at bounding box center [481, 146] width 318 height 38
click at [360, 163] on span "Add Credit" at bounding box center [368, 155] width 46 height 26
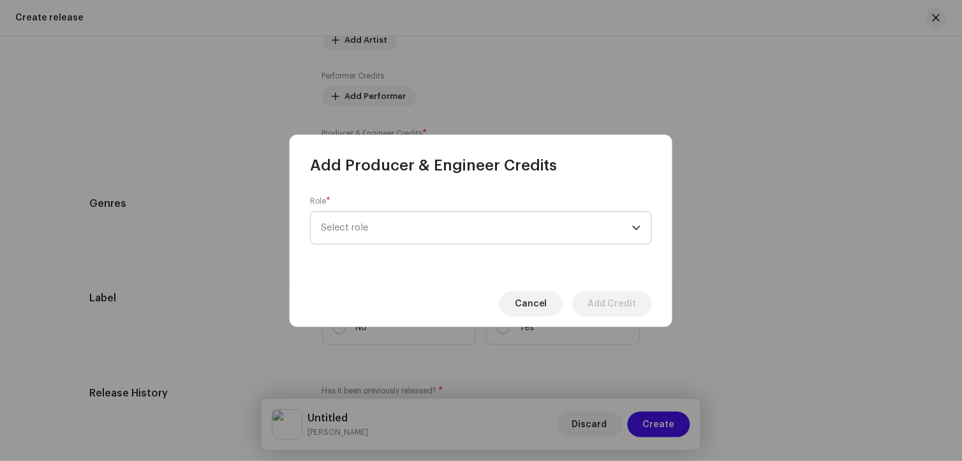
click at [390, 236] on span "Select role" at bounding box center [476, 228] width 311 height 32
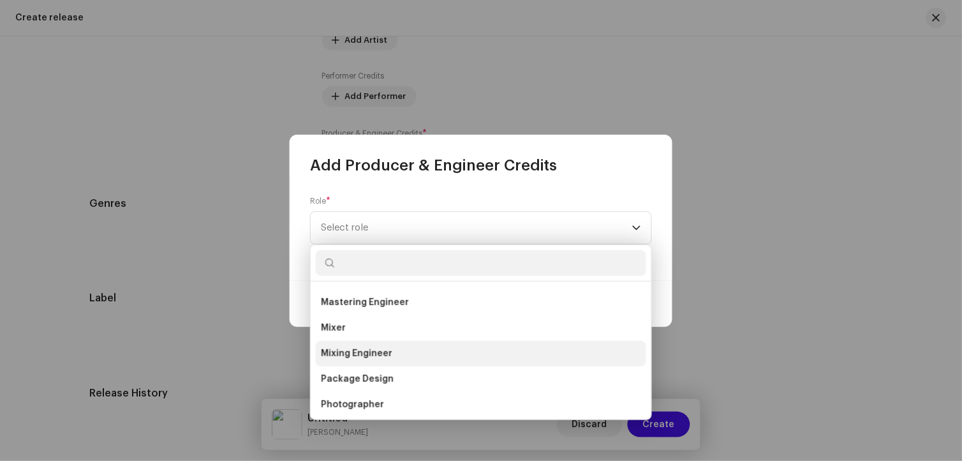
scroll to position [496, 0]
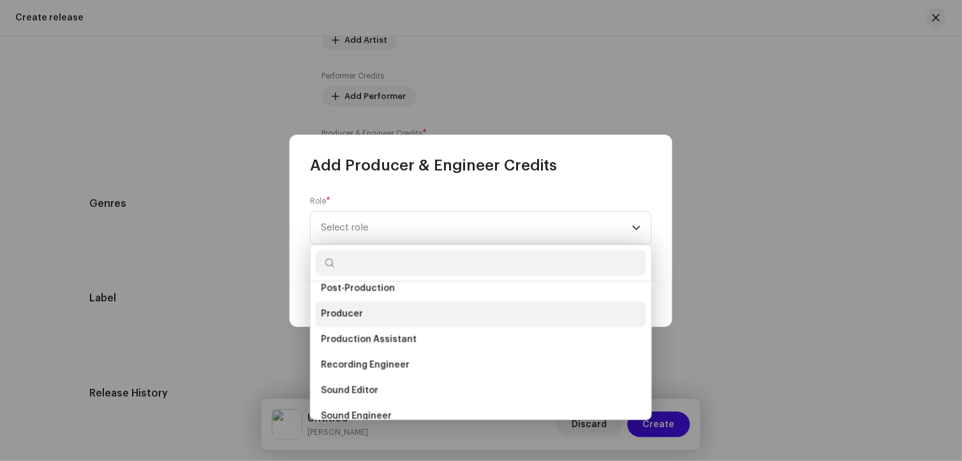
click at [352, 316] on span "Producer" at bounding box center [342, 313] width 42 height 13
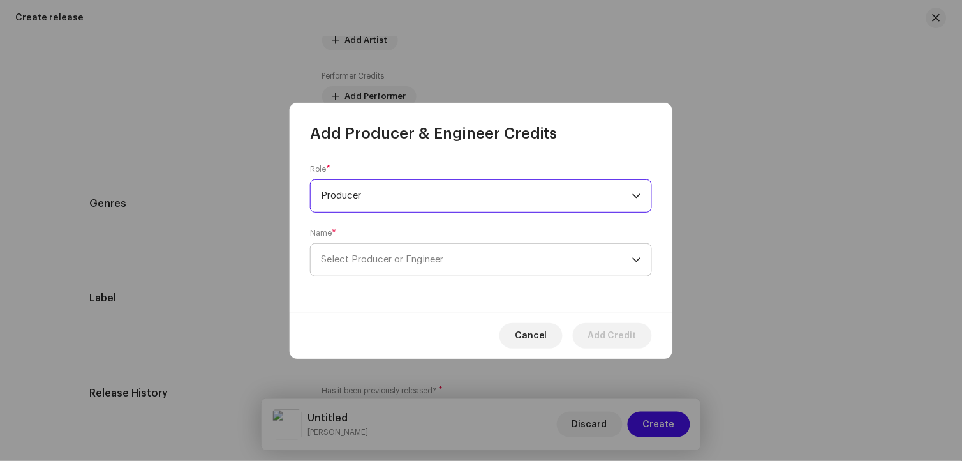
click at [399, 265] on span "Select Producer or Engineer" at bounding box center [476, 260] width 311 height 32
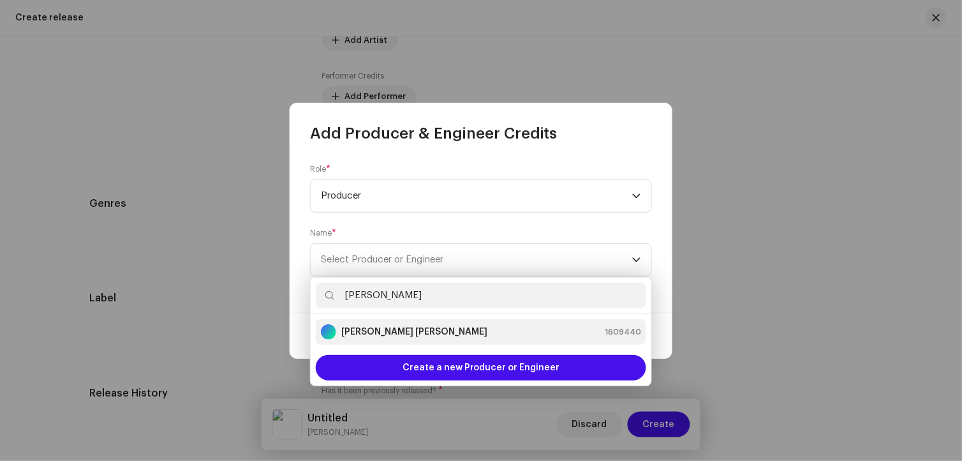
type input "[PERSON_NAME]"
click at [397, 330] on strong "[PERSON_NAME] [PERSON_NAME]" at bounding box center [414, 331] width 146 height 13
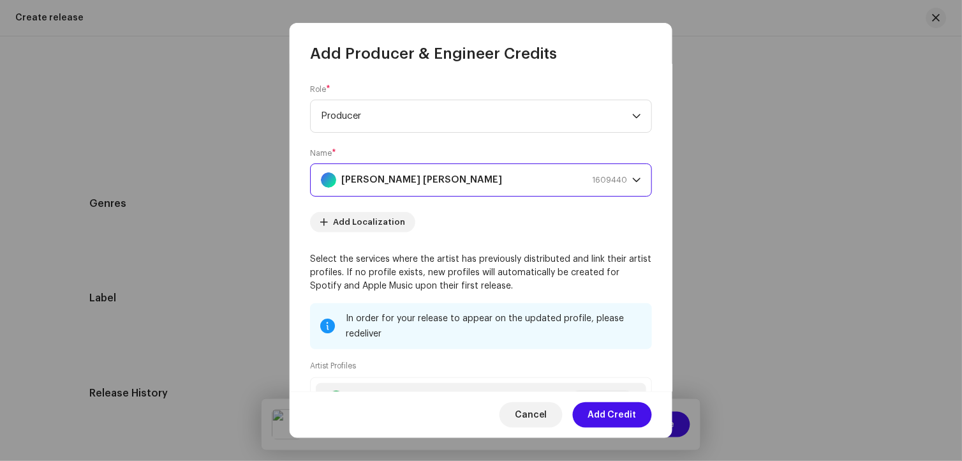
scroll to position [151, 0]
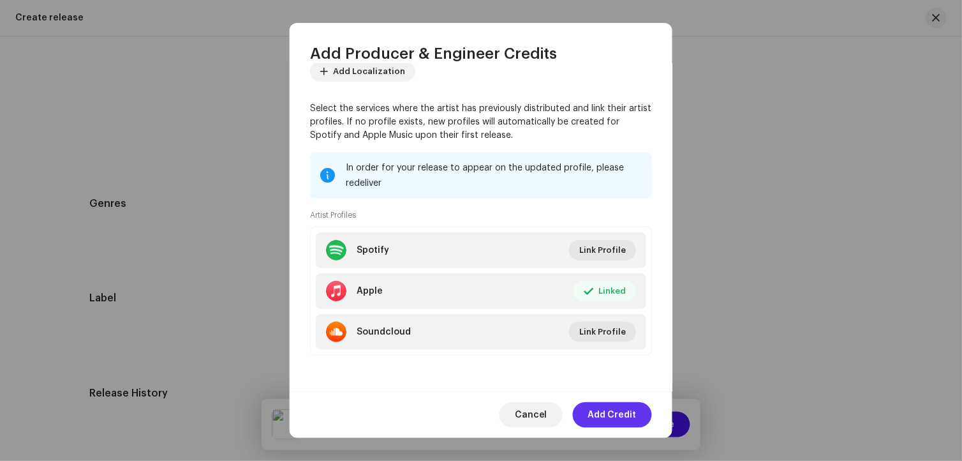
click at [625, 417] on span "Add Credit" at bounding box center [612, 415] width 48 height 26
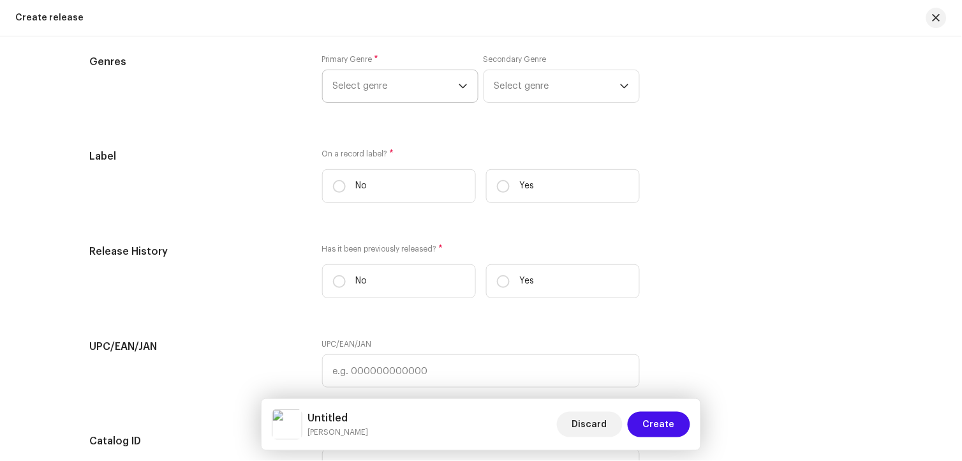
scroll to position [1754, 0]
click at [411, 101] on span "Select genre" at bounding box center [396, 86] width 126 height 32
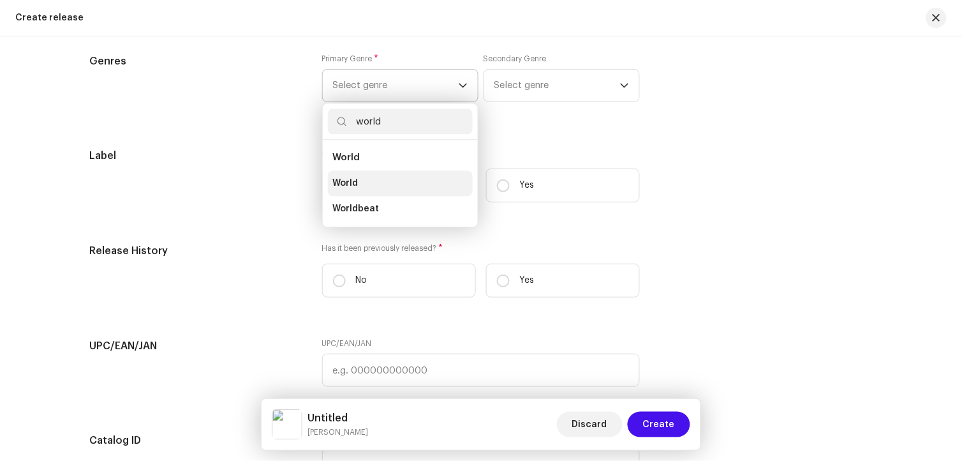
type input "world"
click at [406, 185] on li "World" at bounding box center [400, 183] width 145 height 26
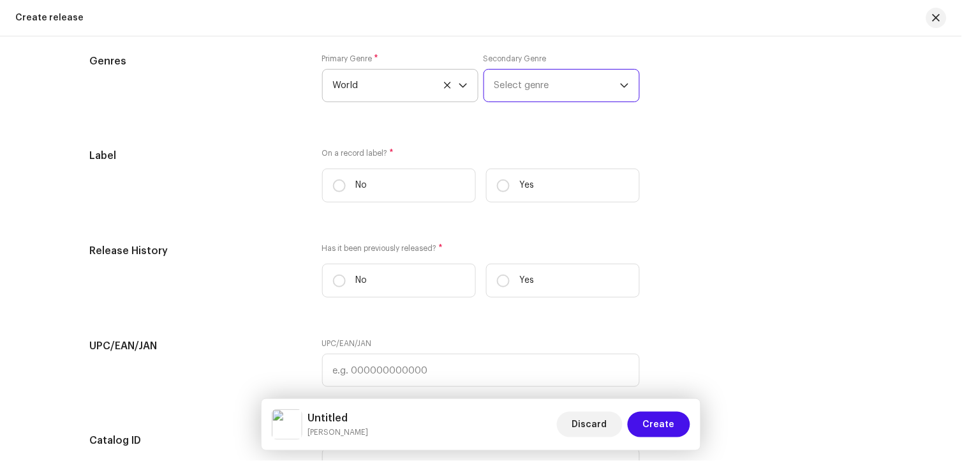
click at [537, 84] on span "Select genre" at bounding box center [557, 86] width 126 height 32
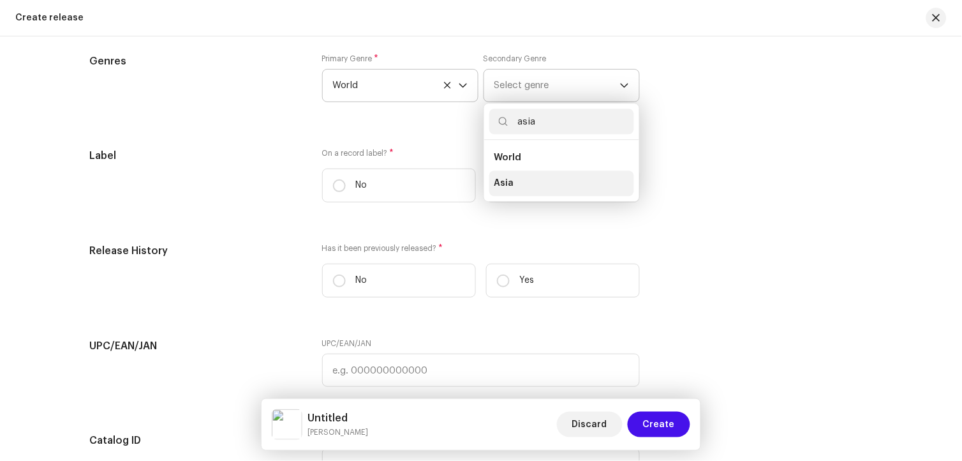
type input "asia"
click at [526, 184] on li "Asia" at bounding box center [561, 183] width 145 height 26
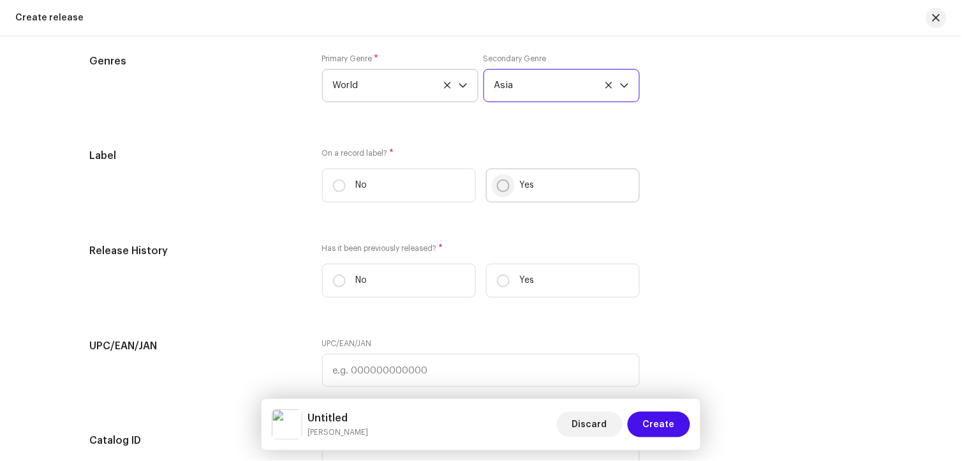
click at [506, 191] on input "Yes" at bounding box center [503, 185] width 13 height 13
radio input "true"
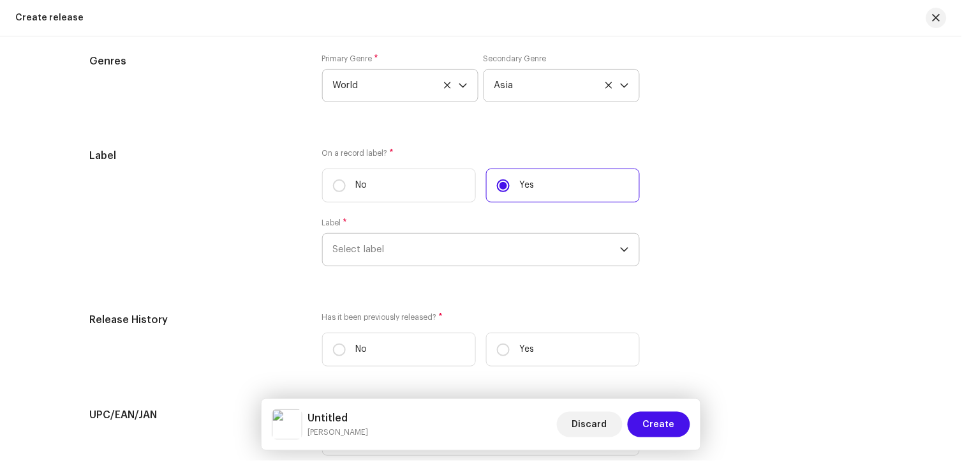
click at [396, 249] on span "Select label" at bounding box center [476, 249] width 287 height 32
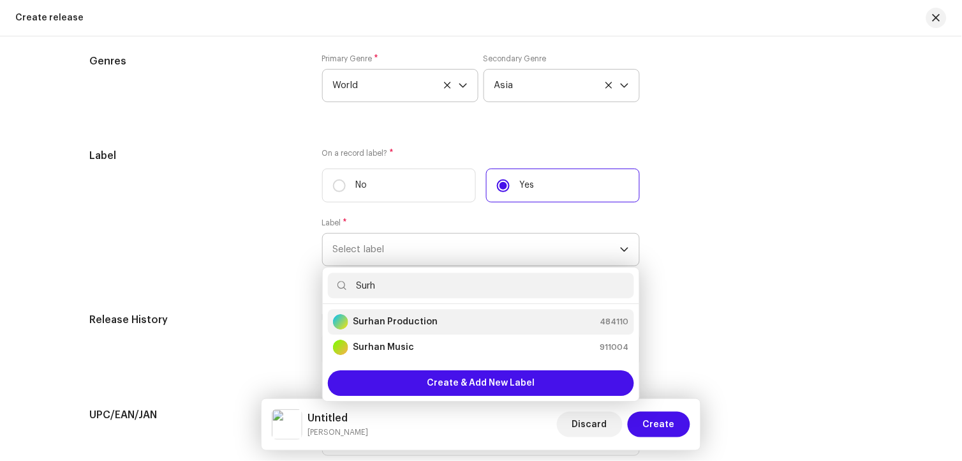
type input "Surh"
click at [420, 325] on strong "Surhan Production" at bounding box center [395, 321] width 85 height 13
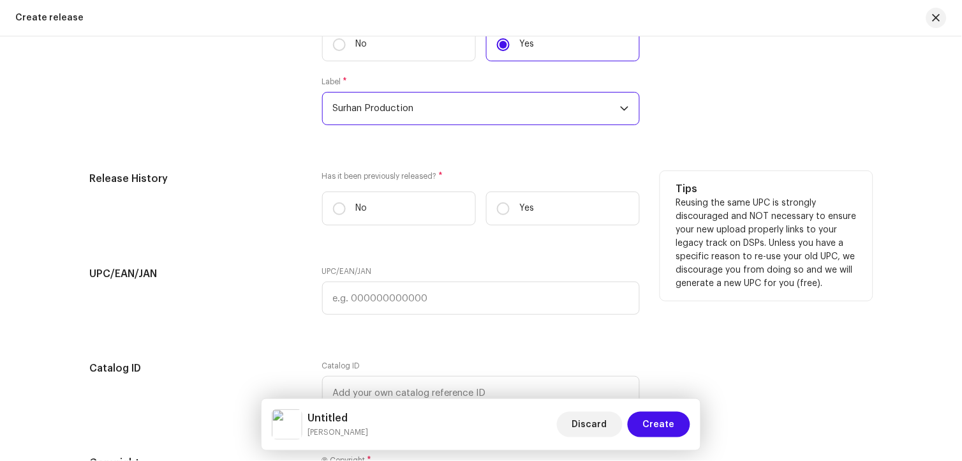
scroll to position [1896, 0]
click at [337, 225] on label "No" at bounding box center [399, 208] width 154 height 34
click at [337, 214] on input "No" at bounding box center [339, 208] width 13 height 13
radio input "true"
click at [336, 224] on label "No" at bounding box center [399, 208] width 154 height 34
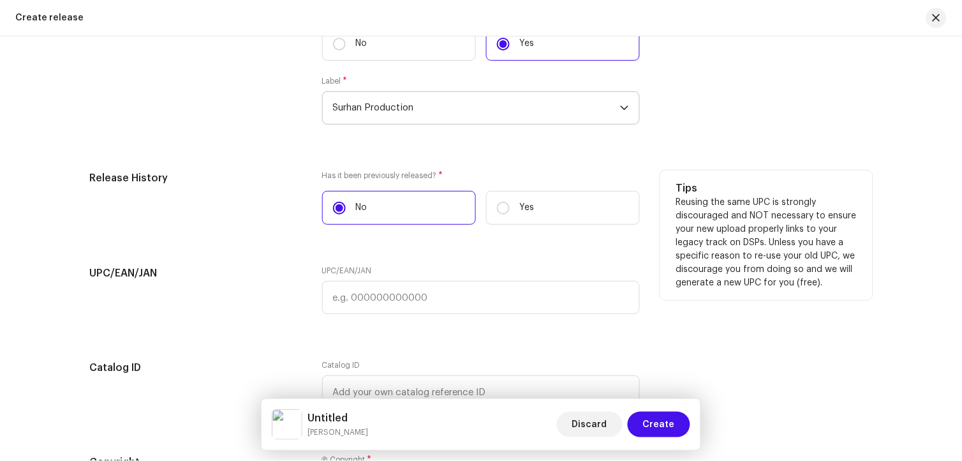
click at [336, 214] on input "No" at bounding box center [339, 208] width 13 height 13
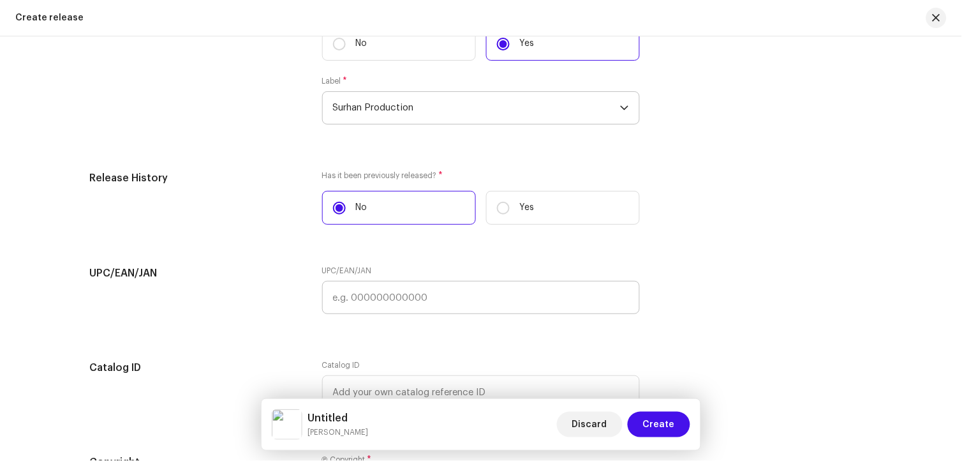
scroll to position [2150, 0]
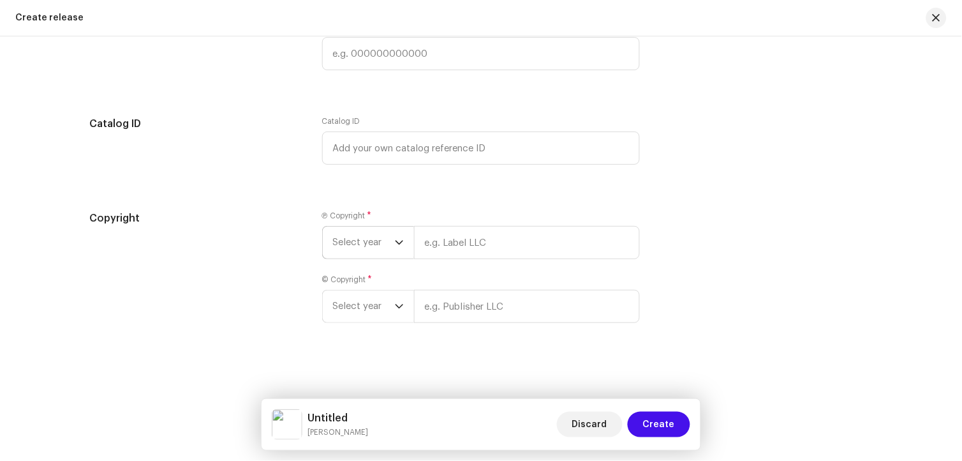
click at [364, 250] on span "Select year" at bounding box center [364, 242] width 62 height 32
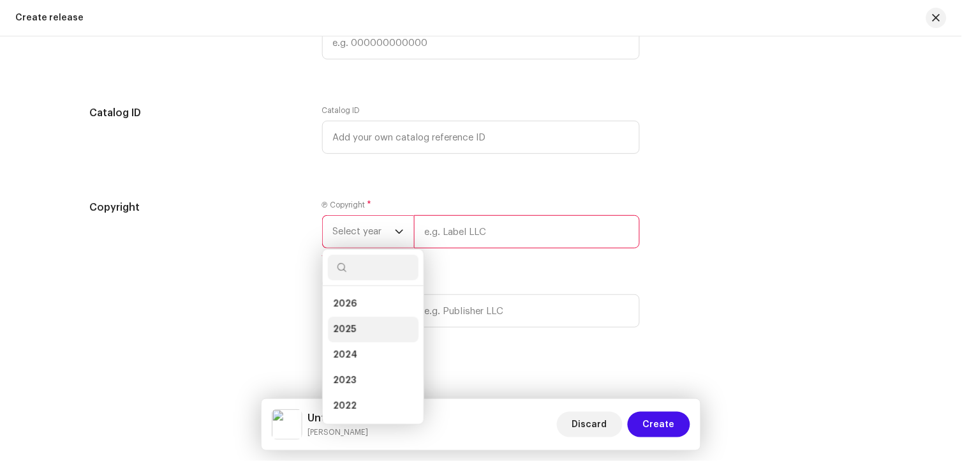
click at [368, 327] on li "2025" at bounding box center [373, 329] width 91 height 26
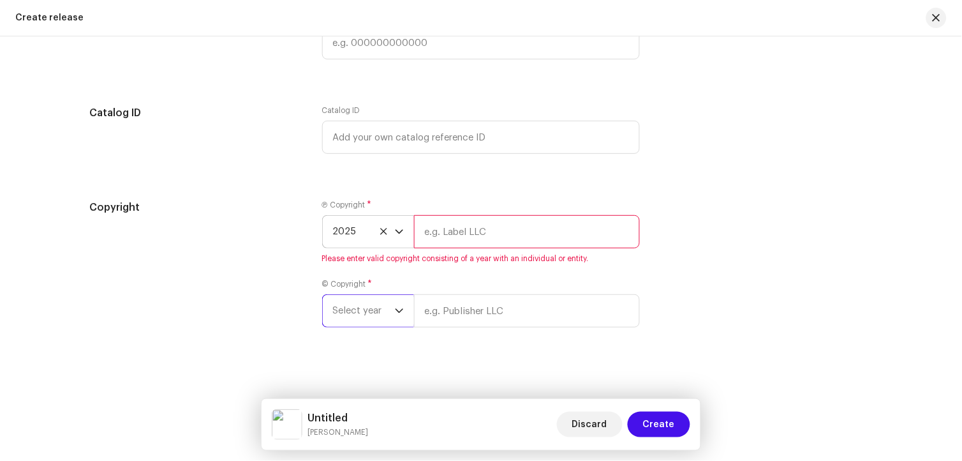
click at [368, 327] on span "Select year" at bounding box center [364, 311] width 62 height 32
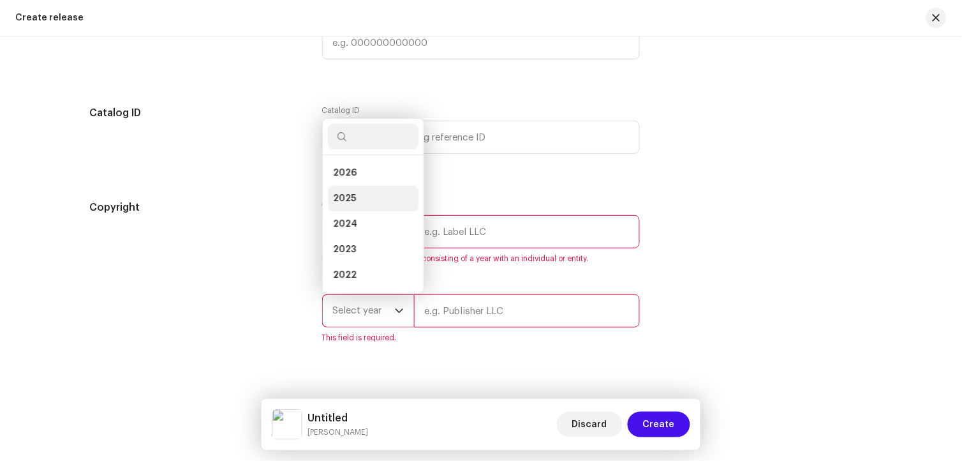
click at [358, 209] on li "2025" at bounding box center [373, 199] width 91 height 26
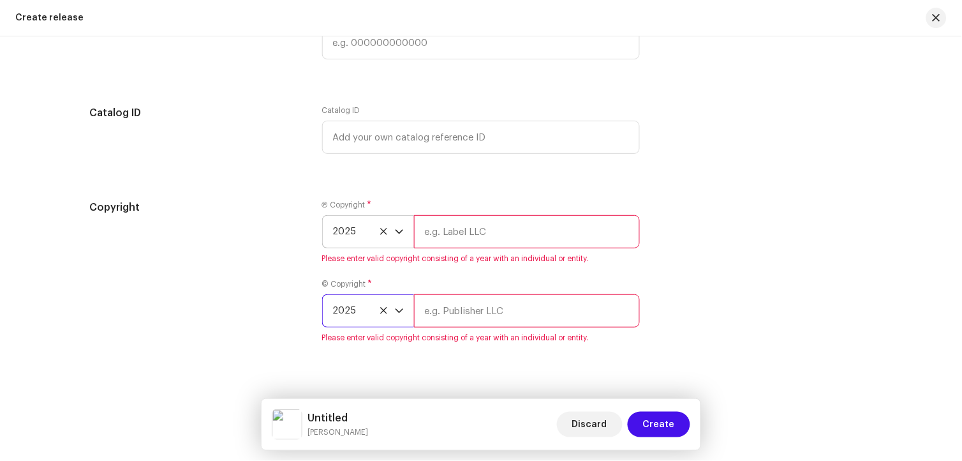
click at [445, 246] on input "text" at bounding box center [527, 231] width 226 height 33
type input "Surhan Production"
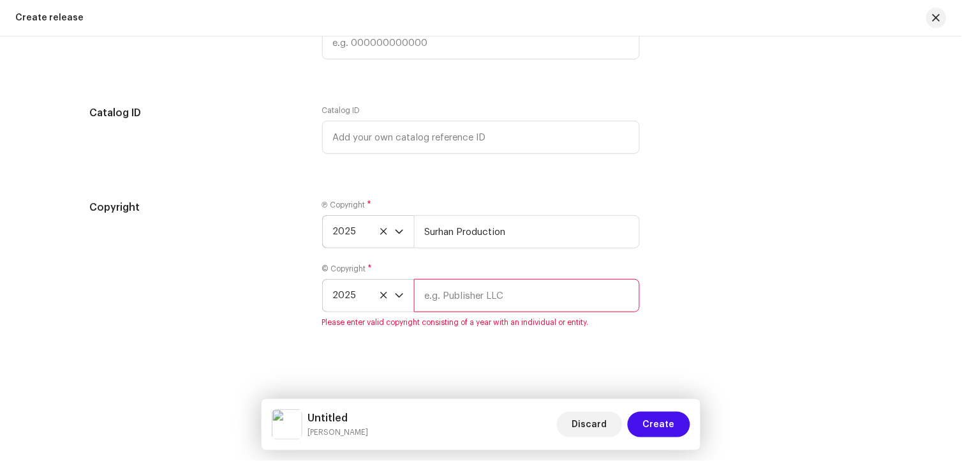
click at [496, 299] on input "text" at bounding box center [527, 295] width 226 height 33
type input "Surhan Production"
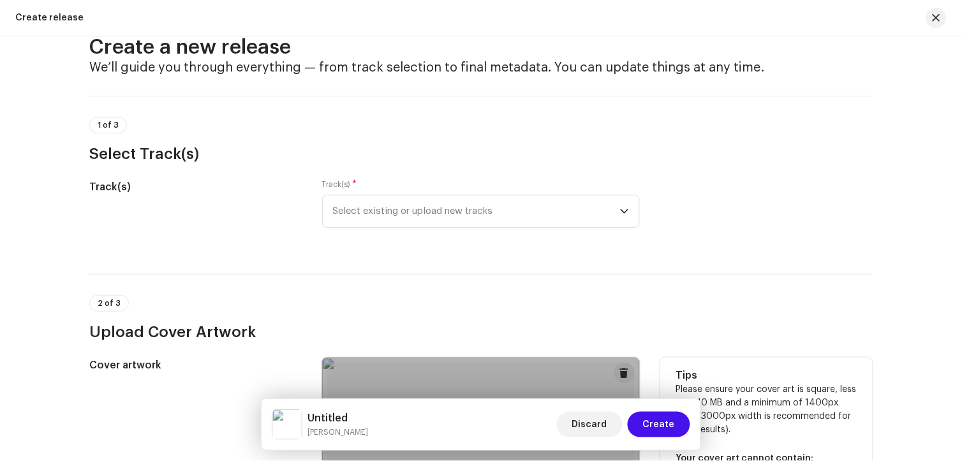
scroll to position [24, 0]
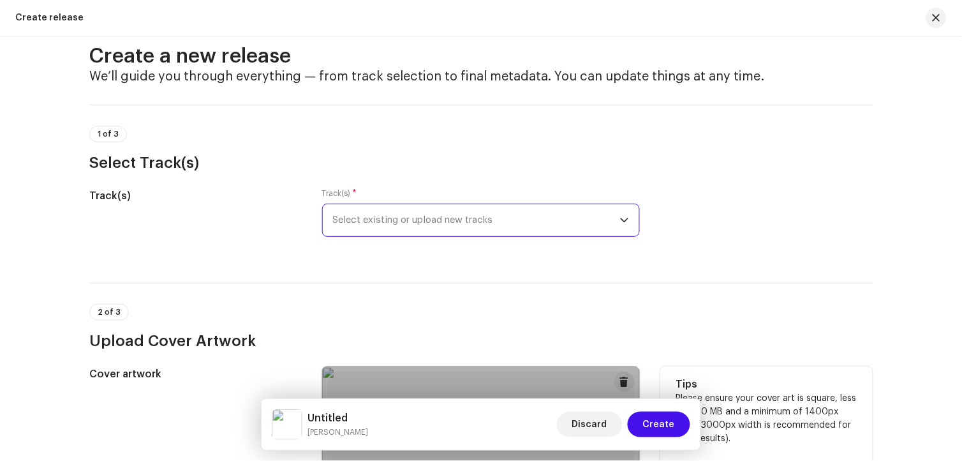
click at [428, 226] on span "Select existing or upload new tracks" at bounding box center [476, 220] width 287 height 32
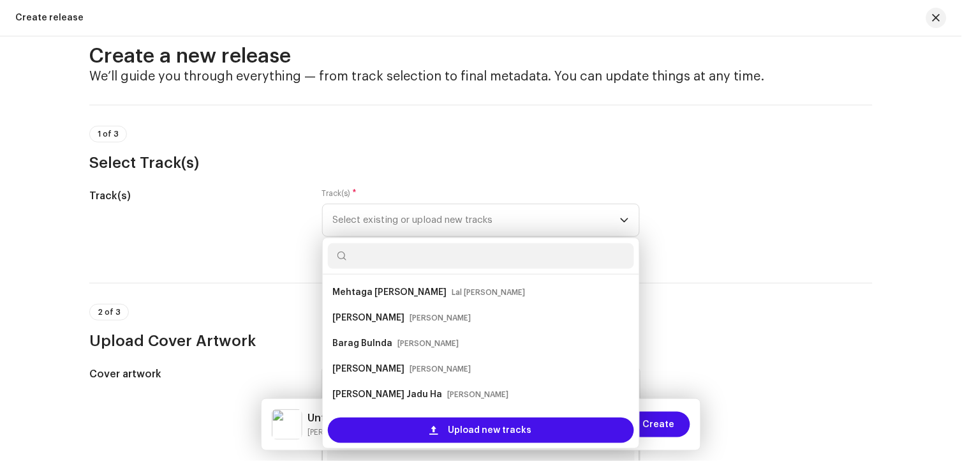
click at [417, 145] on div "1 of 3 Select Track(s)" at bounding box center [480, 149] width 783 height 47
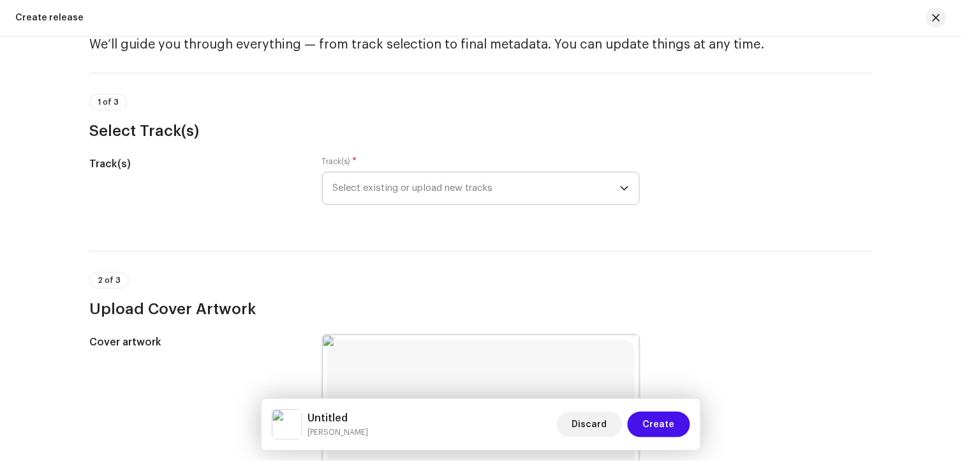
scroll to position [142, 0]
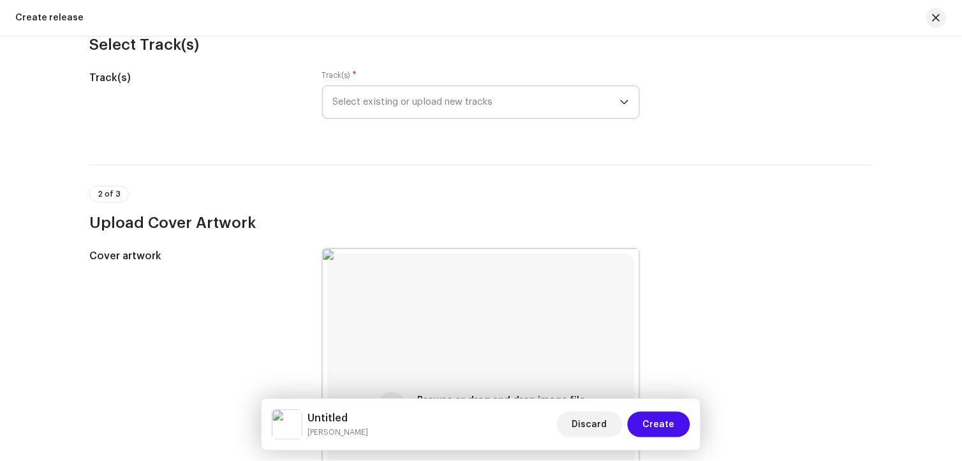
click at [407, 105] on span "Select existing or upload new tracks" at bounding box center [476, 102] width 287 height 32
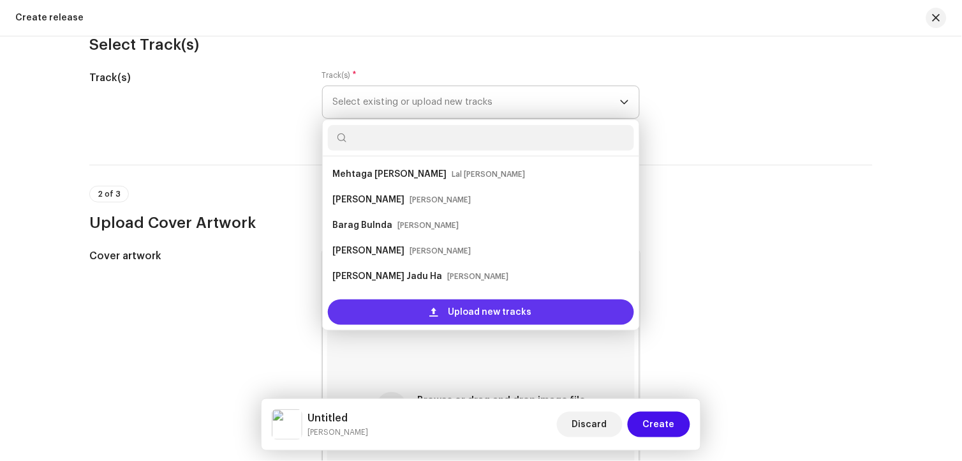
scroll to position [20, 0]
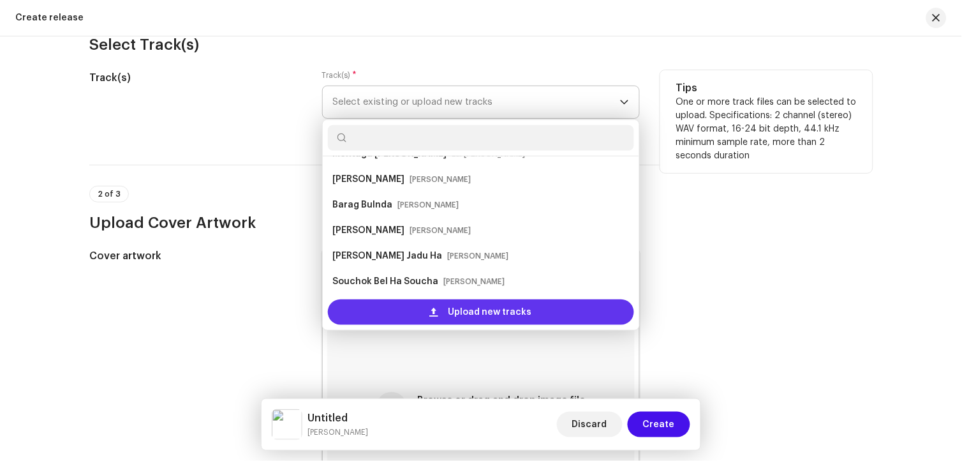
click at [439, 310] on div "Upload new tracks" at bounding box center [481, 312] width 306 height 26
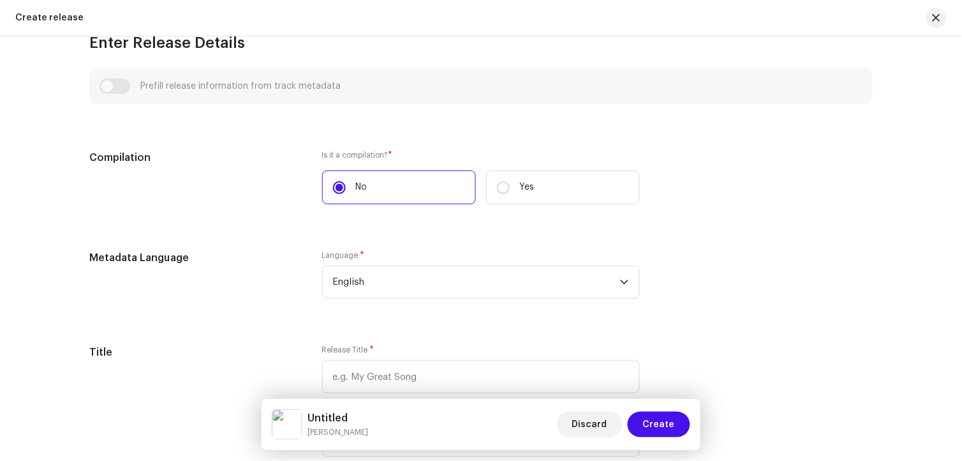
scroll to position [992, 0]
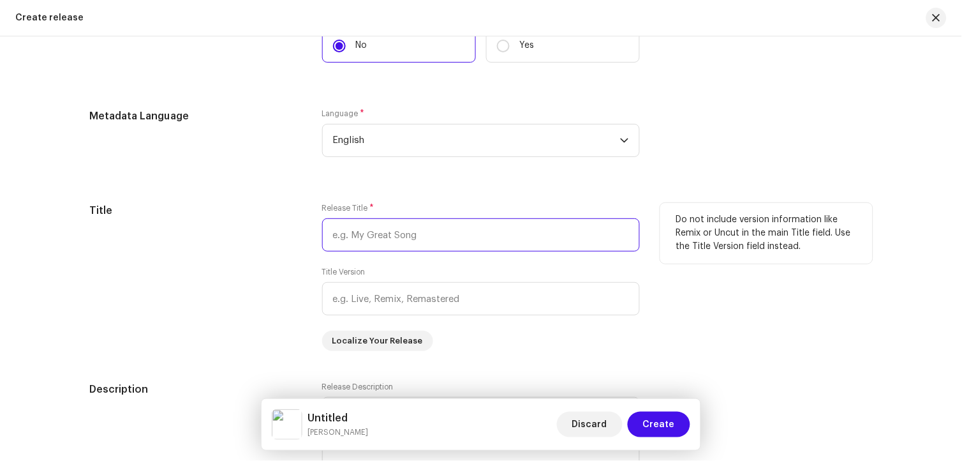
click at [396, 244] on input "text" at bounding box center [481, 234] width 318 height 33
paste input "[PERSON_NAME] Naz San - [PERSON_NAME][GEOGRAPHIC_DATA]"
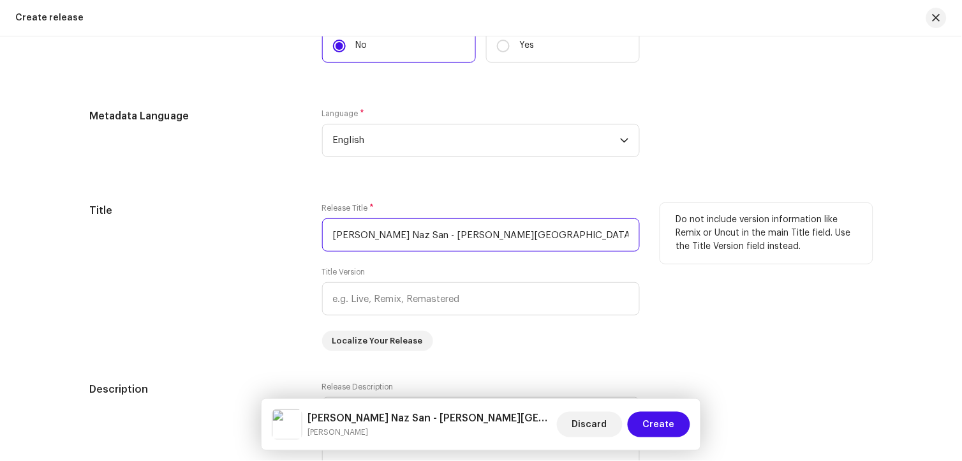
drag, startPoint x: 441, startPoint y: 235, endPoint x: 628, endPoint y: 249, distance: 186.8
click at [628, 249] on input "[PERSON_NAME] Naz San - [PERSON_NAME][GEOGRAPHIC_DATA]" at bounding box center [481, 234] width 318 height 33
drag, startPoint x: 456, startPoint y: 235, endPoint x: 315, endPoint y: 233, distance: 141.0
click at [315, 233] on div "Title Release Title * [PERSON_NAME] Naz San Title Version Localize Your Release…" at bounding box center [480, 277] width 783 height 148
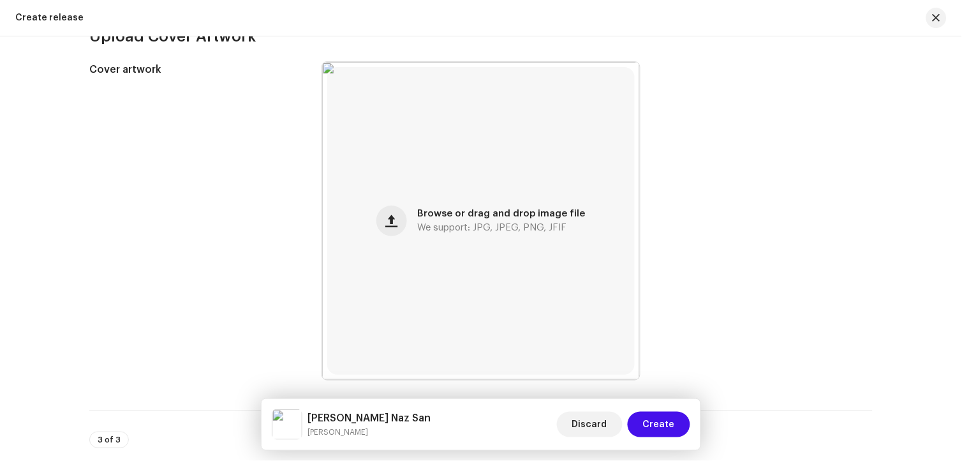
scroll to position [212, 0]
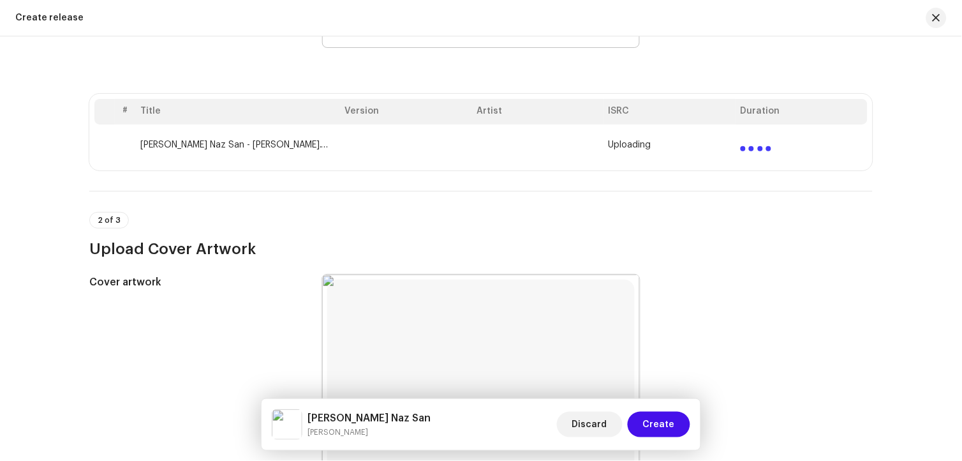
type input "[PERSON_NAME] Naz San"
click at [242, 149] on td "[PERSON_NAME] Naz San - [PERSON_NAME].wav" at bounding box center [237, 144] width 204 height 41
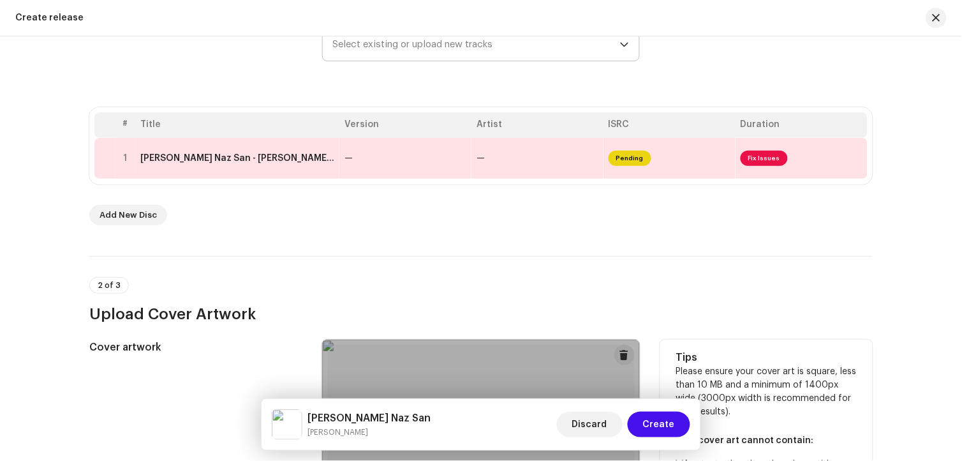
scroll to position [193, 0]
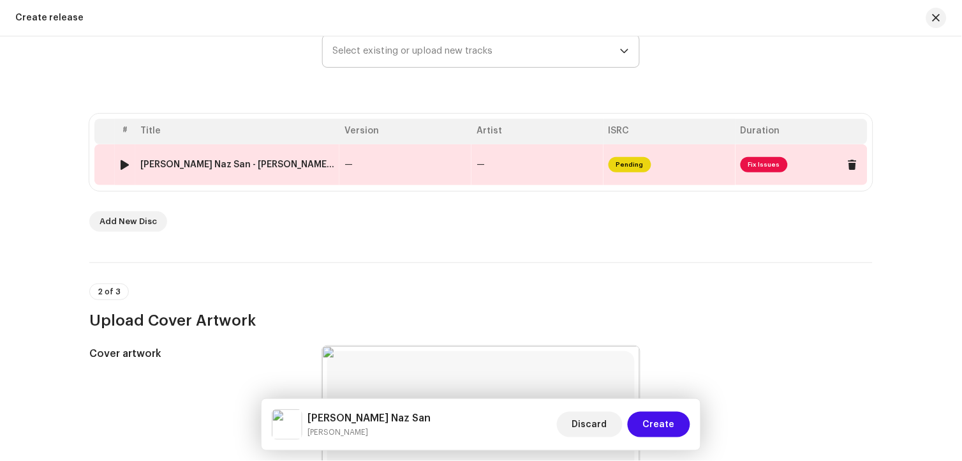
click at [191, 168] on div "[PERSON_NAME] Naz San - [PERSON_NAME].wav" at bounding box center [237, 164] width 194 height 10
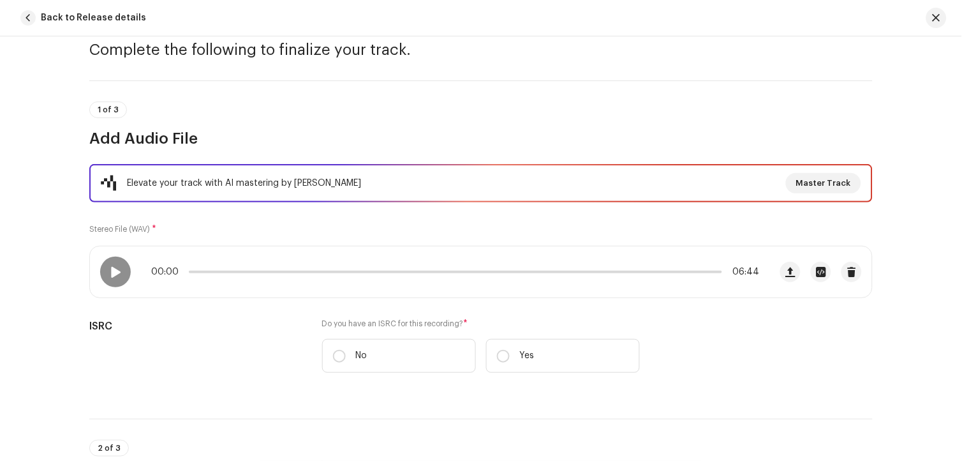
scroll to position [212, 0]
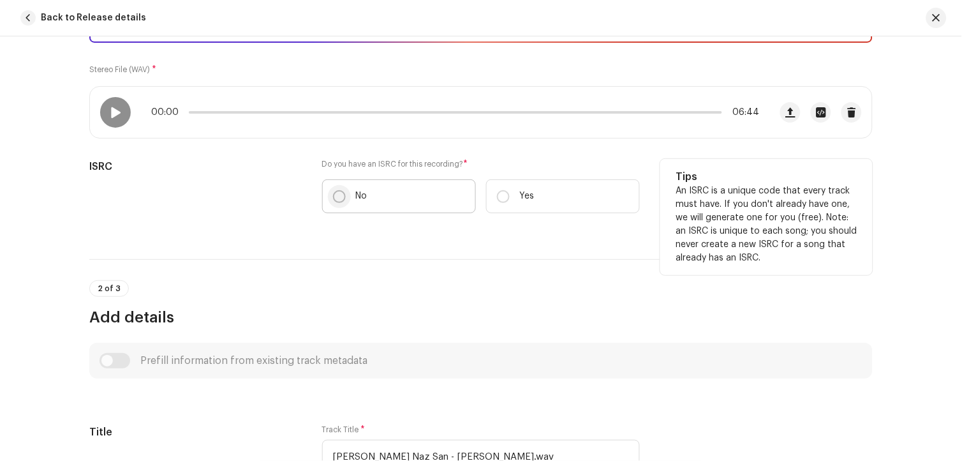
click at [336, 195] on input "No" at bounding box center [339, 196] width 13 height 13
radio input "true"
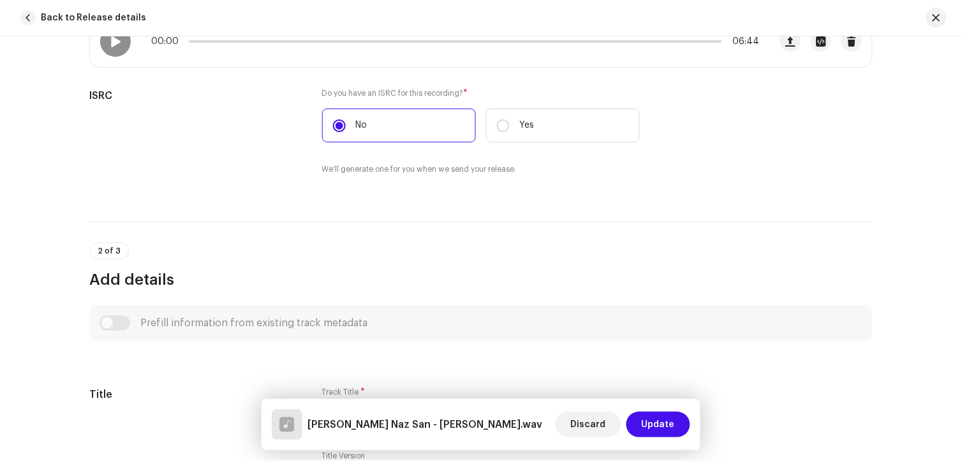
scroll to position [496, 0]
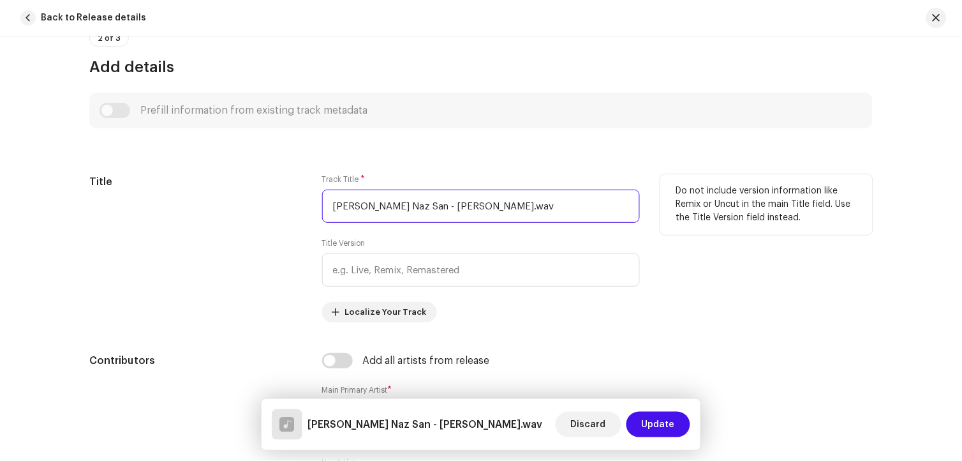
drag, startPoint x: 607, startPoint y: 209, endPoint x: 211, endPoint y: 206, distance: 395.5
click at [211, 206] on div "Title Track Title * [PERSON_NAME] San - [PERSON_NAME].wav Title Version Localiz…" at bounding box center [480, 248] width 783 height 148
paste input "text"
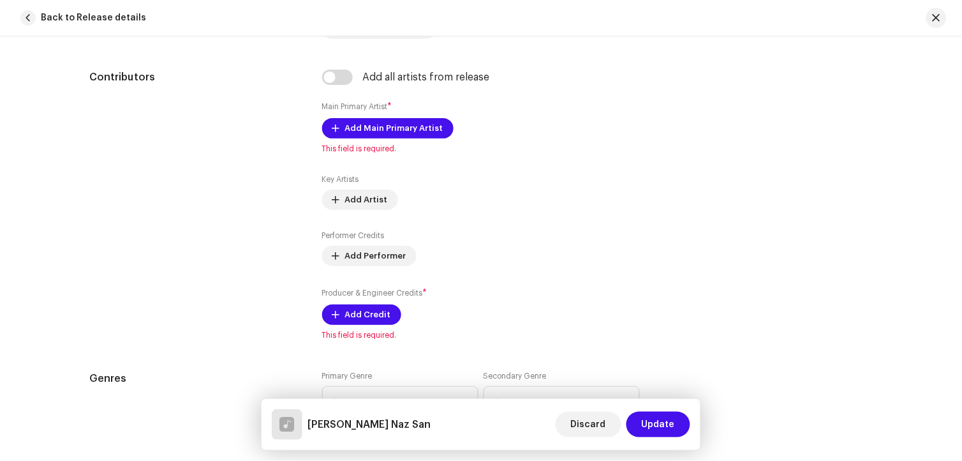
scroll to position [780, 0]
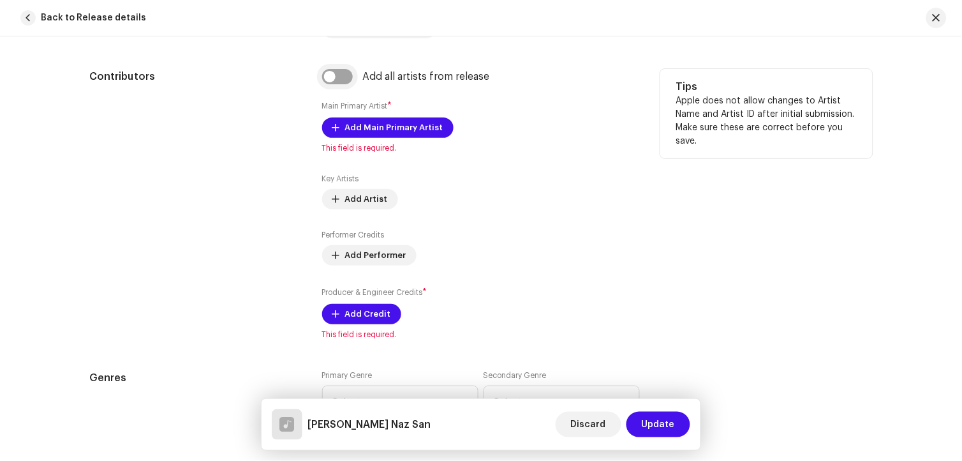
type input "[PERSON_NAME] Naz San"
click at [337, 84] on input "checkbox" at bounding box center [337, 76] width 31 height 15
checkbox input "true"
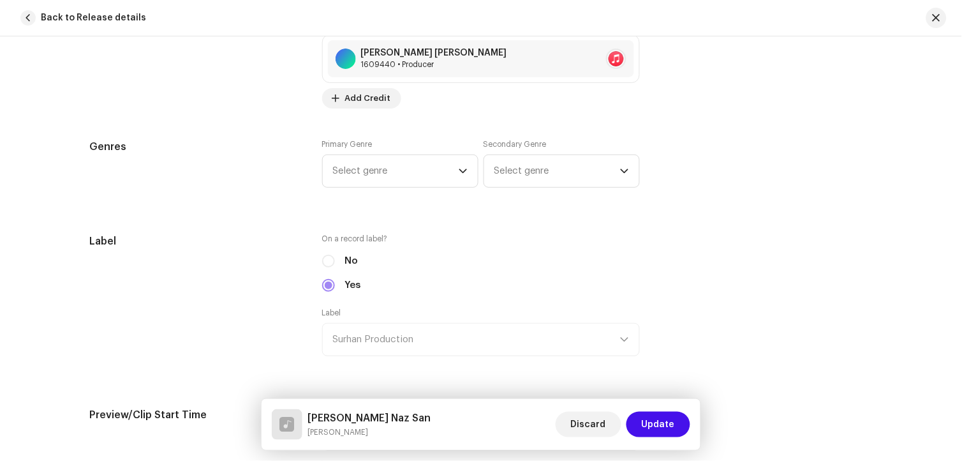
scroll to position [1134, 0]
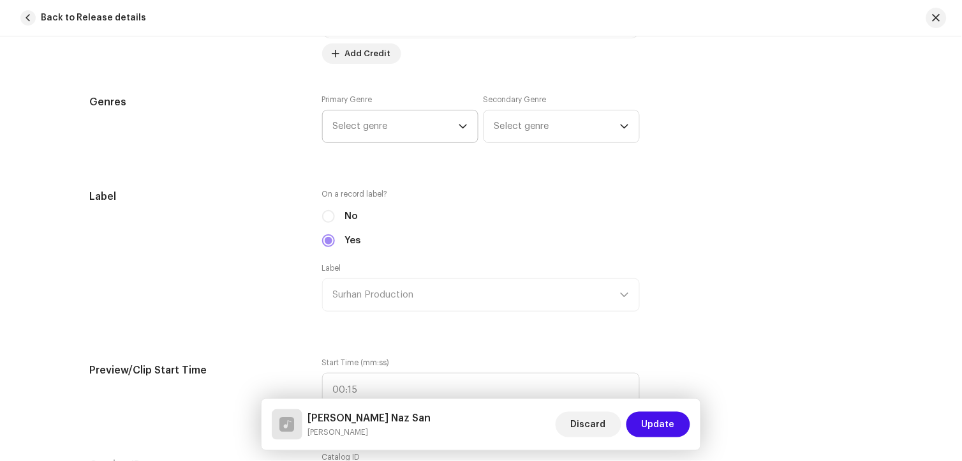
click at [404, 135] on span "Select genre" at bounding box center [396, 126] width 126 height 32
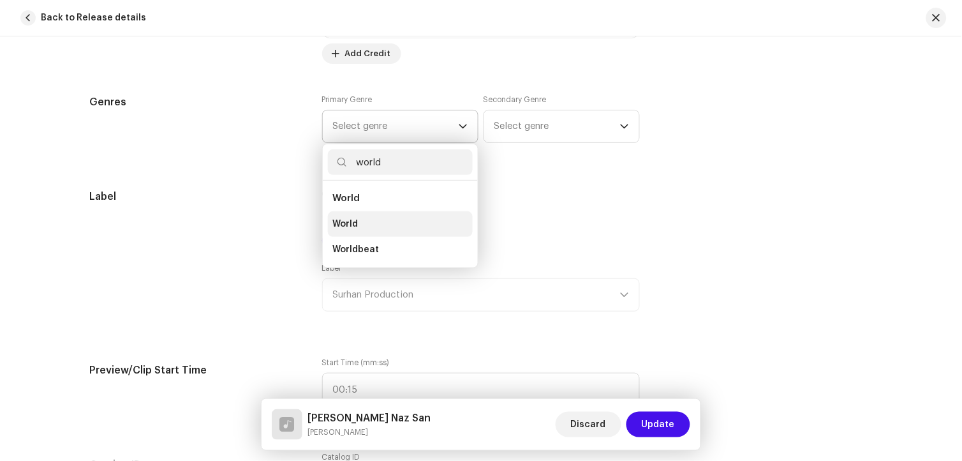
type input "world"
click at [362, 226] on li "World" at bounding box center [400, 224] width 145 height 26
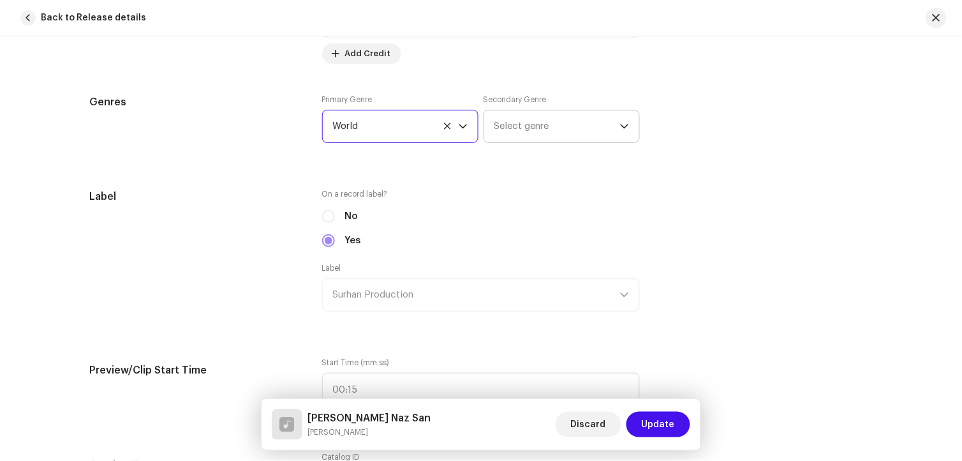
click at [533, 131] on span "Select genre" at bounding box center [557, 126] width 126 height 32
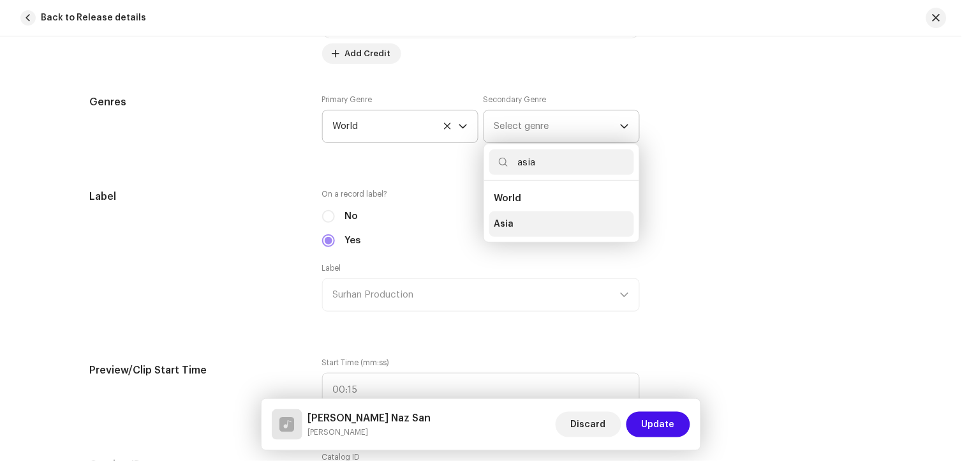
type input "asia"
click at [517, 226] on li "Asia" at bounding box center [561, 224] width 145 height 26
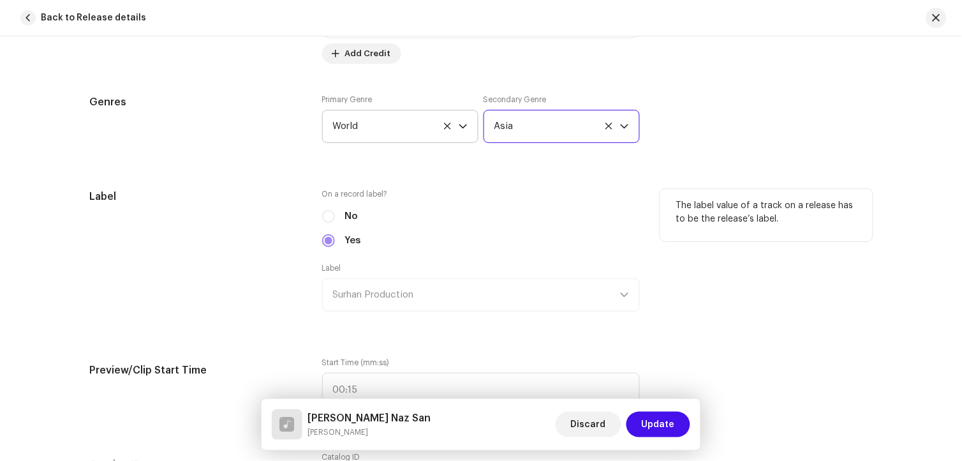
scroll to position [1417, 0]
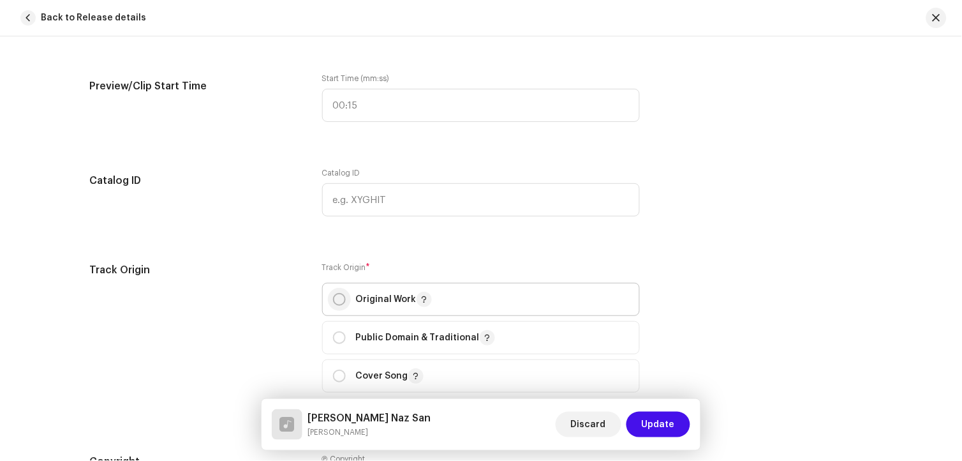
click at [333, 306] on input "radio" at bounding box center [339, 299] width 13 height 13
radio input "true"
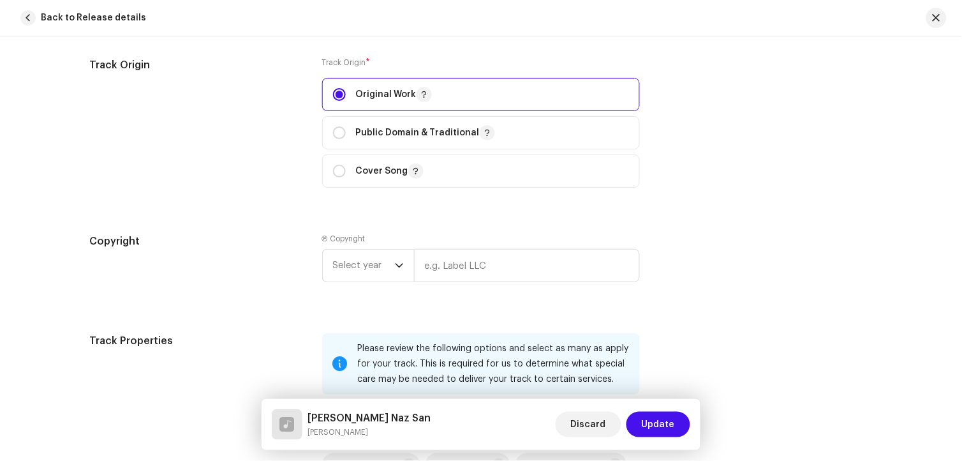
scroll to position [1630, 0]
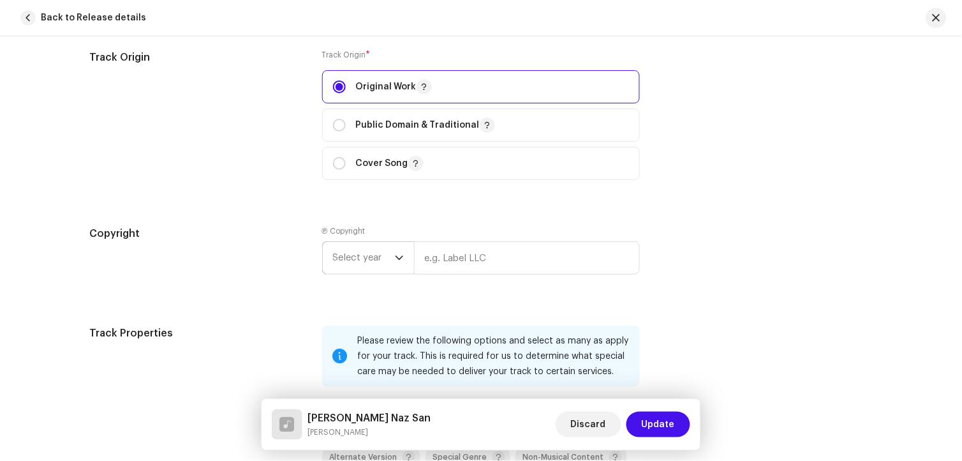
click at [379, 262] on span "Select year" at bounding box center [364, 258] width 62 height 32
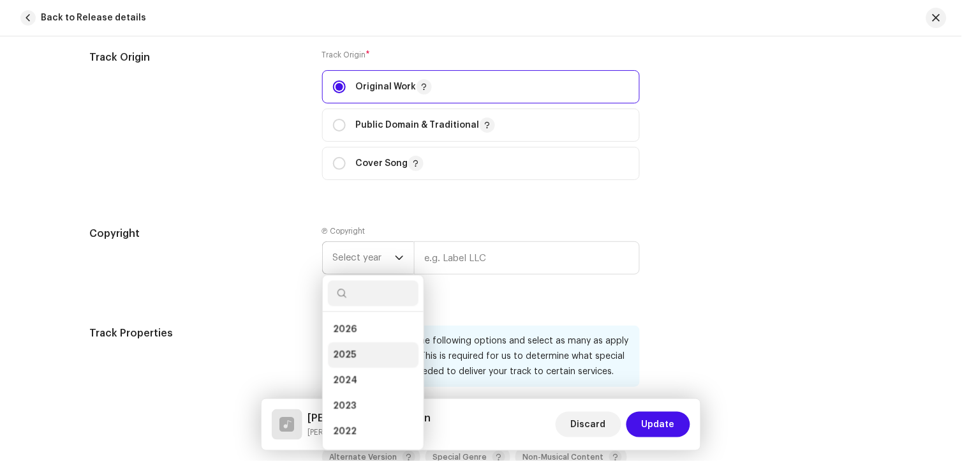
click at [359, 355] on li "2025" at bounding box center [373, 356] width 91 height 26
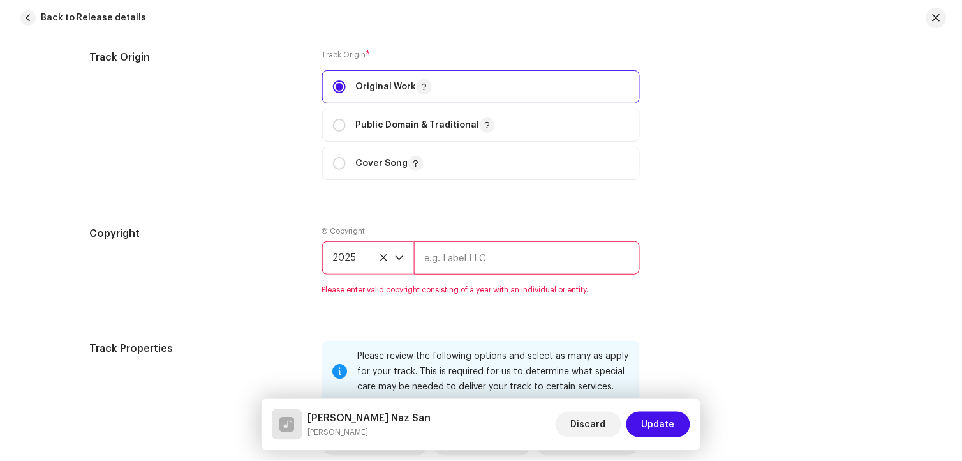
click at [436, 272] on input "text" at bounding box center [527, 257] width 226 height 33
type input "Surhan Production"
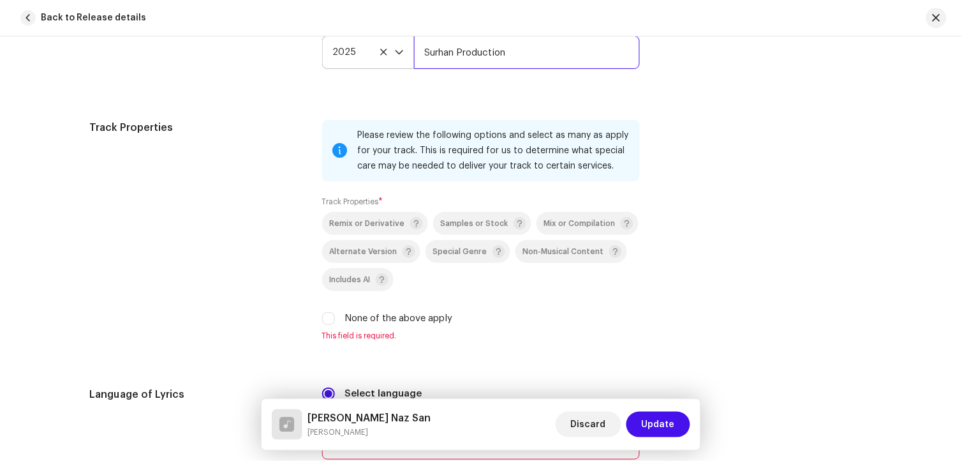
scroll to position [1842, 0]
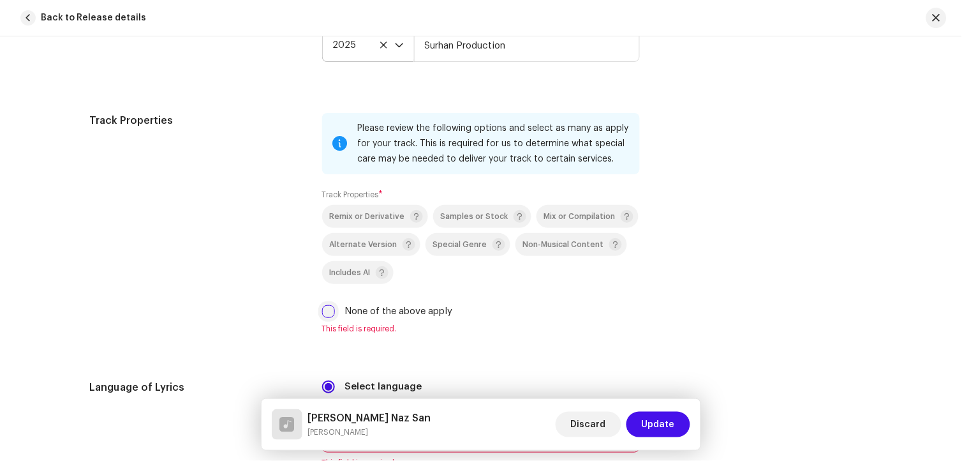
click at [329, 318] on input "None of the above apply" at bounding box center [328, 311] width 13 height 13
checkbox input "true"
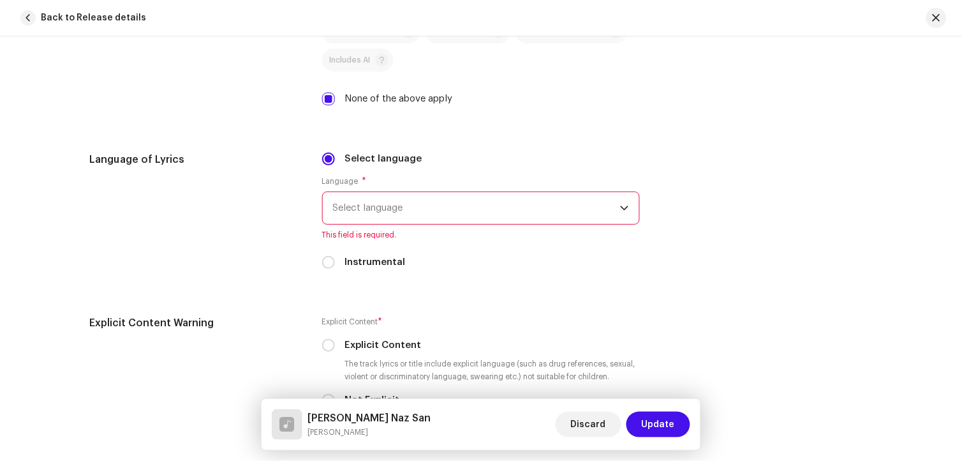
scroll to position [2055, 0]
click at [429, 209] on span "Select language" at bounding box center [476, 207] width 287 height 32
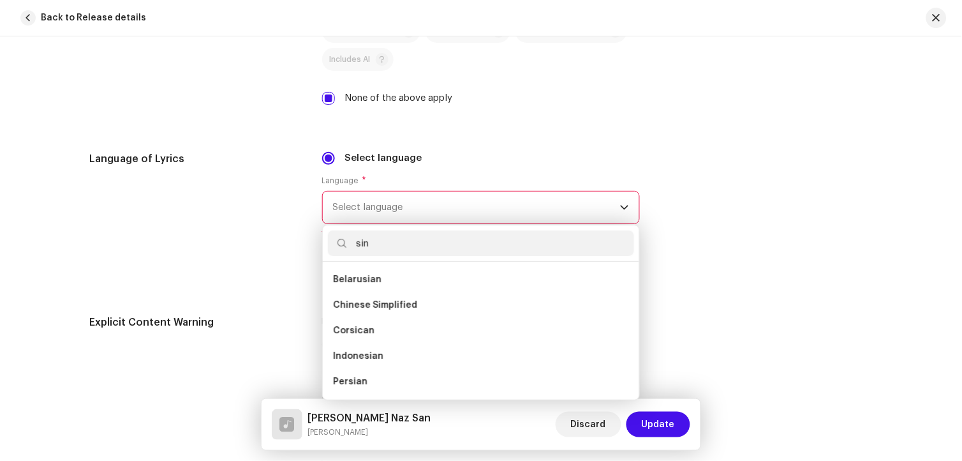
scroll to position [0, 0]
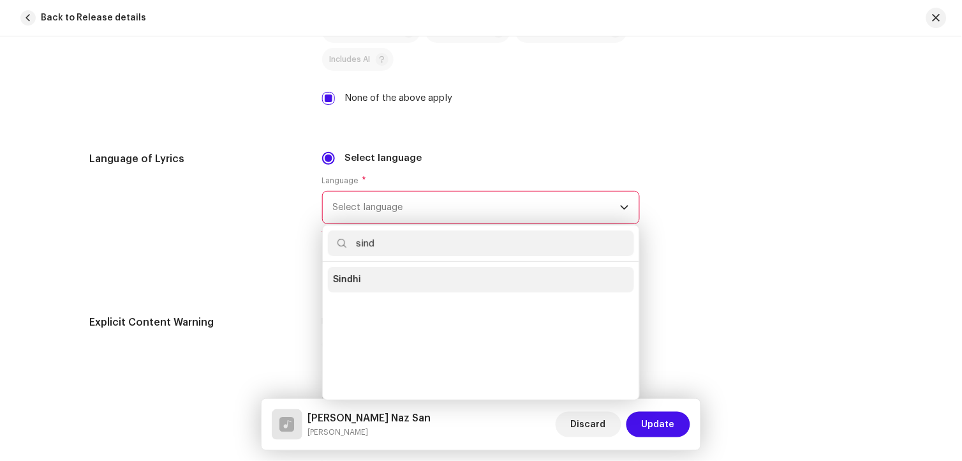
type input "sind"
click at [373, 277] on li "Sindhi" at bounding box center [481, 280] width 306 height 26
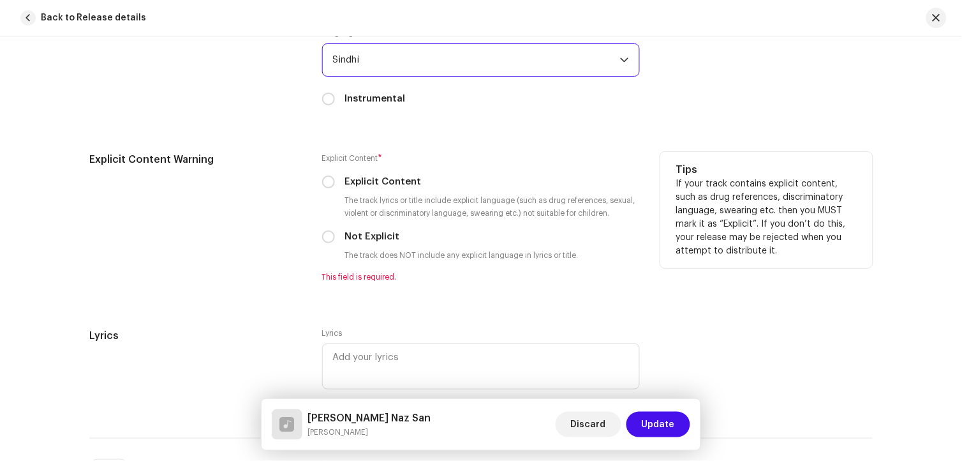
scroll to position [2339, 0]
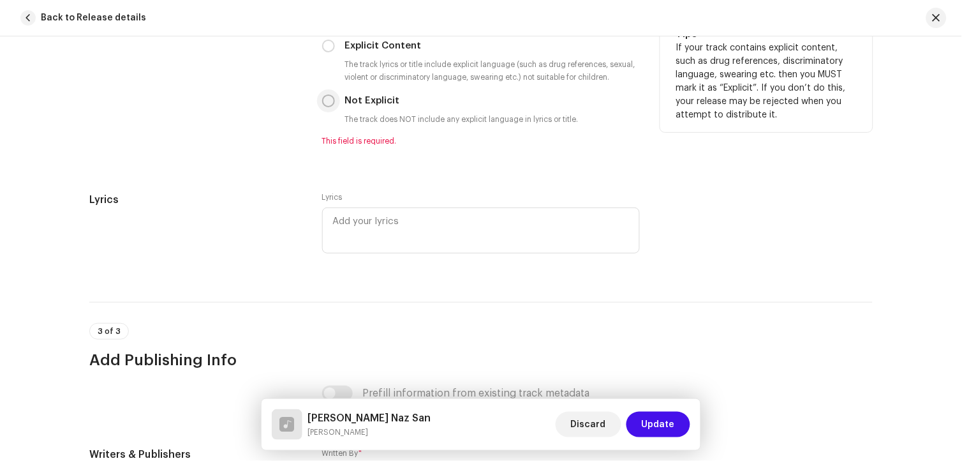
click at [329, 101] on input "Not Explicit" at bounding box center [328, 100] width 13 height 13
radio input "true"
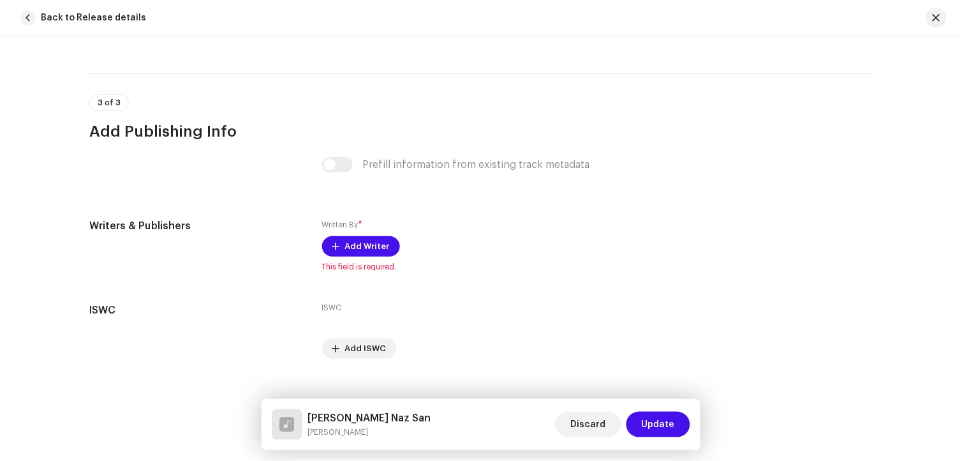
scroll to position [2578, 0]
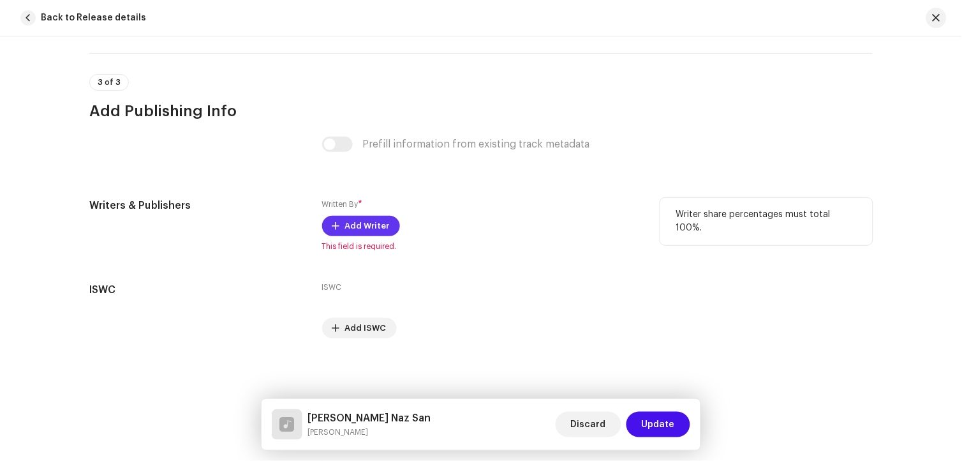
click at [362, 226] on span "Add Writer" at bounding box center [367, 226] width 45 height 26
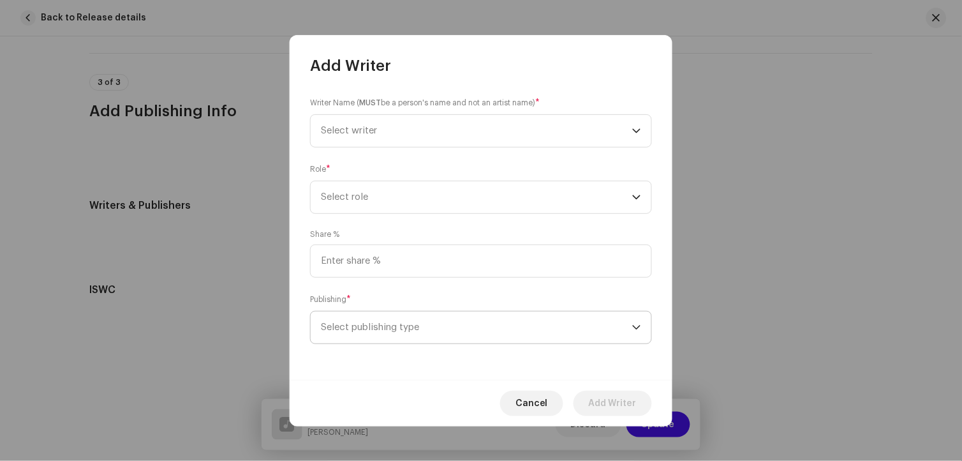
click at [404, 326] on span "Select publishing type" at bounding box center [476, 327] width 311 height 32
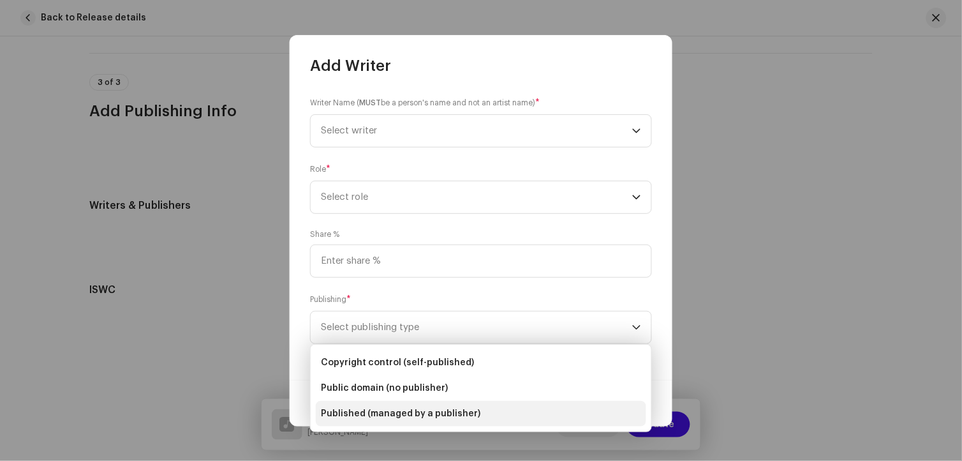
click at [423, 411] on span "Published (managed by a publisher)" at bounding box center [400, 413] width 159 height 13
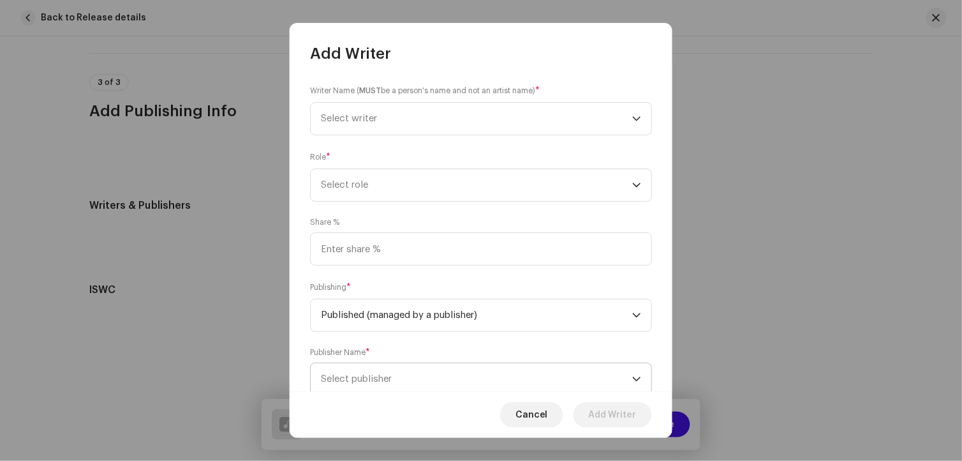
click at [399, 371] on span "Select publisher" at bounding box center [476, 379] width 311 height 32
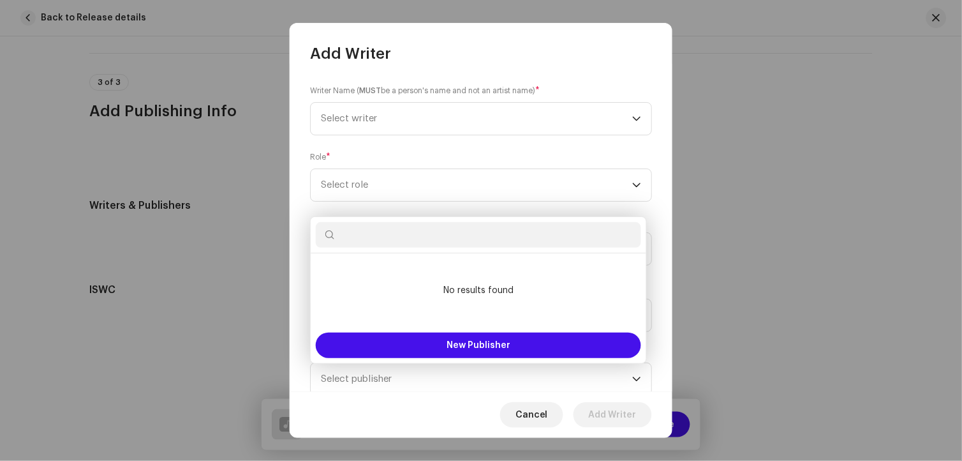
click at [399, 237] on input "text" at bounding box center [478, 235] width 325 height 26
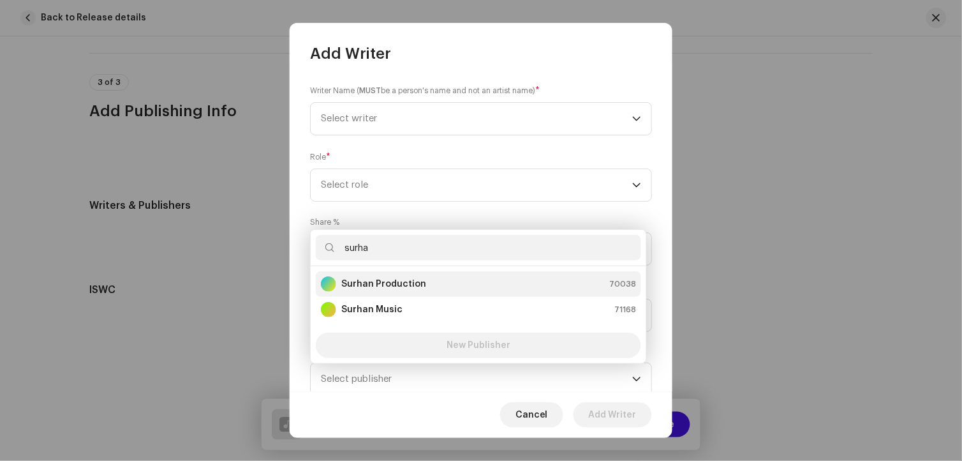
type input "surha"
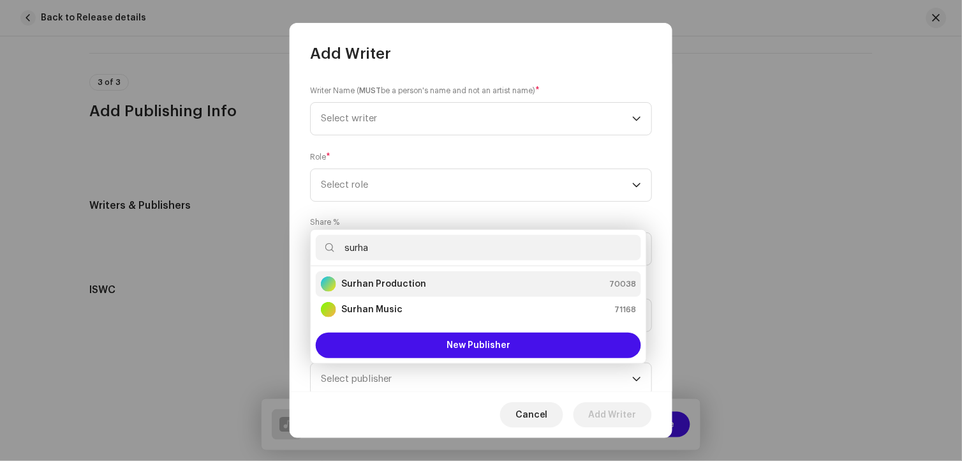
click at [405, 286] on strong "Surhan Production" at bounding box center [383, 283] width 85 height 13
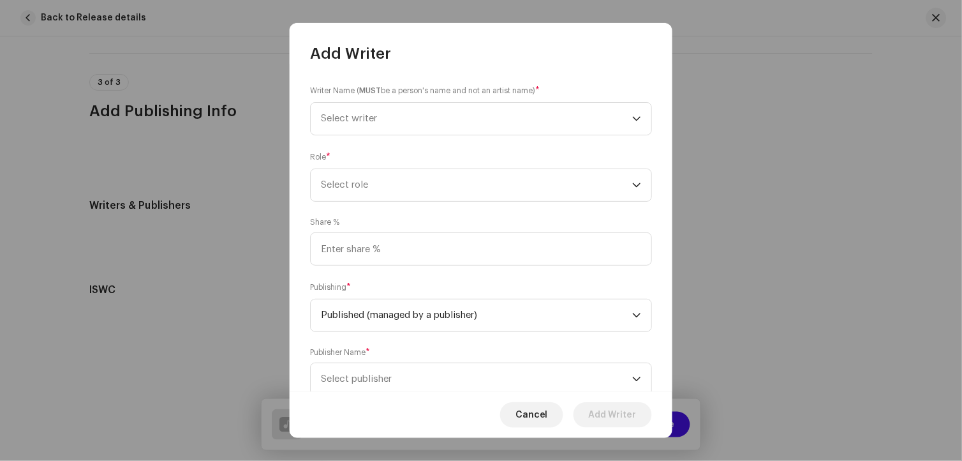
scroll to position [4, 0]
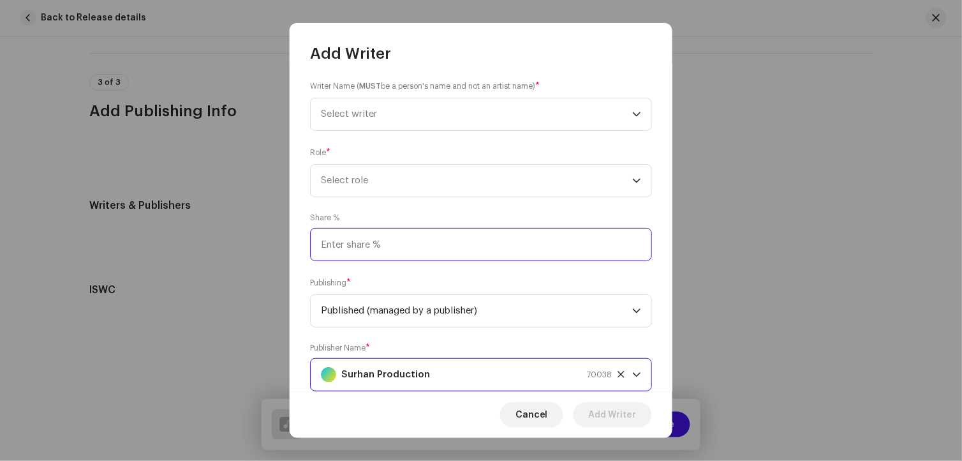
click at [394, 252] on input at bounding box center [481, 244] width 342 height 33
type input "80.00"
click at [358, 183] on span "Select role" at bounding box center [476, 181] width 311 height 32
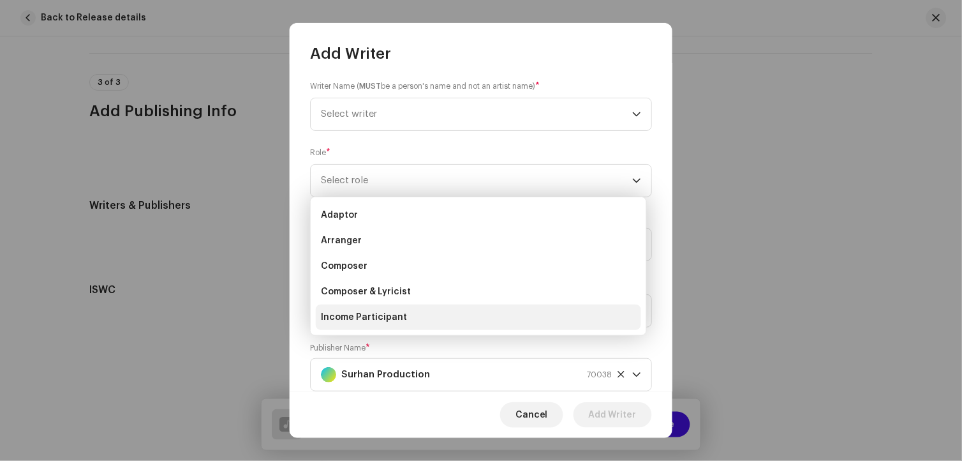
click at [380, 314] on span "Income Participant" at bounding box center [364, 317] width 86 height 13
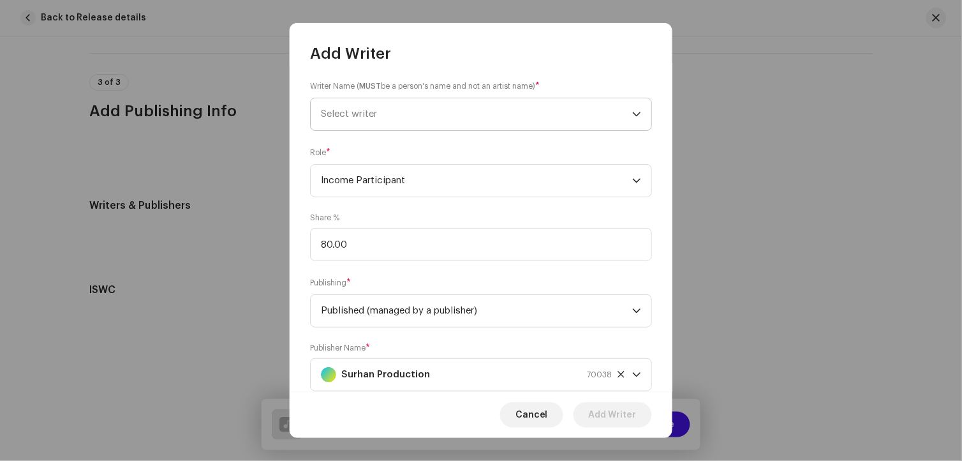
click at [368, 122] on span "Select writer" at bounding box center [476, 114] width 311 height 32
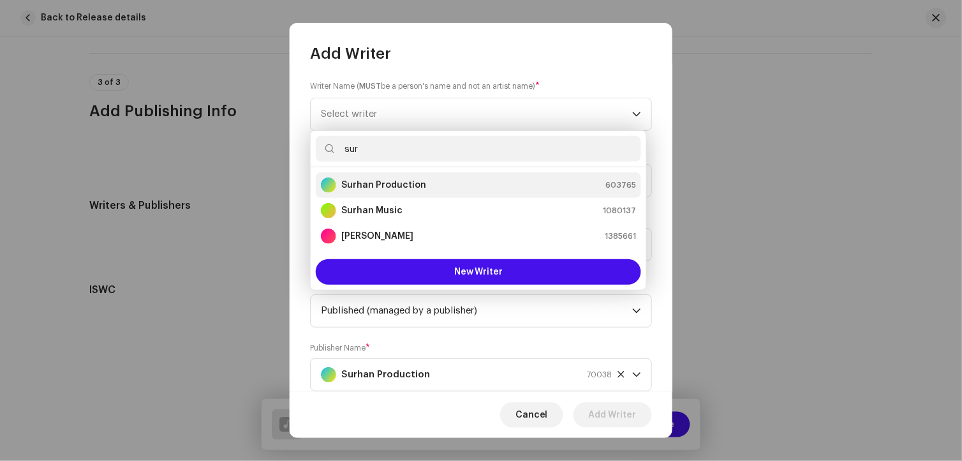
type input "sur"
click at [392, 186] on strong "Surhan Production" at bounding box center [383, 185] width 85 height 13
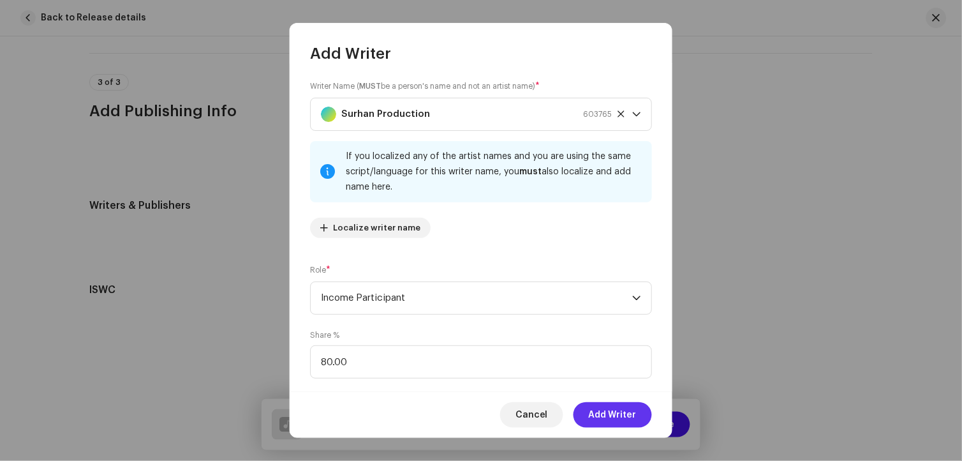
click at [609, 413] on span "Add Writer" at bounding box center [613, 415] width 48 height 26
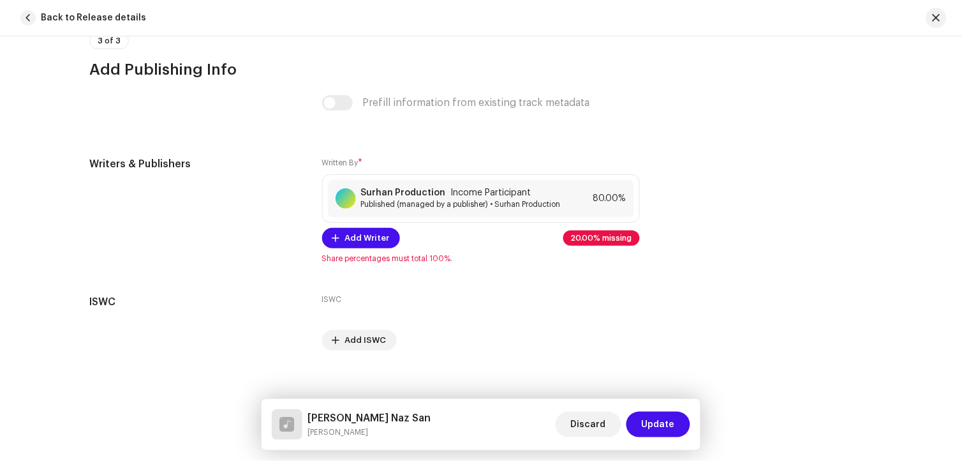
scroll to position [2632, 0]
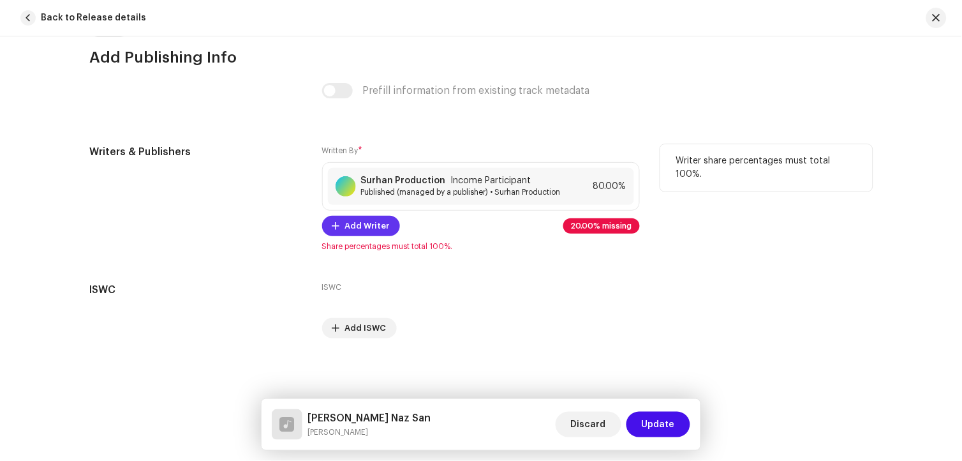
click at [345, 226] on span "Add Writer" at bounding box center [367, 226] width 45 height 26
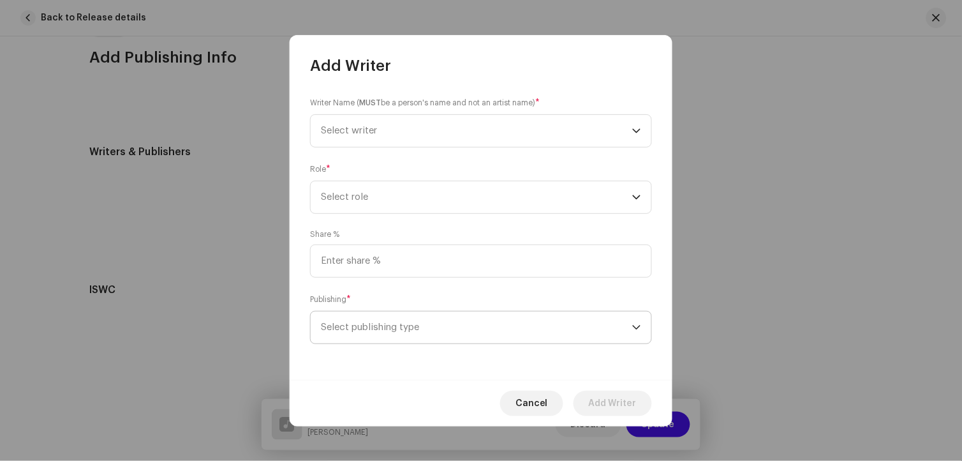
click at [384, 323] on span "Select publishing type" at bounding box center [476, 327] width 311 height 32
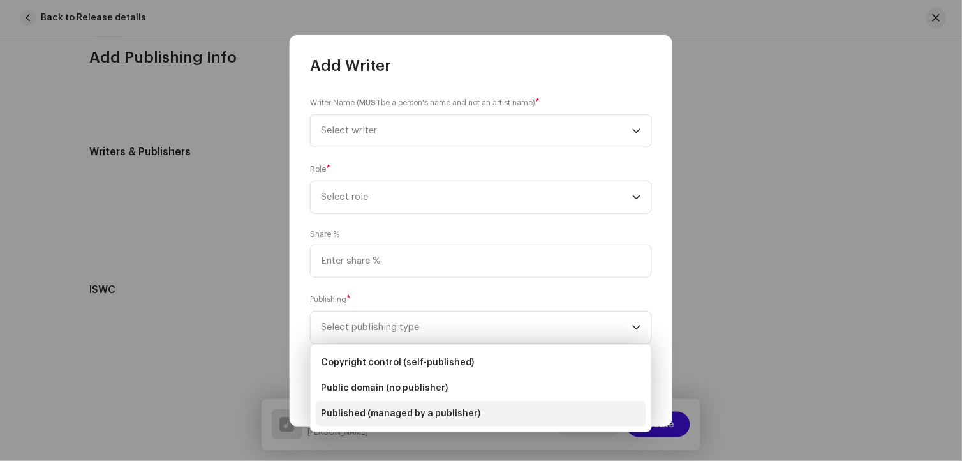
click at [404, 418] on span "Published (managed by a publisher)" at bounding box center [400, 413] width 159 height 13
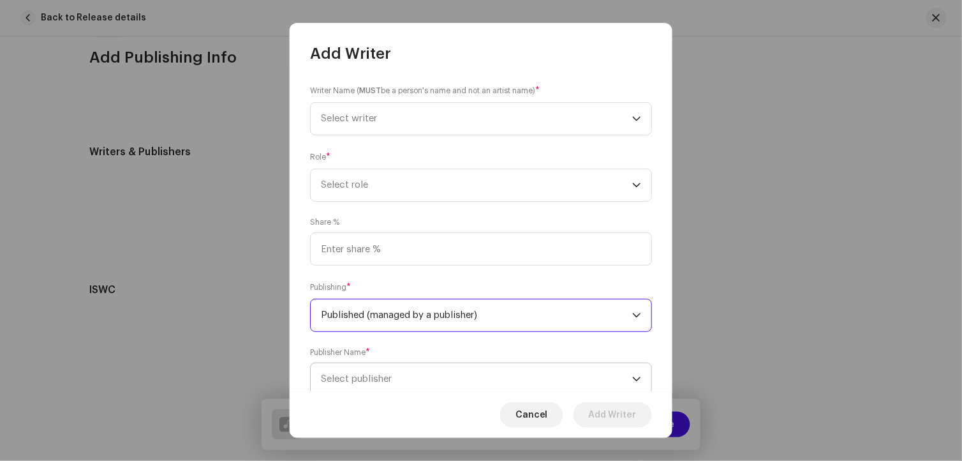
click at [387, 378] on span "Select publisher" at bounding box center [356, 379] width 71 height 10
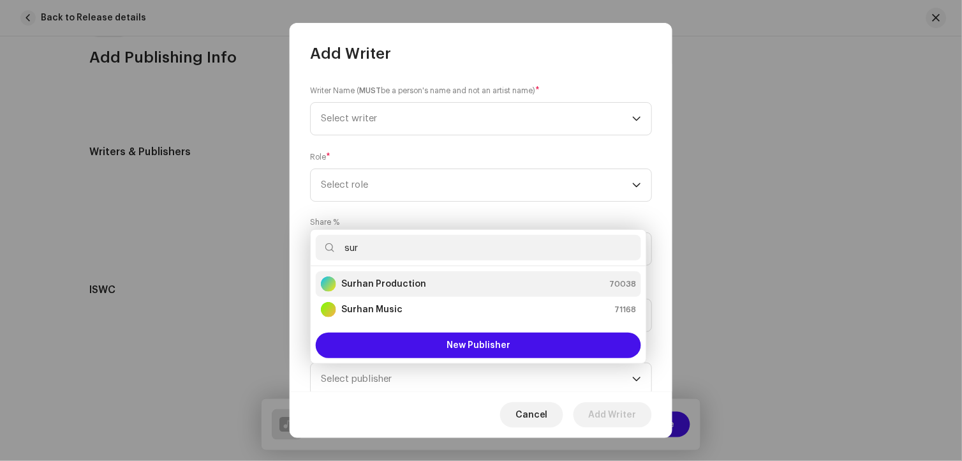
type input "sur"
click at [399, 290] on div "Surhan Production" at bounding box center [373, 283] width 105 height 15
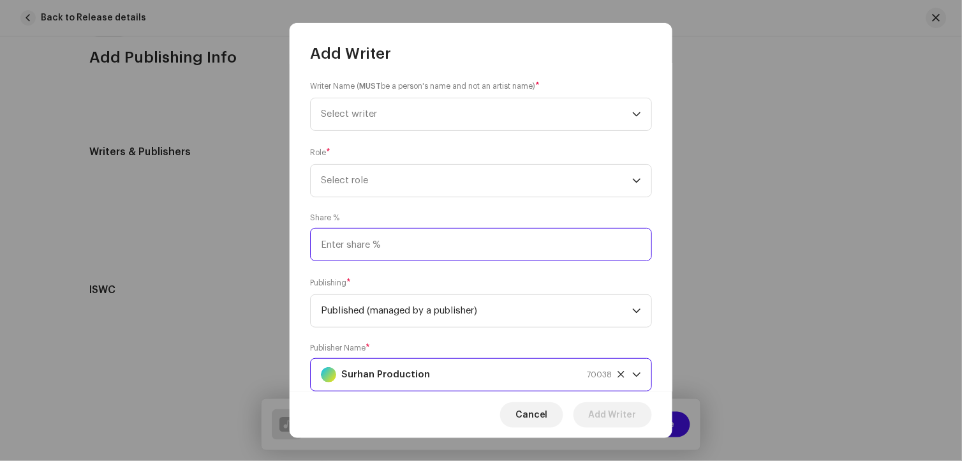
click at [379, 252] on input at bounding box center [481, 244] width 342 height 33
type input "10.00"
click at [353, 179] on span "Select role" at bounding box center [476, 181] width 311 height 32
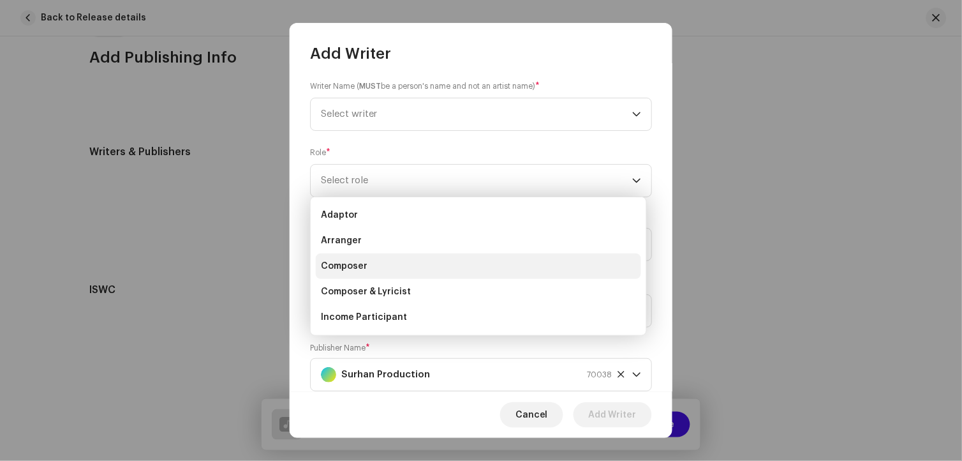
click at [346, 271] on span "Composer" at bounding box center [344, 266] width 47 height 13
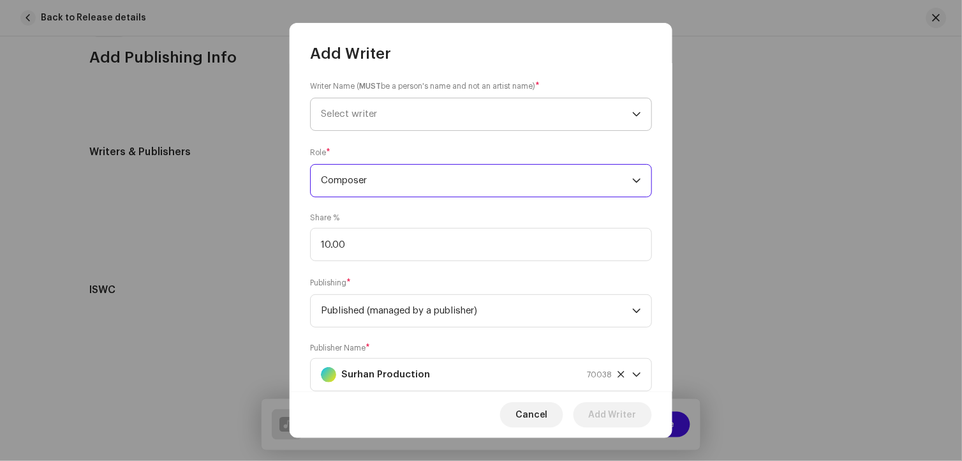
click at [355, 108] on span "Select writer" at bounding box center [476, 114] width 311 height 32
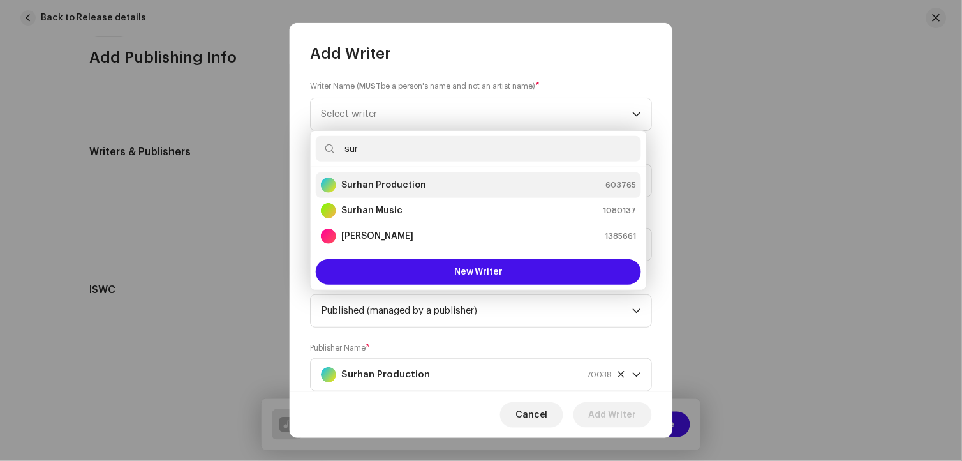
type input "sur"
click at [398, 188] on strong "Surhan Production" at bounding box center [383, 185] width 85 height 13
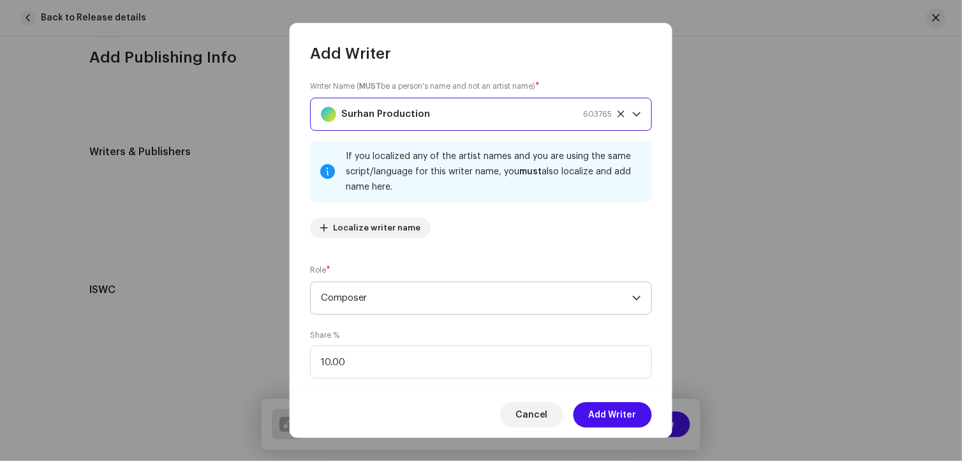
click at [413, 302] on span "Composer" at bounding box center [476, 298] width 311 height 32
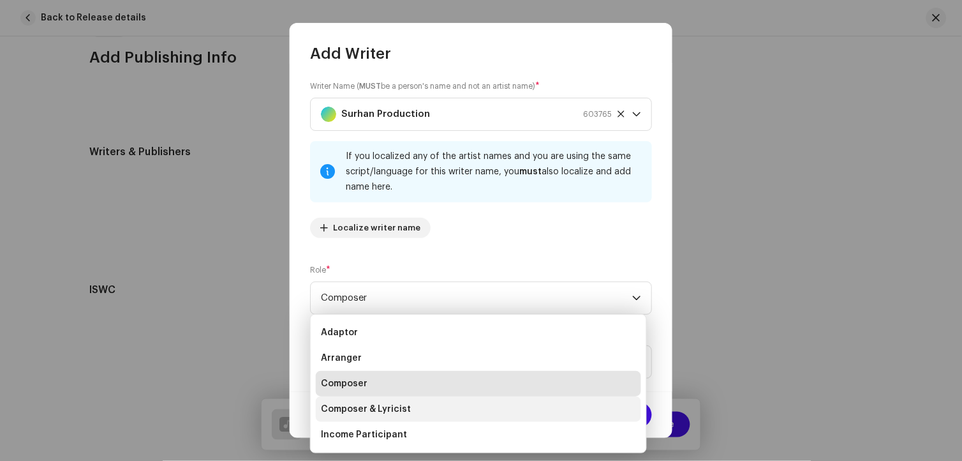
click at [389, 404] on span "Composer & Lyricist" at bounding box center [366, 409] width 90 height 13
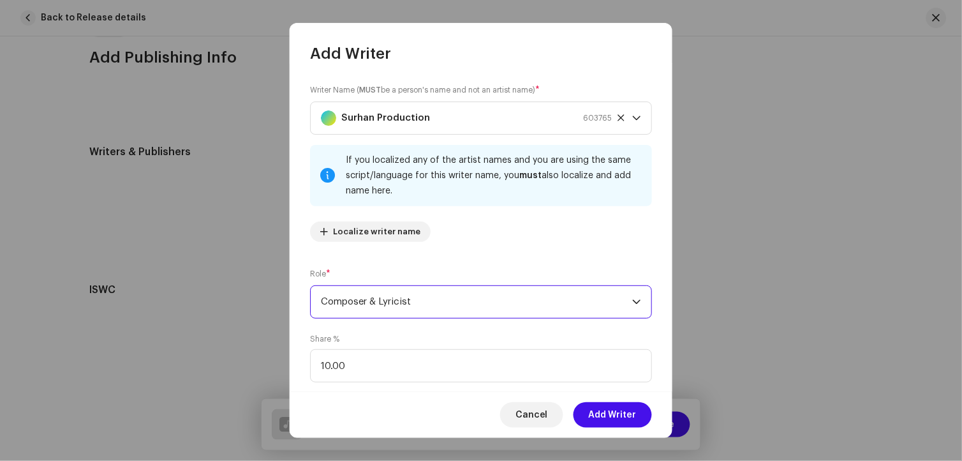
scroll to position [0, 0]
click at [617, 119] on icon at bounding box center [621, 118] width 8 height 8
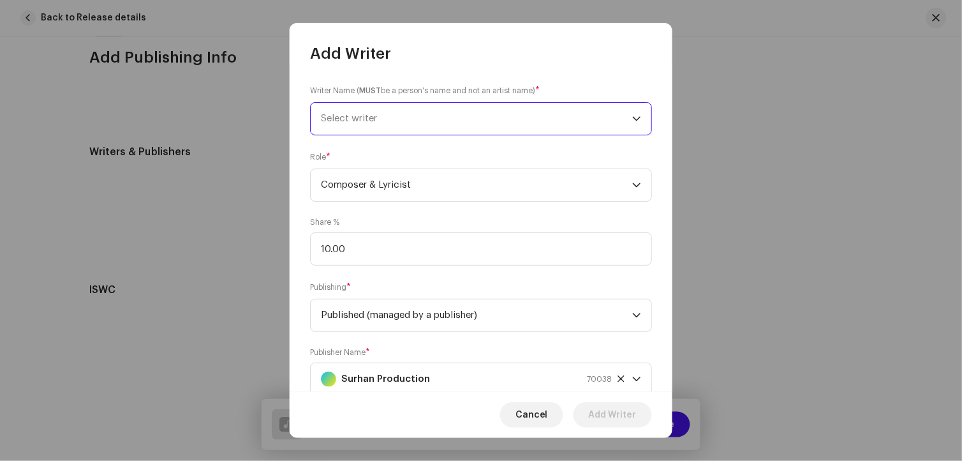
click at [405, 114] on span "Select writer" at bounding box center [476, 119] width 311 height 32
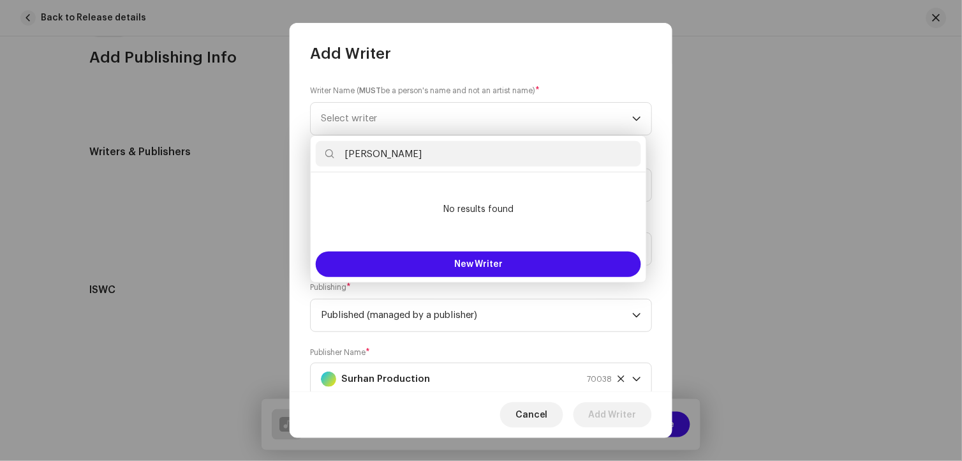
drag, startPoint x: 437, startPoint y: 152, endPoint x: 343, endPoint y: 151, distance: 93.8
click at [343, 151] on input "[PERSON_NAME]" at bounding box center [478, 154] width 325 height 26
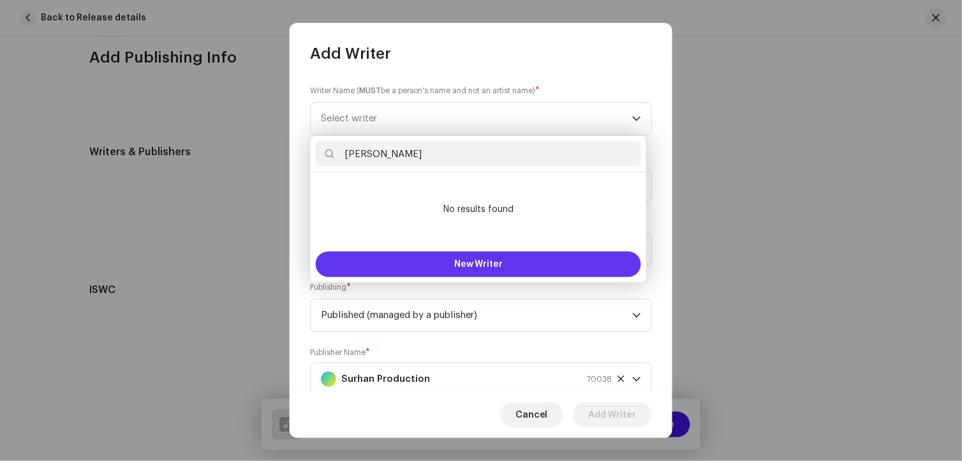
type input "[PERSON_NAME]"
click at [498, 262] on span "New Writer" at bounding box center [478, 264] width 49 height 9
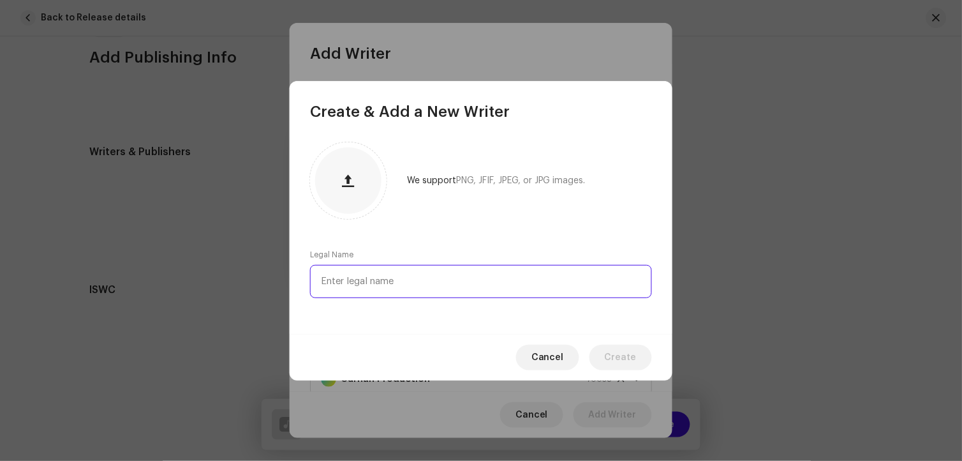
click at [495, 282] on input "text" at bounding box center [481, 281] width 342 height 33
paste input "[PERSON_NAME]"
type input "[PERSON_NAME]"
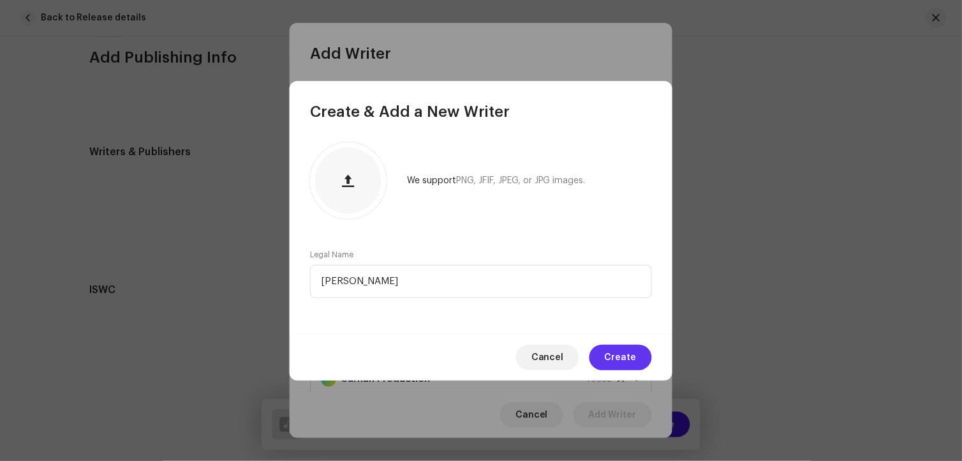
click at [630, 358] on span "Create" at bounding box center [621, 357] width 32 height 26
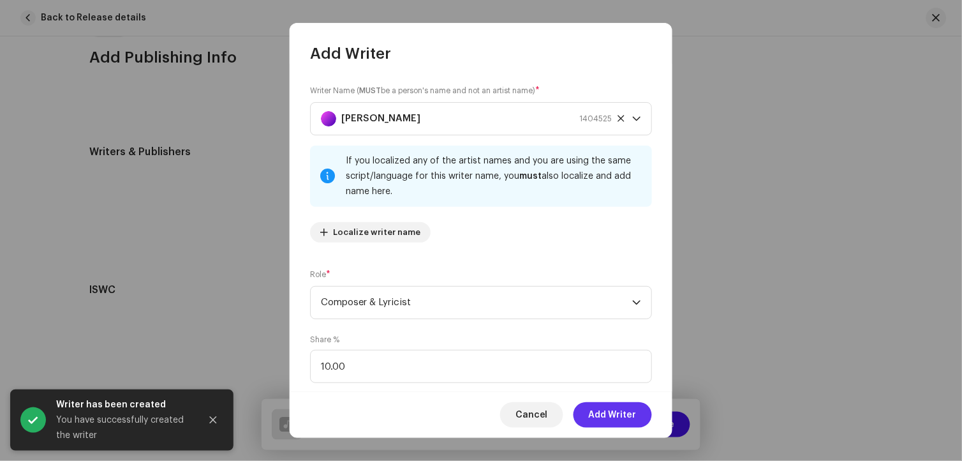
click at [626, 415] on span "Add Writer" at bounding box center [613, 415] width 48 height 26
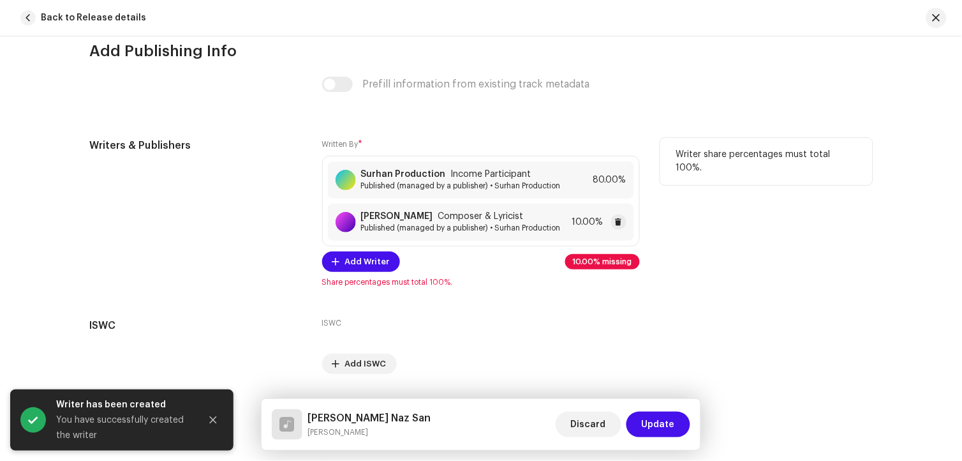
click at [453, 233] on span "Published (managed by a publisher) • Surhan Production" at bounding box center [461, 228] width 200 height 10
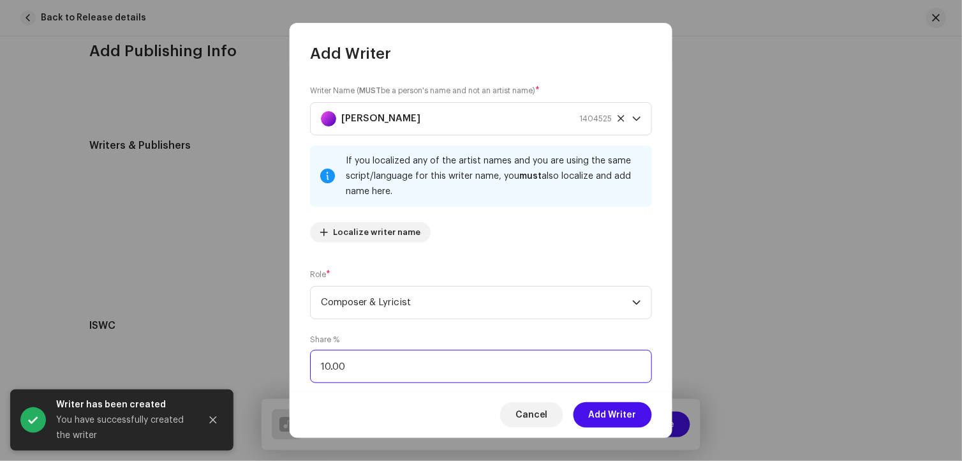
click at [327, 366] on input "10.00" at bounding box center [481, 366] width 342 height 33
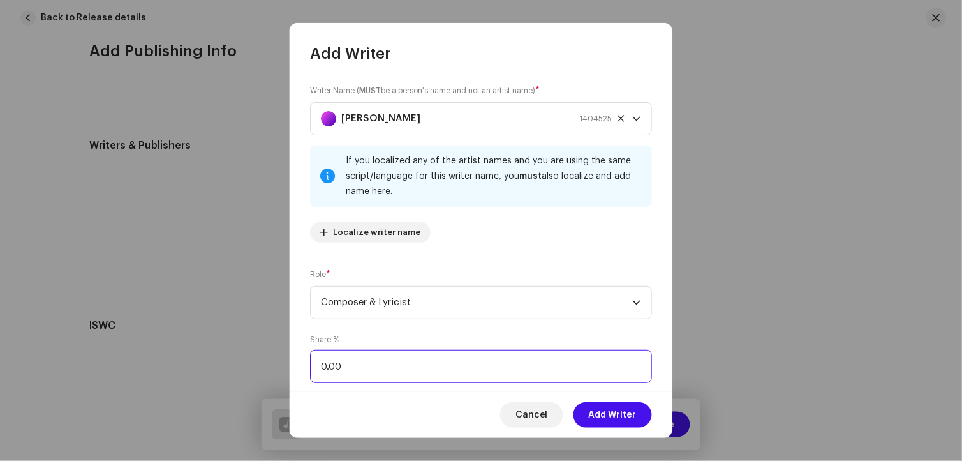
type input "20.00"
click at [598, 408] on span "Add Writer" at bounding box center [613, 415] width 48 height 26
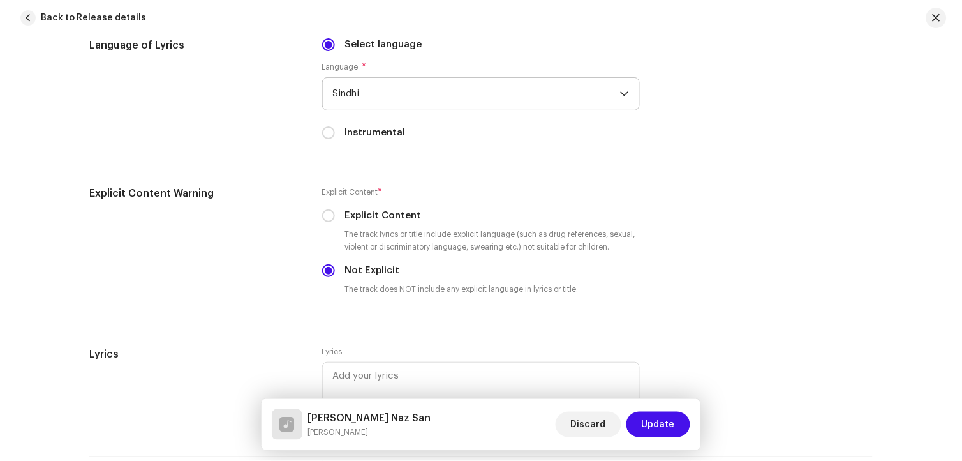
scroll to position [2020, 0]
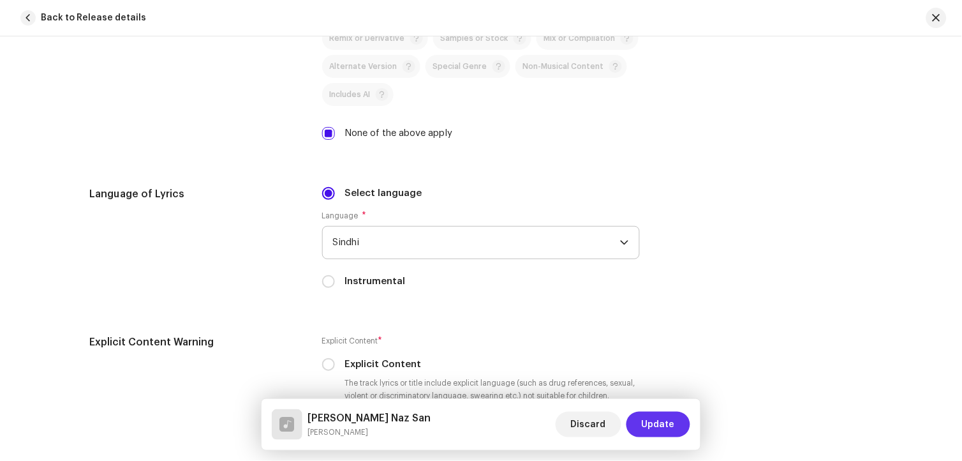
click at [661, 429] on span "Update" at bounding box center [658, 424] width 33 height 26
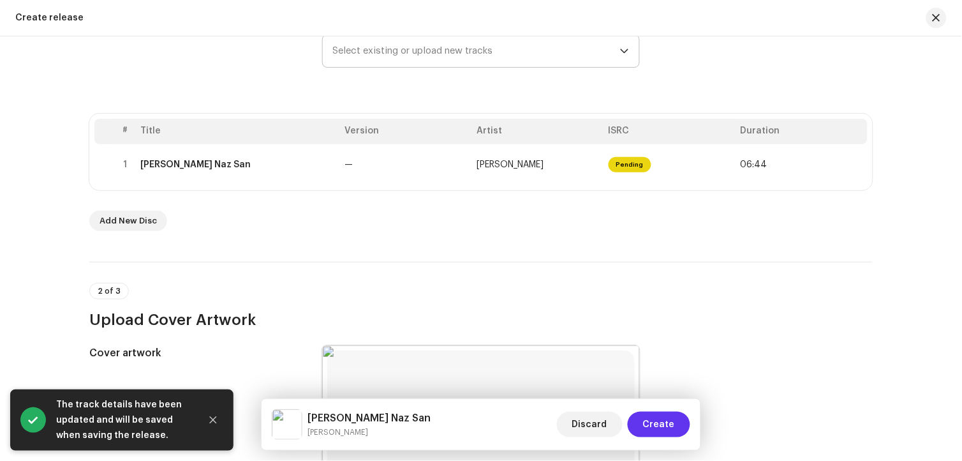
click at [657, 421] on span "Create" at bounding box center [659, 424] width 32 height 26
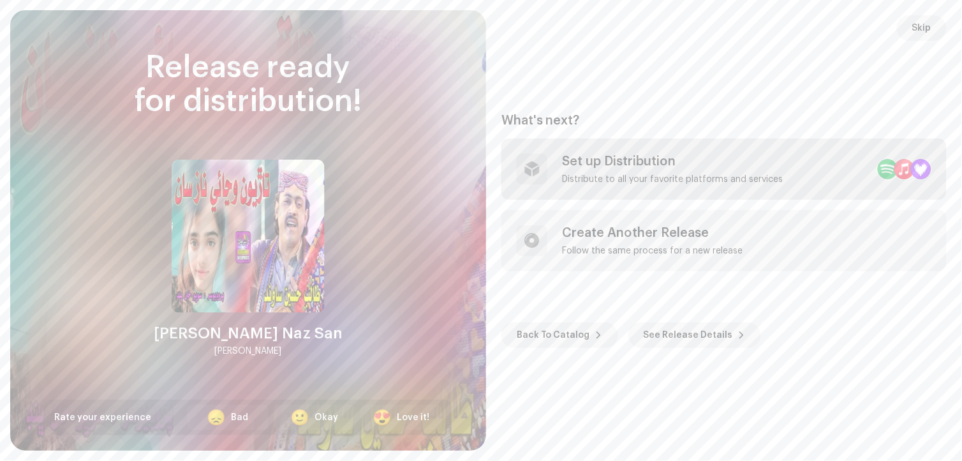
click at [683, 163] on div "Set up Distribution" at bounding box center [673, 161] width 221 height 15
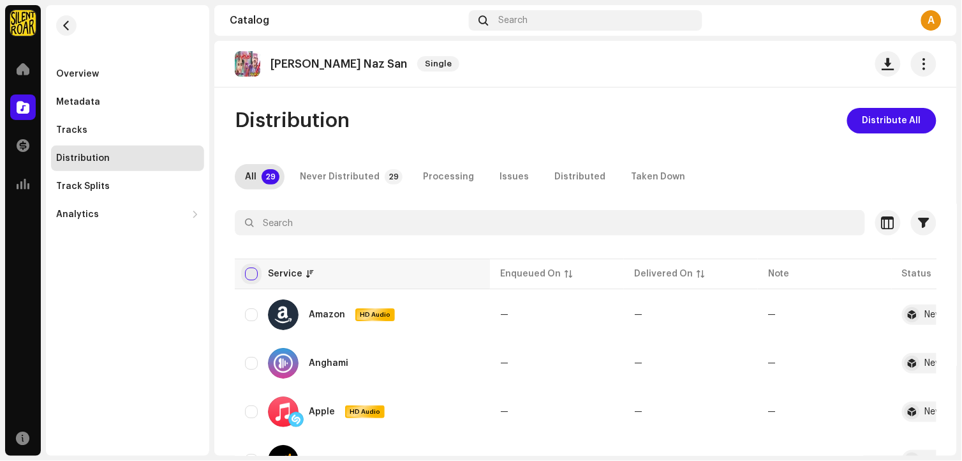
click at [253, 277] on input "checkbox" at bounding box center [251, 273] width 13 height 13
checkbox input "true"
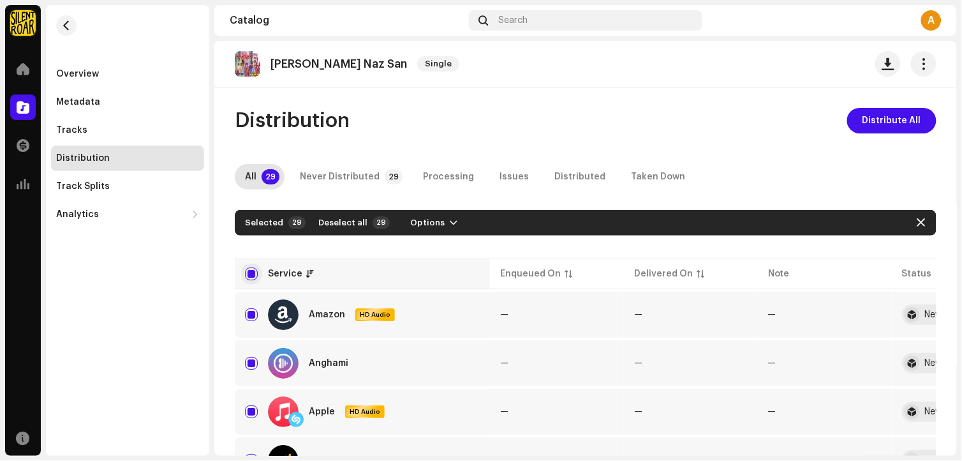
checkbox input "true"
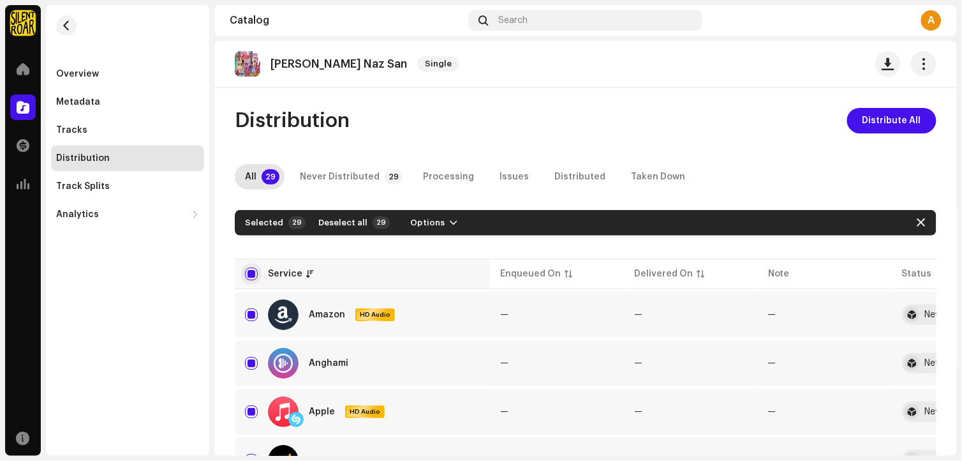
checkbox input "true"
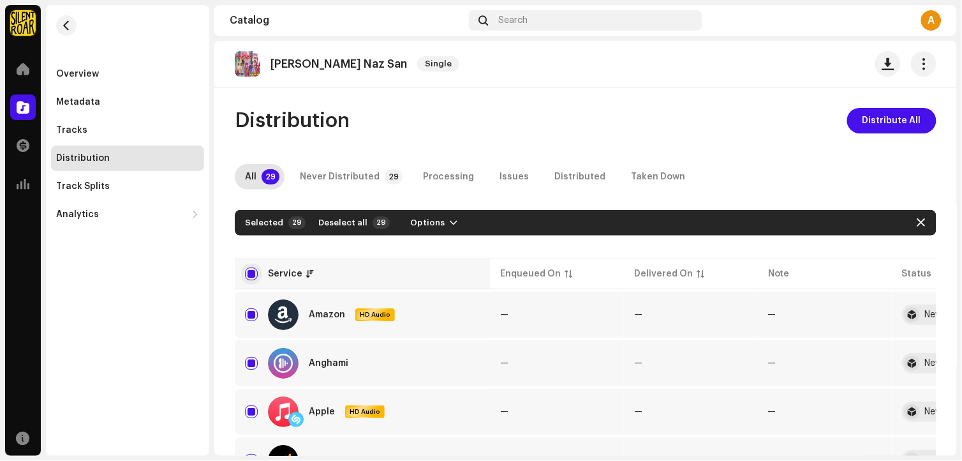
checkbox input "true"
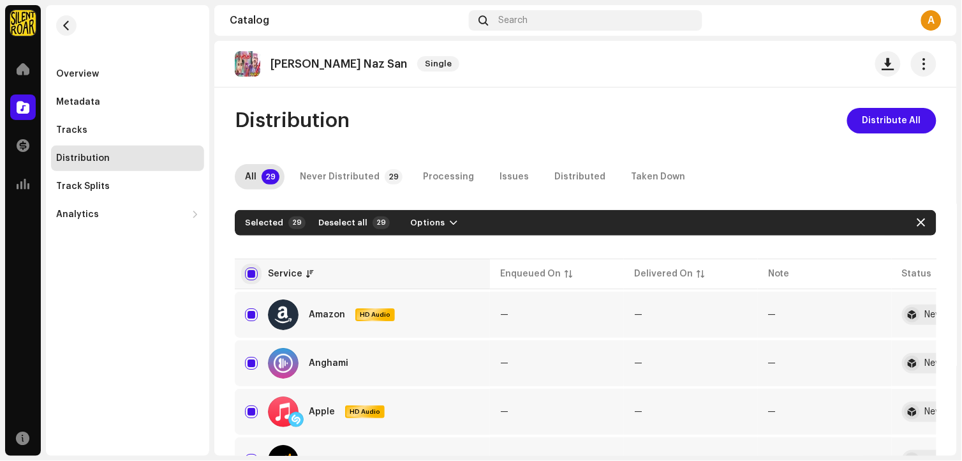
checkbox input "true"
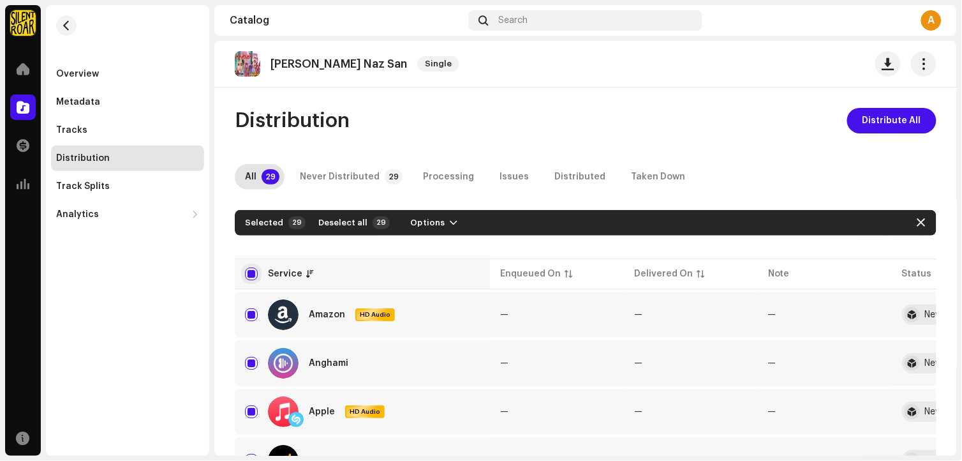
checkbox input "true"
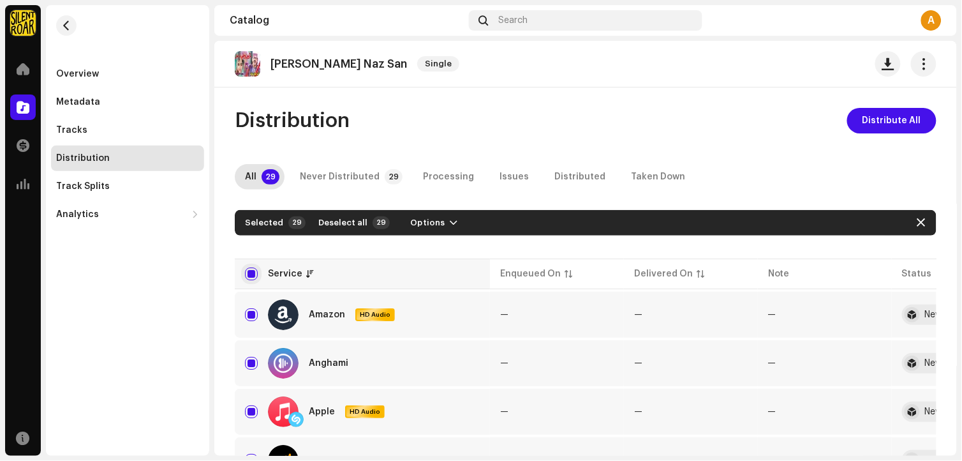
checkbox input "true"
click at [907, 128] on span "Distribute All" at bounding box center [891, 121] width 59 height 26
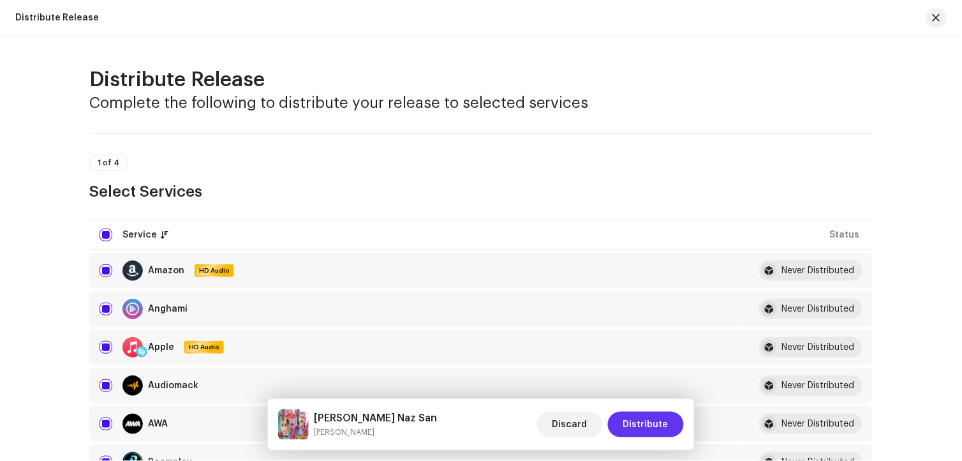
click at [655, 417] on span "Distribute" at bounding box center [645, 424] width 45 height 26
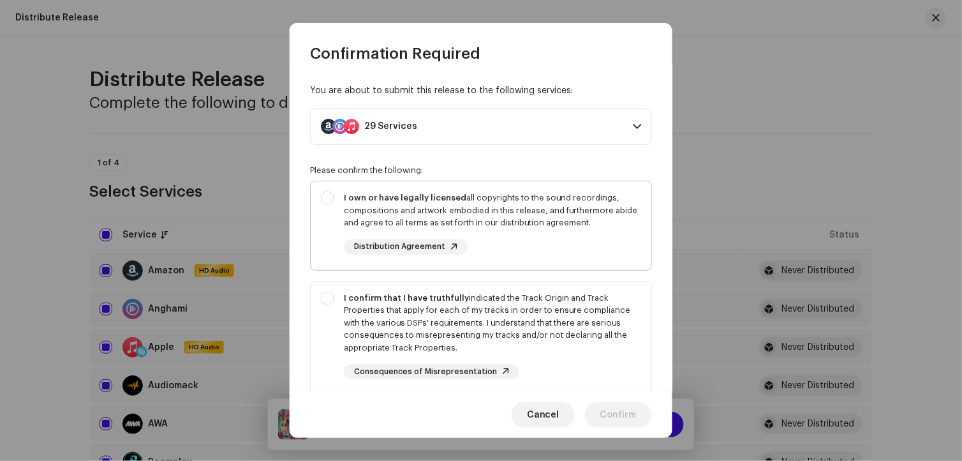
click at [502, 206] on div "I own or have legally licensed all copyrights to the sound recordings, composit…" at bounding box center [492, 210] width 297 height 38
checkbox input "true"
click at [462, 310] on div "I confirm that I have truthfully indicated the Track Origin and Track Propertie…" at bounding box center [492, 323] width 297 height 63
checkbox input "true"
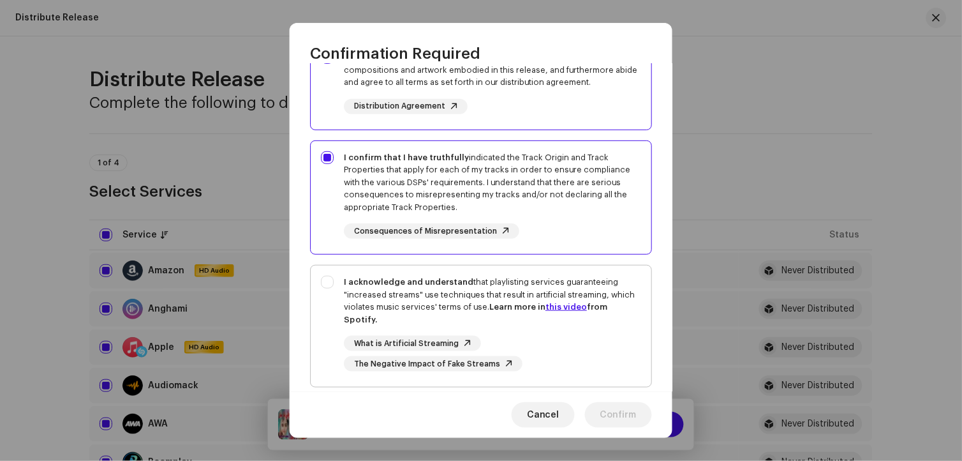
scroll to position [142, 0]
click at [470, 311] on div "I acknowledge and understand that playlisting services guaranteeing "increased …" at bounding box center [492, 299] width 297 height 50
checkbox input "true"
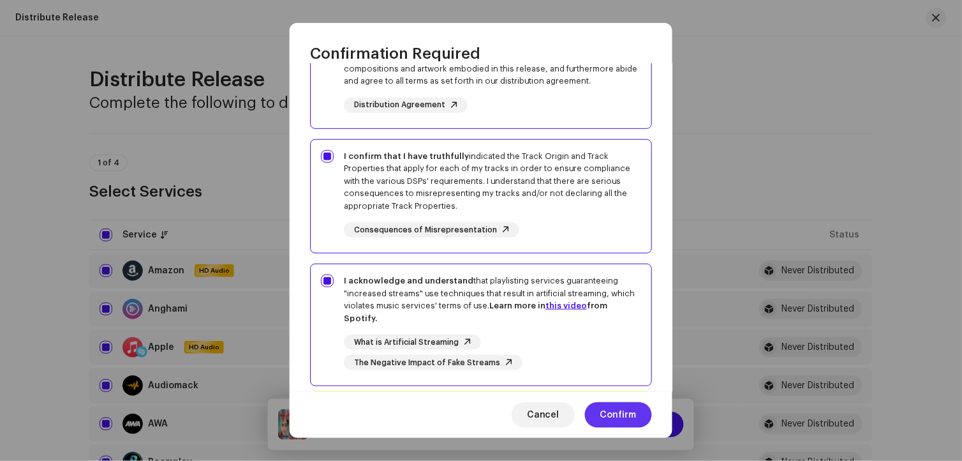
click at [628, 410] on span "Confirm" at bounding box center [618, 415] width 36 height 26
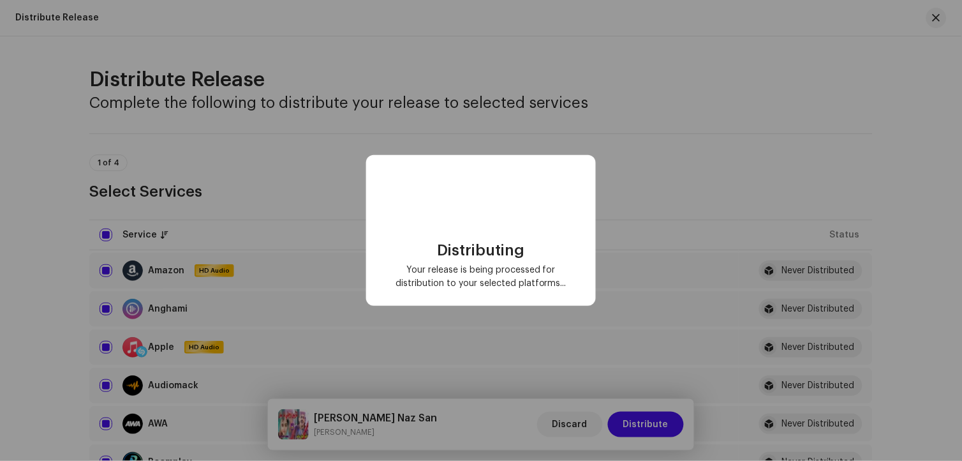
checkbox input "false"
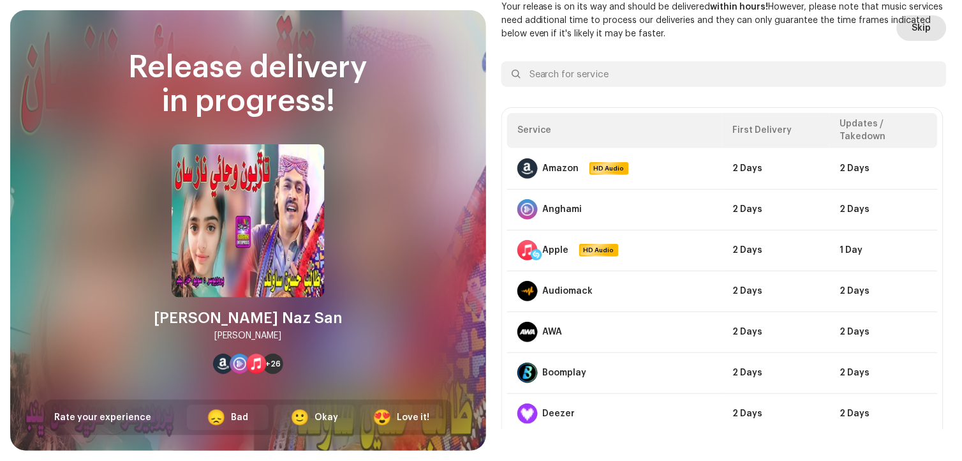
click at [920, 31] on span "Skip" at bounding box center [921, 28] width 19 height 26
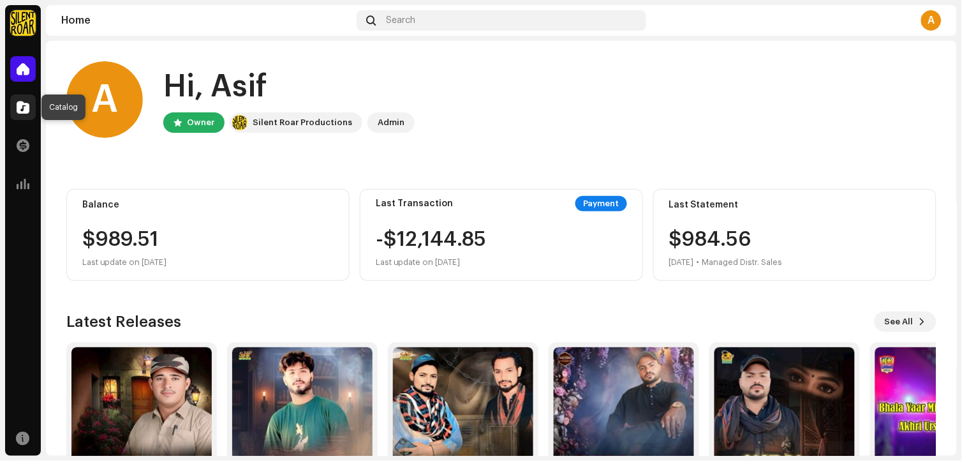
click at [24, 110] on span at bounding box center [23, 107] width 13 height 10
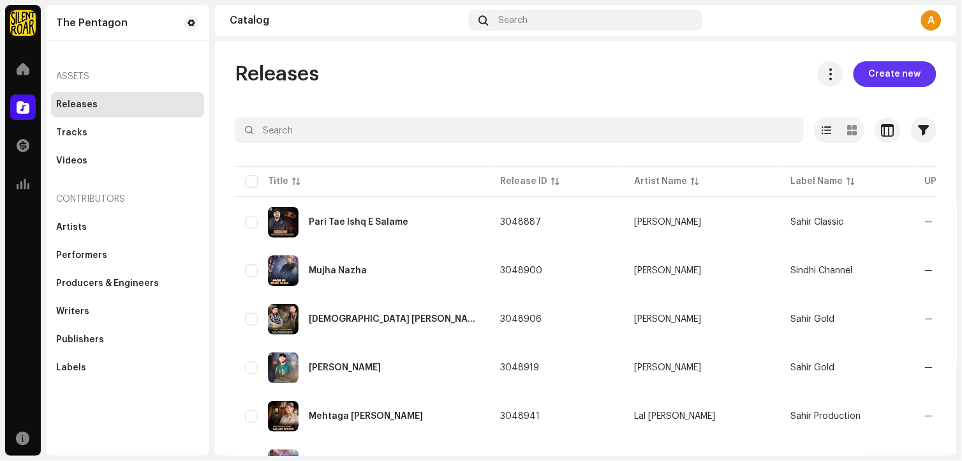
click at [897, 69] on span "Create new" at bounding box center [895, 74] width 52 height 26
click at [906, 75] on span "Create new" at bounding box center [895, 74] width 52 height 26
